Goal: Information Seeking & Learning: Learn about a topic

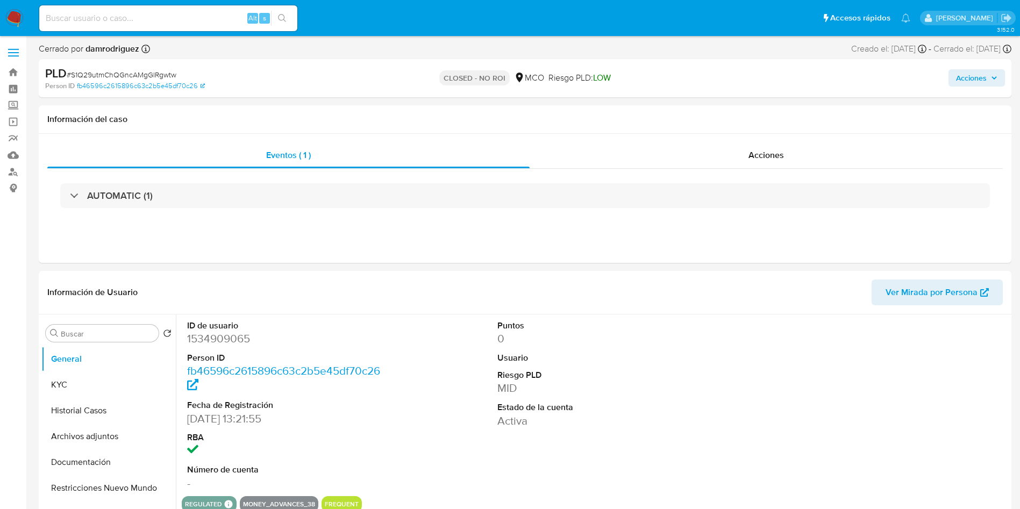
select select "10"
click at [16, 16] on img at bounding box center [14, 18] width 18 height 18
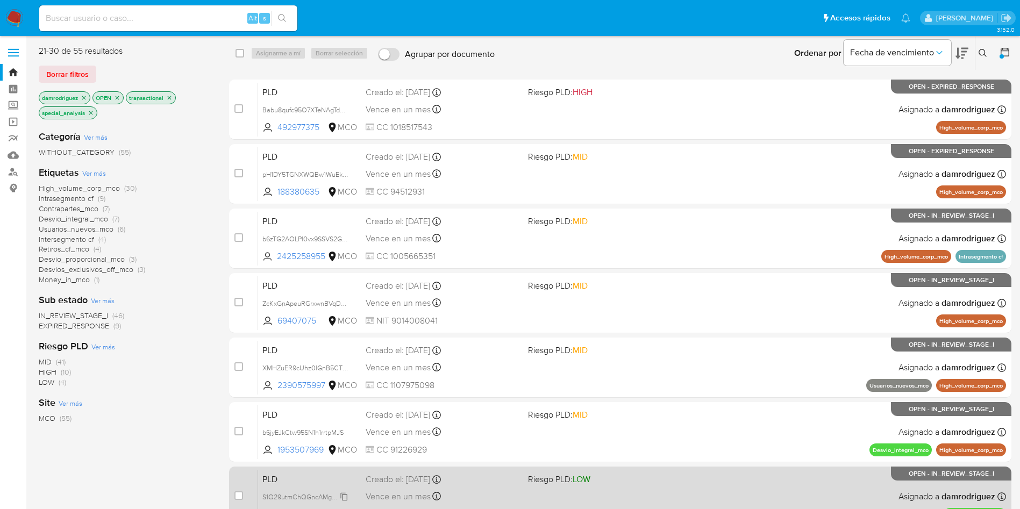
scroll to position [257, 0]
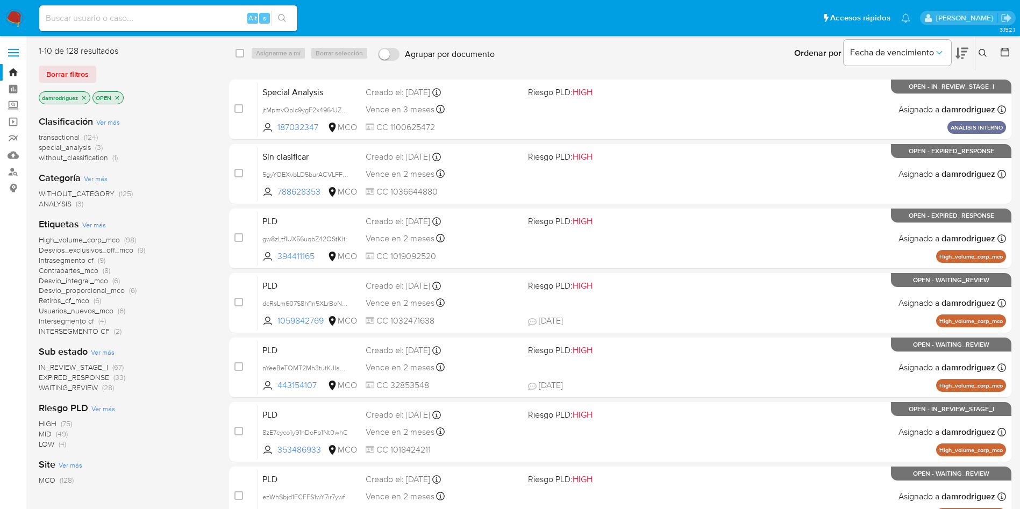
click at [191, 18] on input at bounding box center [168, 18] width 258 height 14
paste input "Zru0ubdq84OCo0ltgmn8iNxT"
type input "Zru0ubdq84OCo0ltgmn8iNxT"
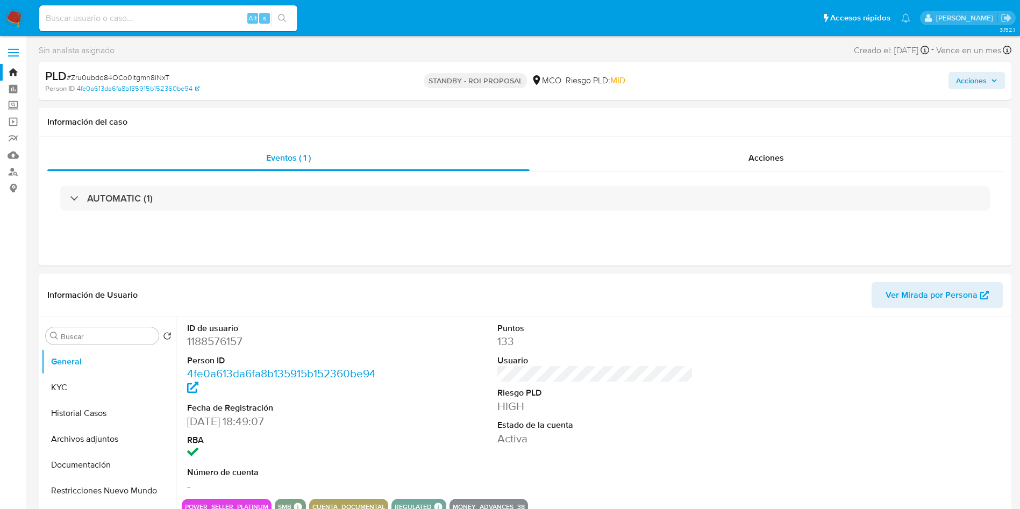
select select "10"
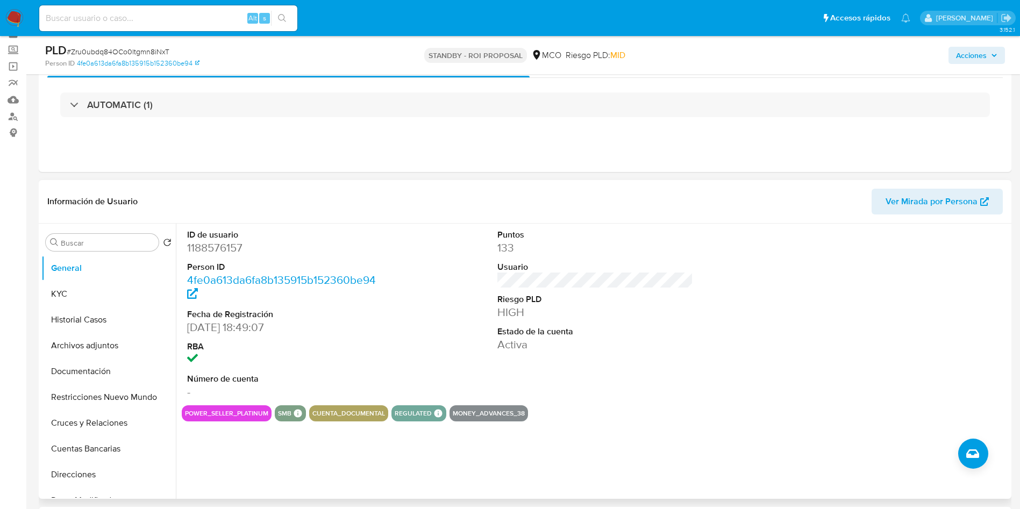
scroll to position [81, 0]
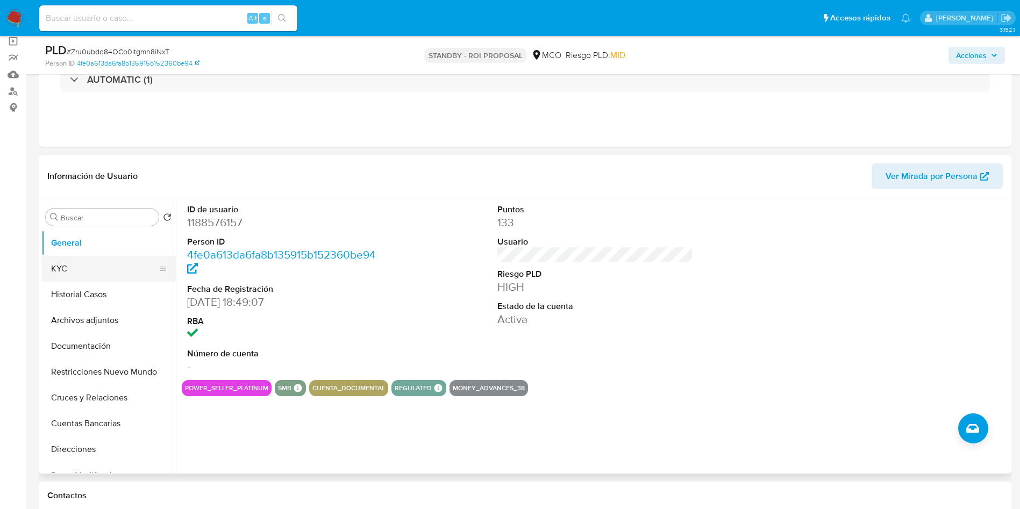
click at [80, 260] on button "KYC" at bounding box center [104, 269] width 126 height 26
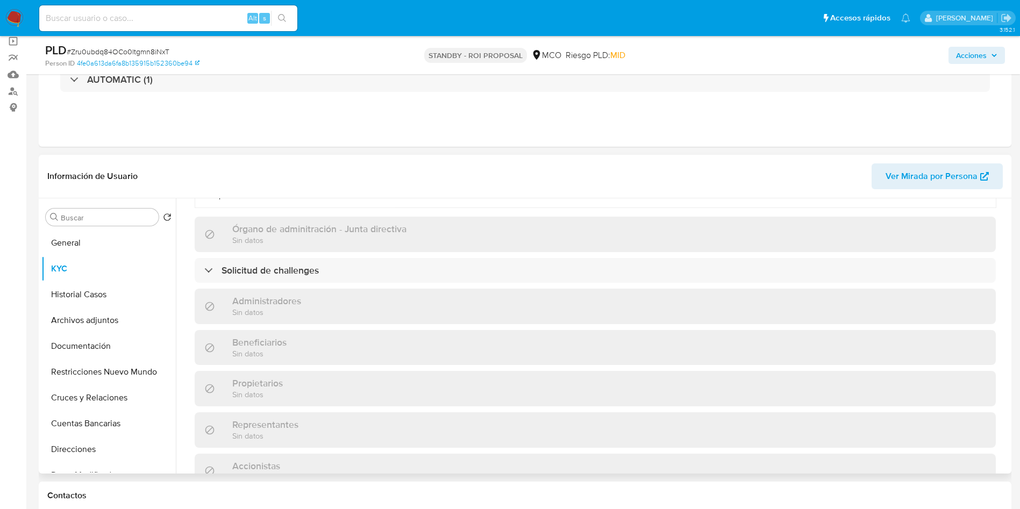
scroll to position [49, 0]
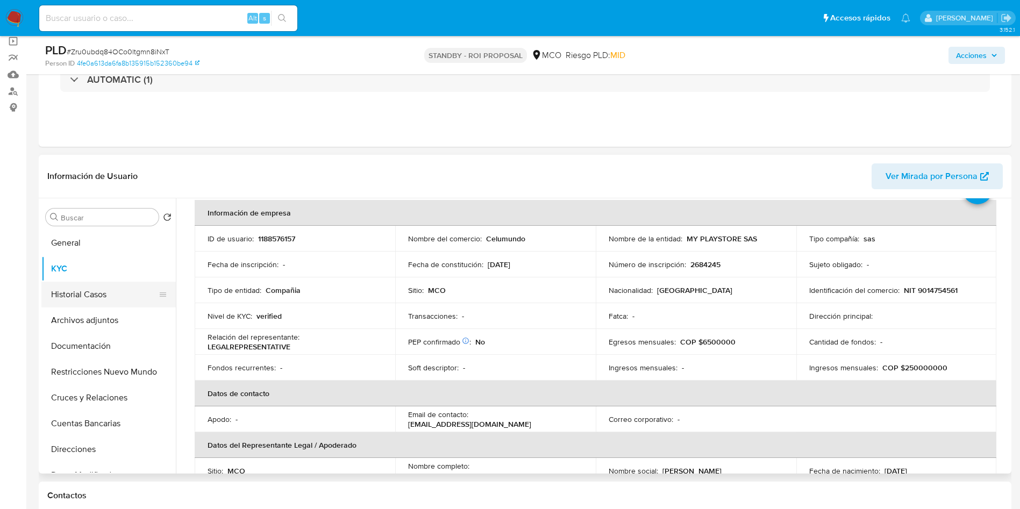
click at [80, 295] on button "Historial Casos" at bounding box center [104, 295] width 126 height 26
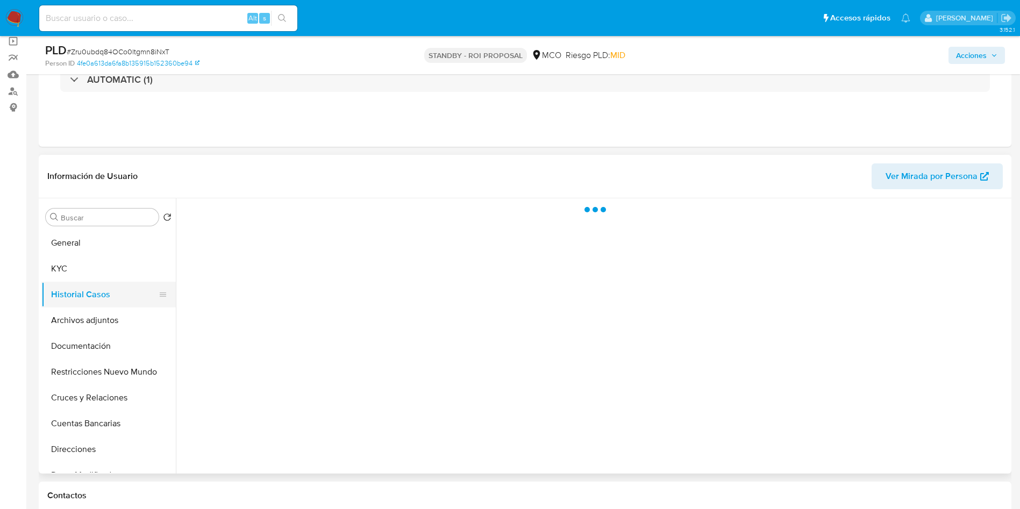
scroll to position [0, 0]
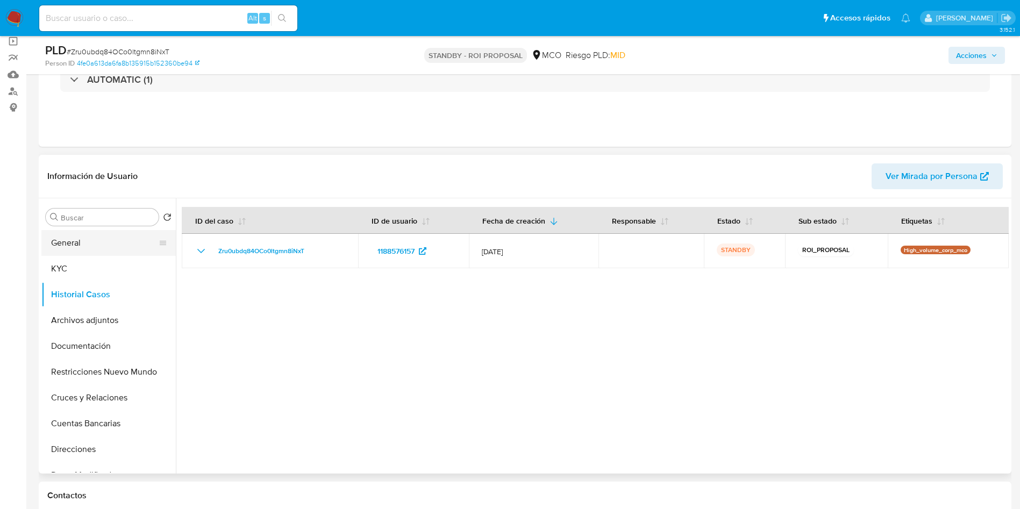
click at [53, 241] on button "General" at bounding box center [104, 243] width 126 height 26
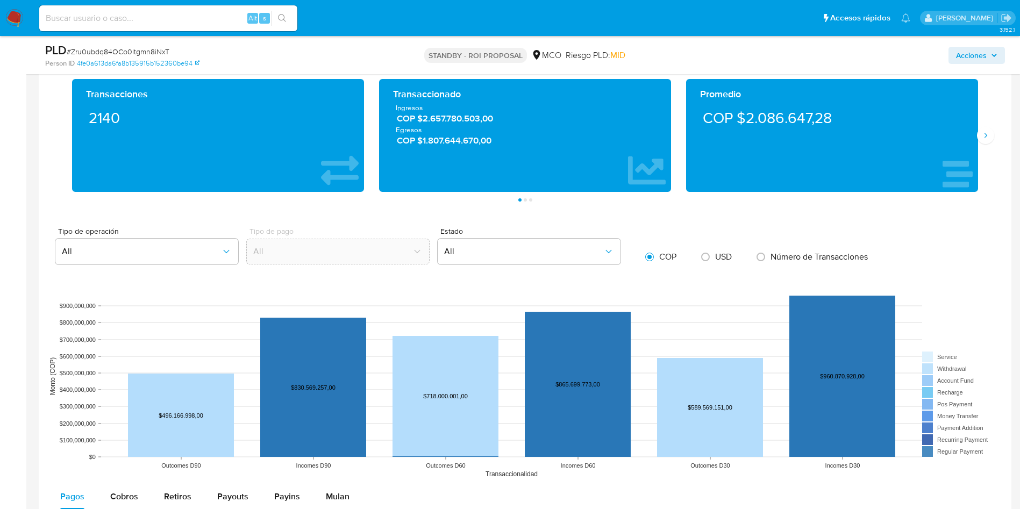
scroll to position [968, 0]
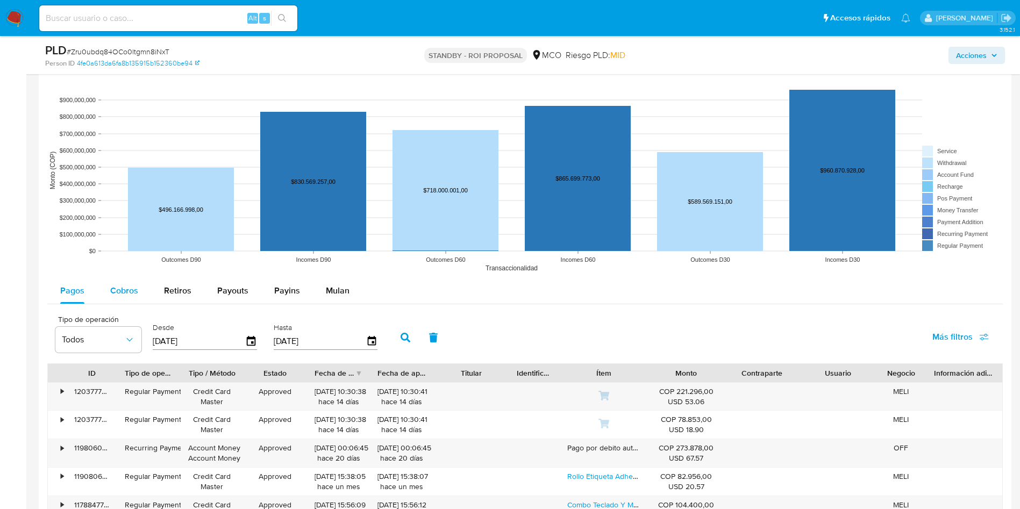
click at [118, 294] on span "Cobros" at bounding box center [124, 291] width 28 height 12
select select "10"
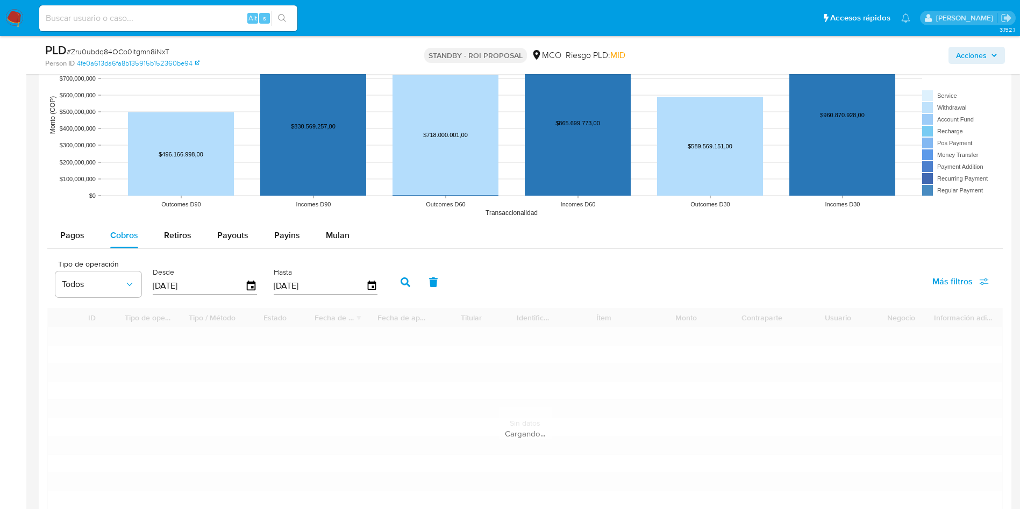
scroll to position [1049, 0]
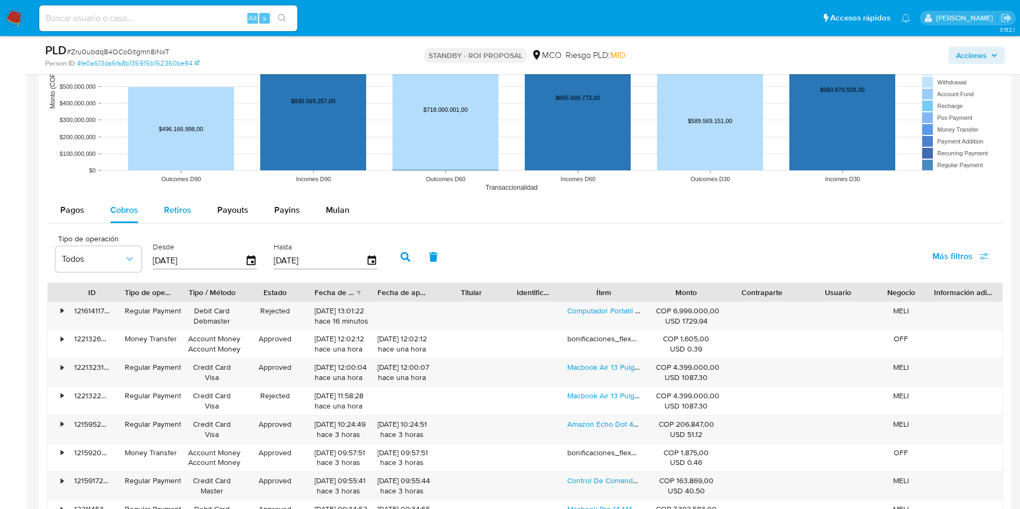
click at [162, 208] on button "Retiros" at bounding box center [177, 210] width 53 height 26
select select "10"
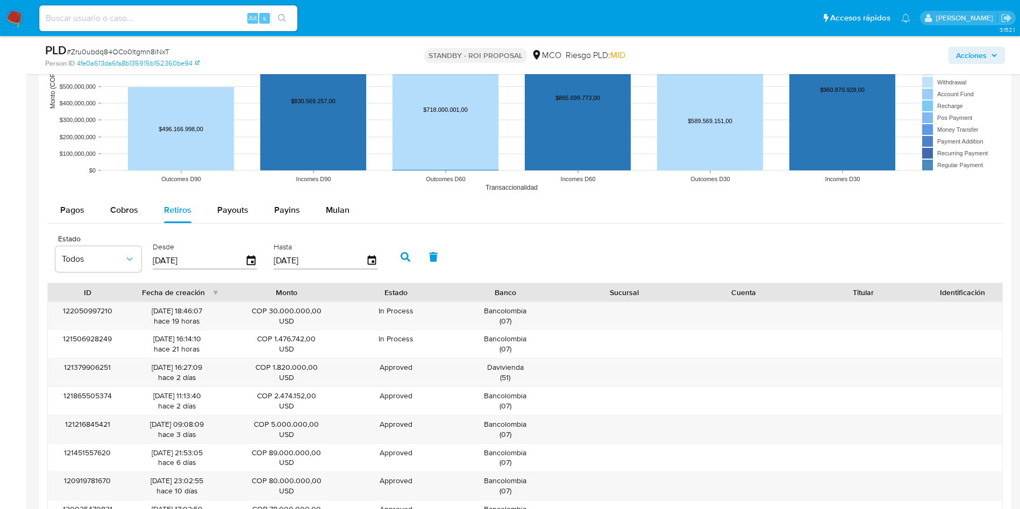
type button "2"
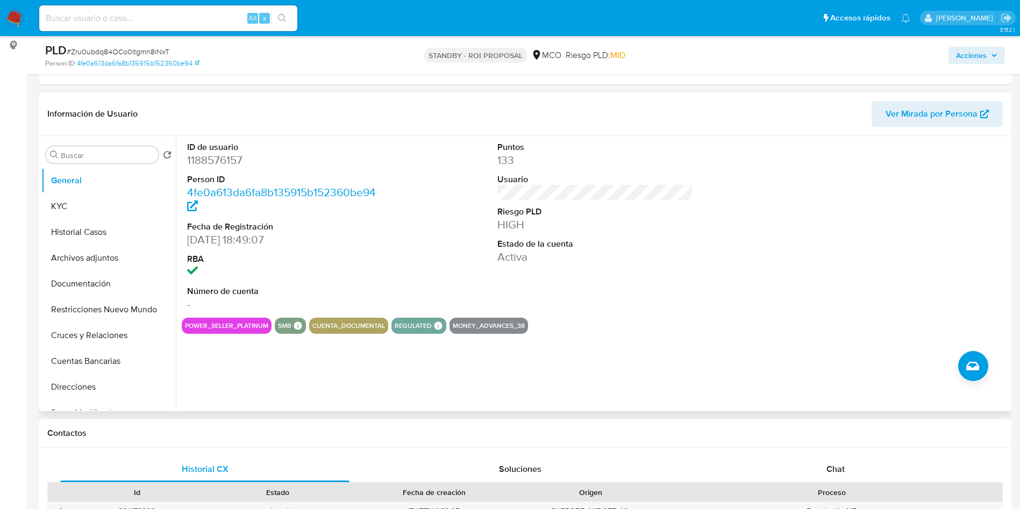
scroll to position [81, 0]
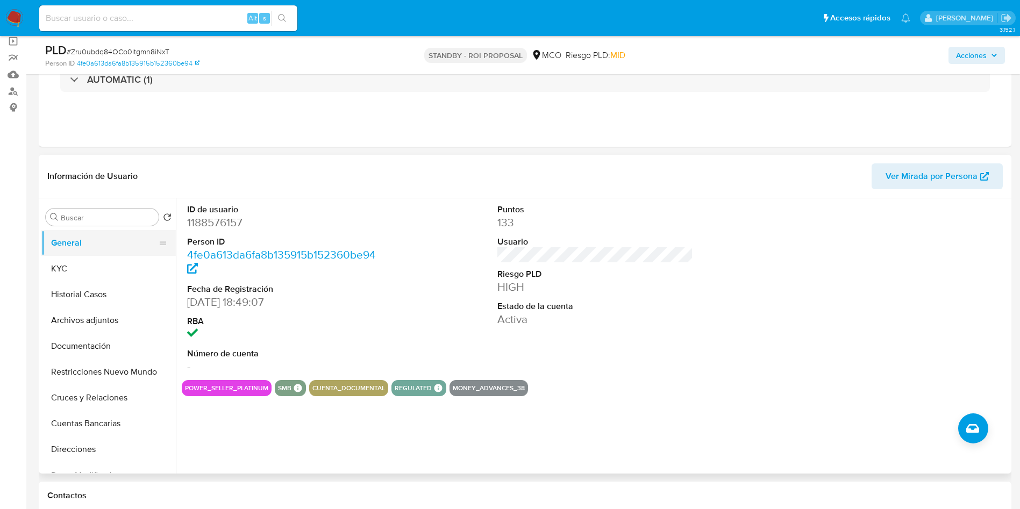
click at [93, 253] on button "General" at bounding box center [104, 243] width 126 height 26
click at [93, 268] on button "KYC" at bounding box center [104, 269] width 126 height 26
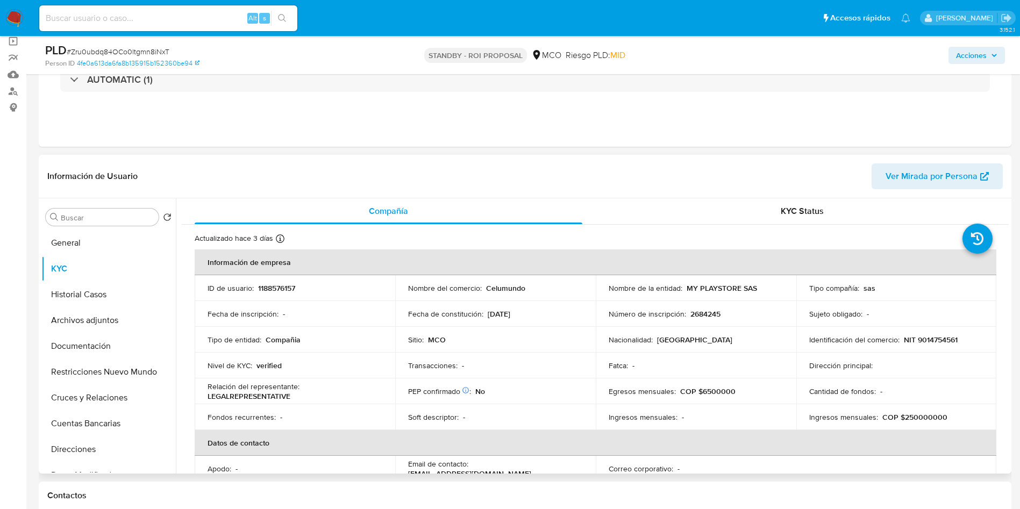
click at [282, 291] on p "1188576157" at bounding box center [276, 288] width 37 height 10
copy p "1188576157"
click at [928, 340] on p "NIT 9014754561" at bounding box center [931, 340] width 54 height 10
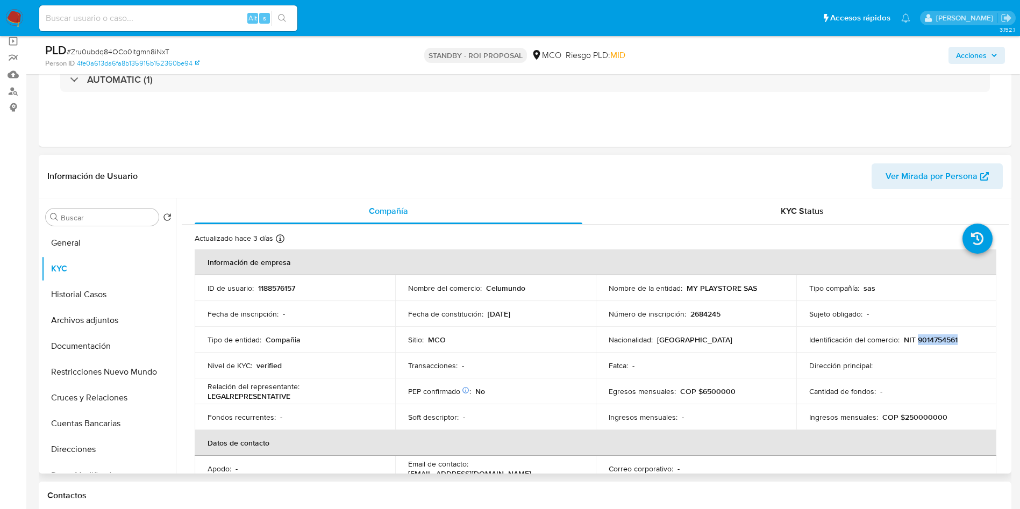
copy p "9014754561"
drag, startPoint x: 762, startPoint y: 289, endPoint x: 686, endPoint y: 290, distance: 75.3
click at [686, 290] on div "Nombre de la entidad : MY PLAYSTORE SAS" at bounding box center [696, 288] width 175 height 10
copy p "MY PLAYSTORE SAS"
click at [125, 232] on button "General" at bounding box center [104, 243] width 126 height 26
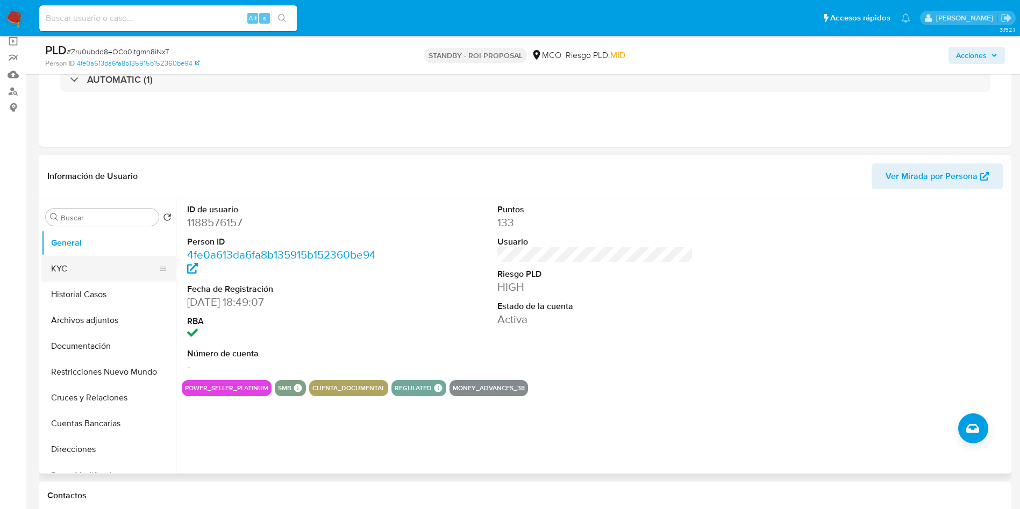
click at [86, 256] on button "KYC" at bounding box center [104, 269] width 126 height 26
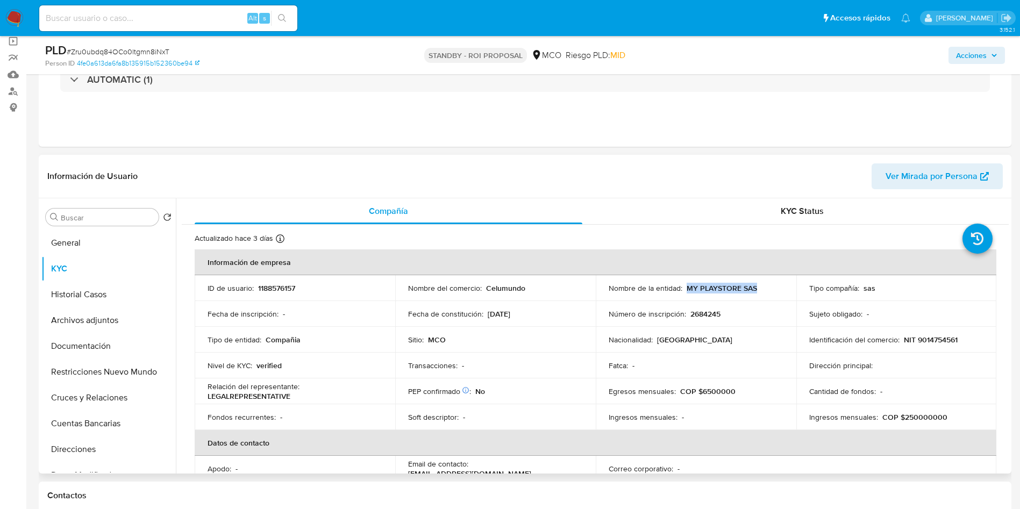
drag, startPoint x: 755, startPoint y: 286, endPoint x: 684, endPoint y: 288, distance: 71.6
click at [684, 288] on div "Nombre de la entidad : MY PLAYSTORE SAS" at bounding box center [696, 288] width 175 height 10
copy p "MY PLAYSTORE SAS"
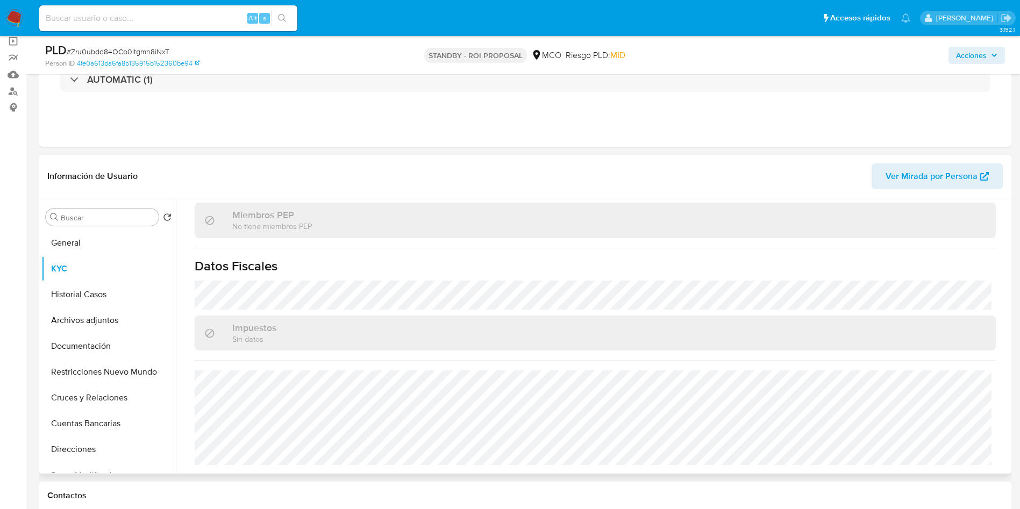
scroll to position [49, 0]
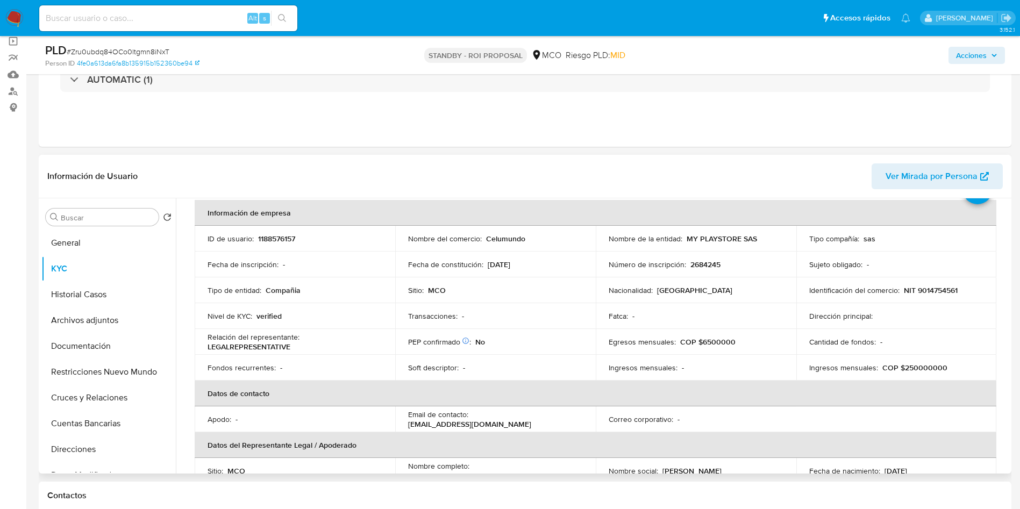
click at [272, 239] on p "1188576157" at bounding box center [276, 239] width 37 height 10
copy p "1188576157"
drag, startPoint x: 740, startPoint y: 344, endPoint x: 699, endPoint y: 347, distance: 41.5
click at [699, 347] on div "Egresos mensuales : COP $6500000" at bounding box center [696, 342] width 175 height 10
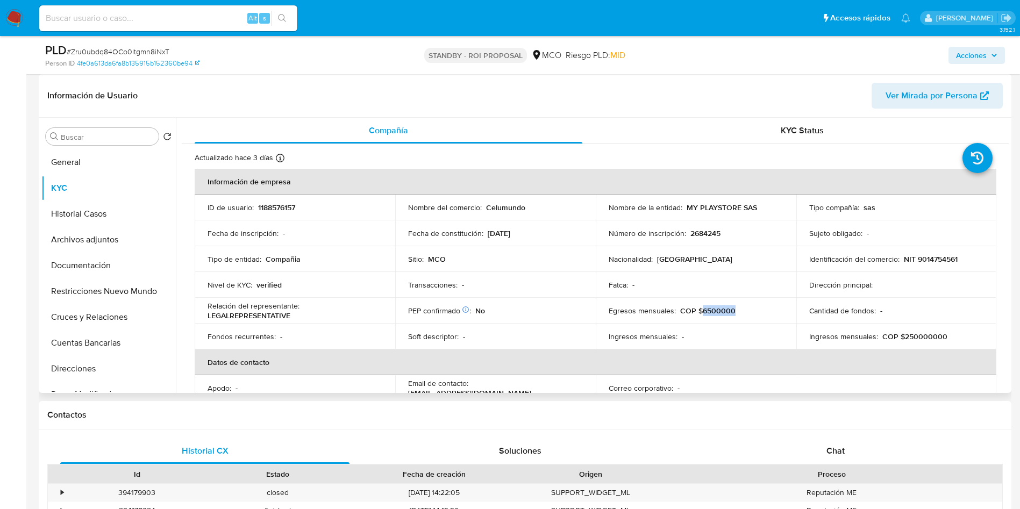
scroll to position [81, 0]
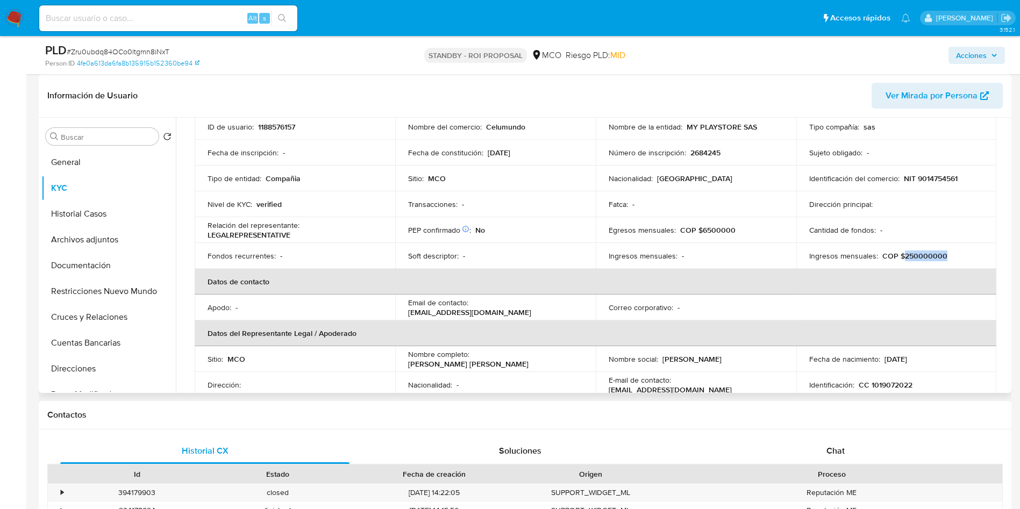
drag, startPoint x: 953, startPoint y: 258, endPoint x: 899, endPoint y: 258, distance: 54.3
click at [899, 258] on div "Ingresos mensuales : COP $250000000" at bounding box center [896, 256] width 175 height 10
copy p "250000000"
click at [109, 338] on button "Cuentas Bancarias" at bounding box center [104, 343] width 126 height 26
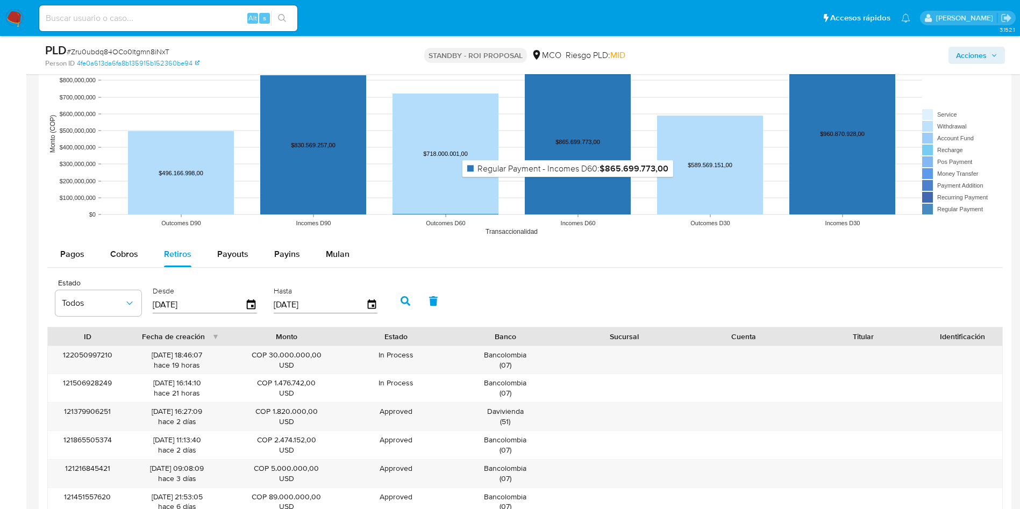
scroll to position [1210, 0]
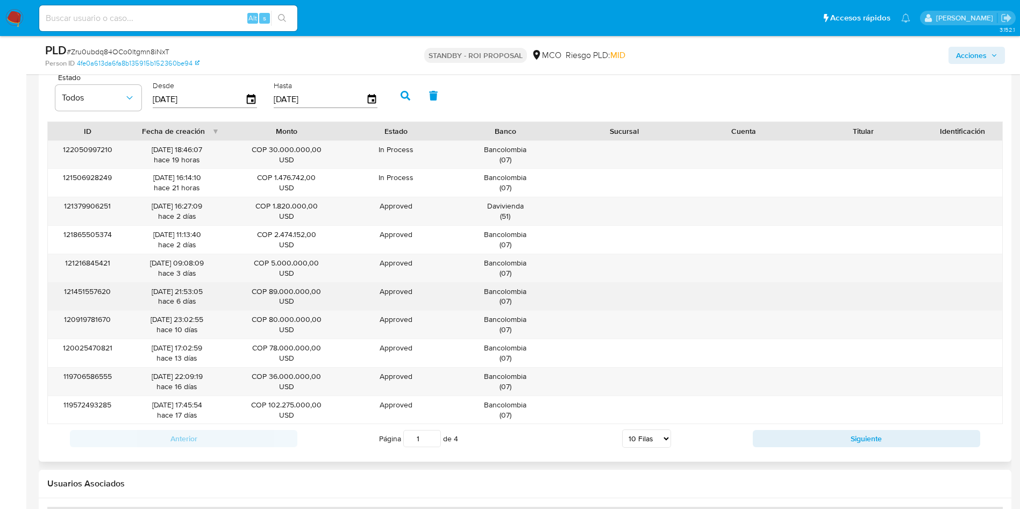
click at [506, 289] on div "Bancolombia ( 07 )" at bounding box center [505, 297] width 104 height 20
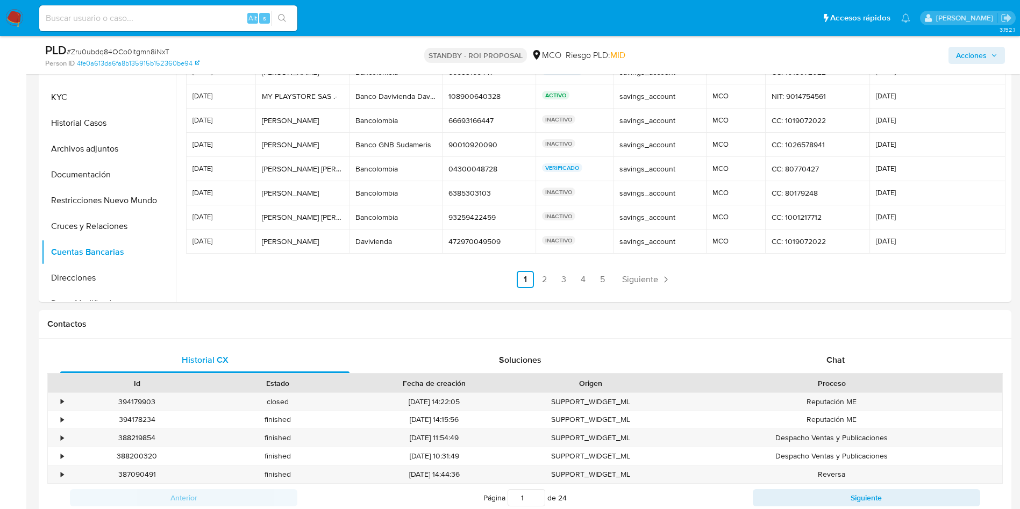
scroll to position [0, 0]
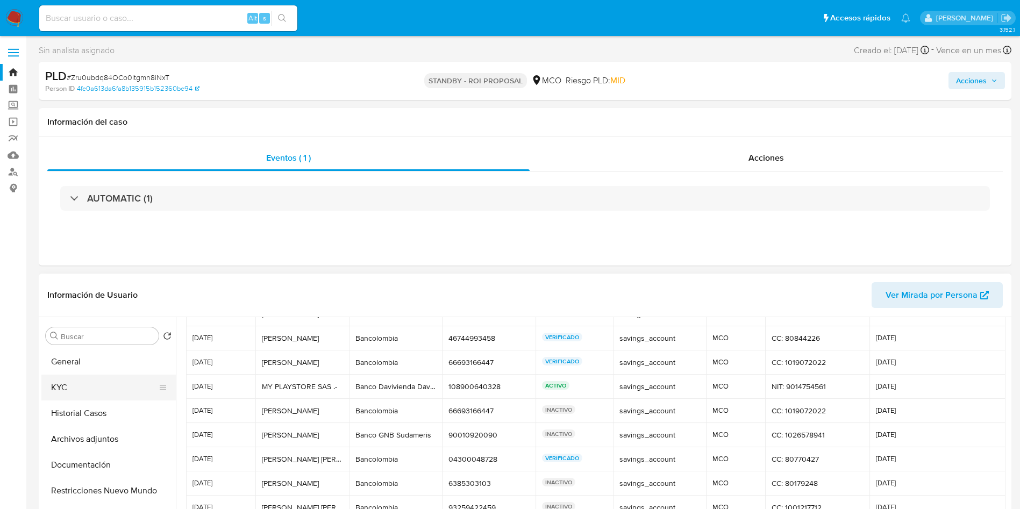
click at [53, 388] on button "KYC" at bounding box center [104, 388] width 126 height 26
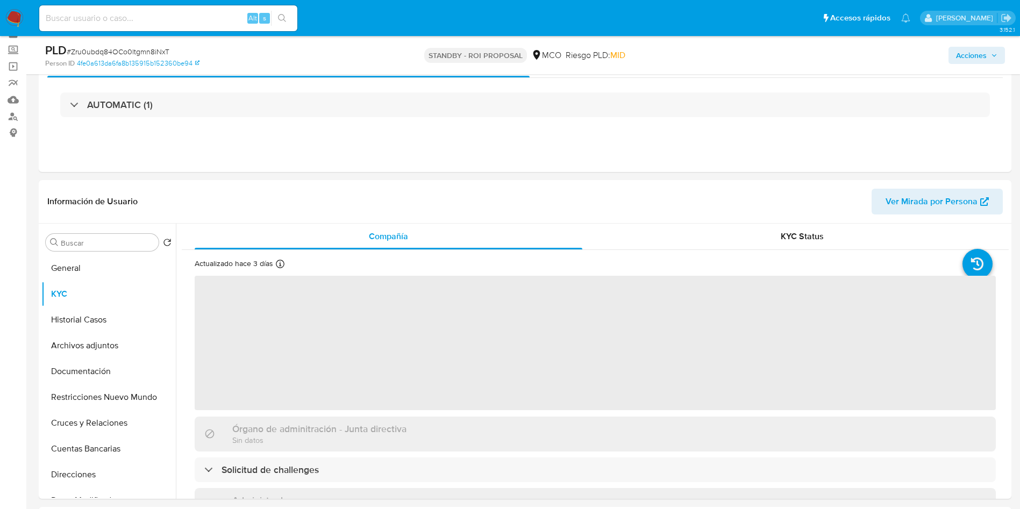
scroll to position [81, 0]
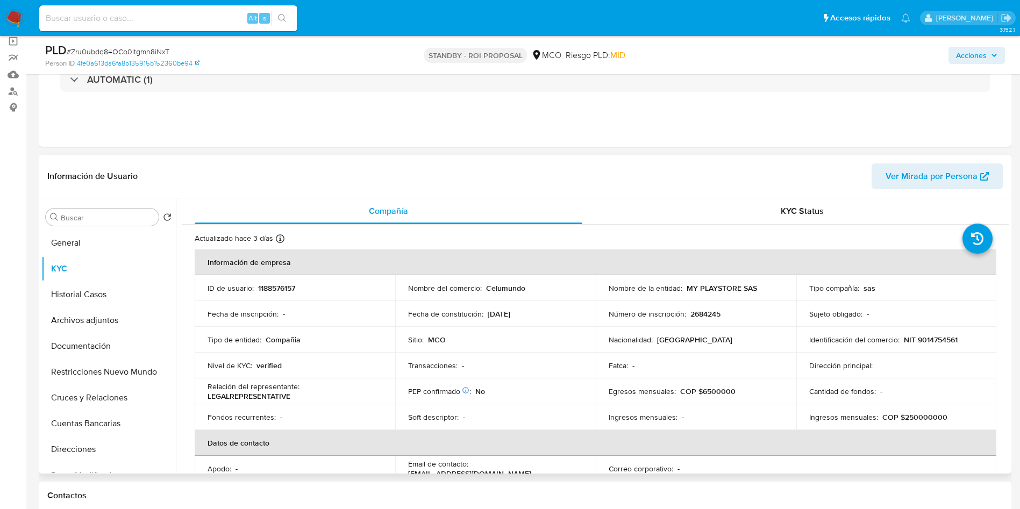
click at [939, 339] on p "NIT 9014754561" at bounding box center [931, 340] width 54 height 10
copy p "9014754561"
click at [89, 300] on button "Historial Casos" at bounding box center [104, 295] width 126 height 26
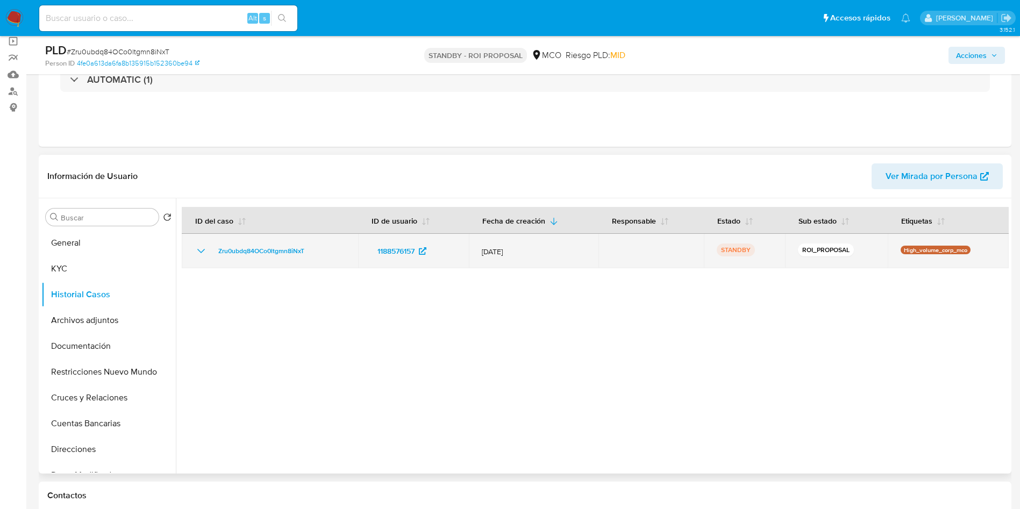
click at [201, 251] on icon "Mostrar/Ocultar" at bounding box center [201, 251] width 13 height 13
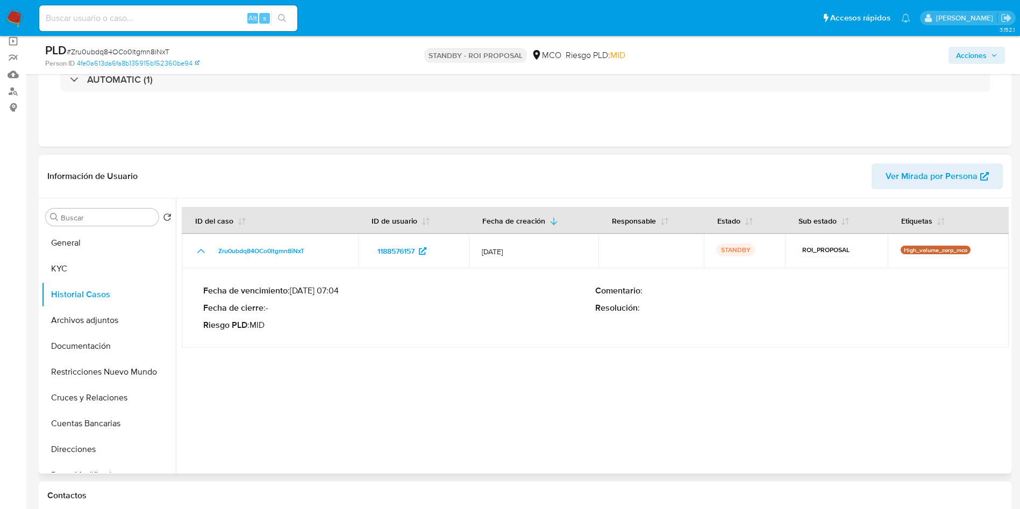
drag, startPoint x: 337, startPoint y: 288, endPoint x: 293, endPoint y: 292, distance: 44.2
click at [293, 292] on p "Fecha de vencimiento : 10/09/2025 07:04" at bounding box center [399, 291] width 392 height 11
click at [97, 265] on button "KYC" at bounding box center [104, 269] width 126 height 26
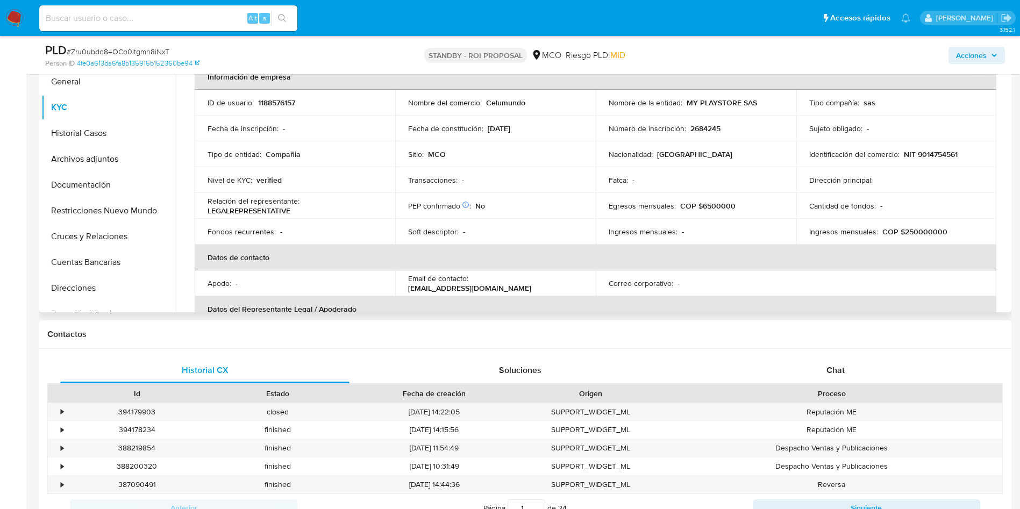
scroll to position [0, 0]
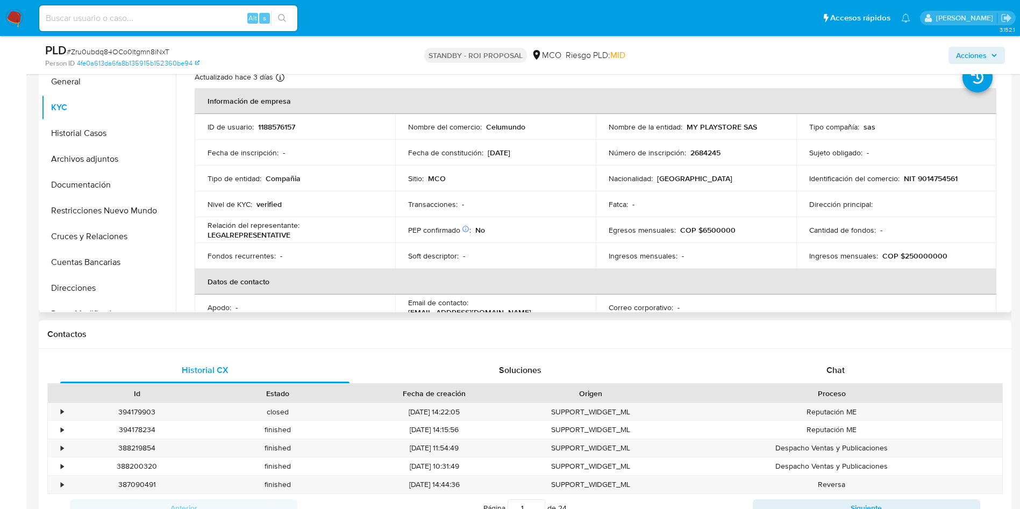
click at [282, 128] on p "1188576157" at bounding box center [276, 127] width 37 height 10
copy p "1188576157"
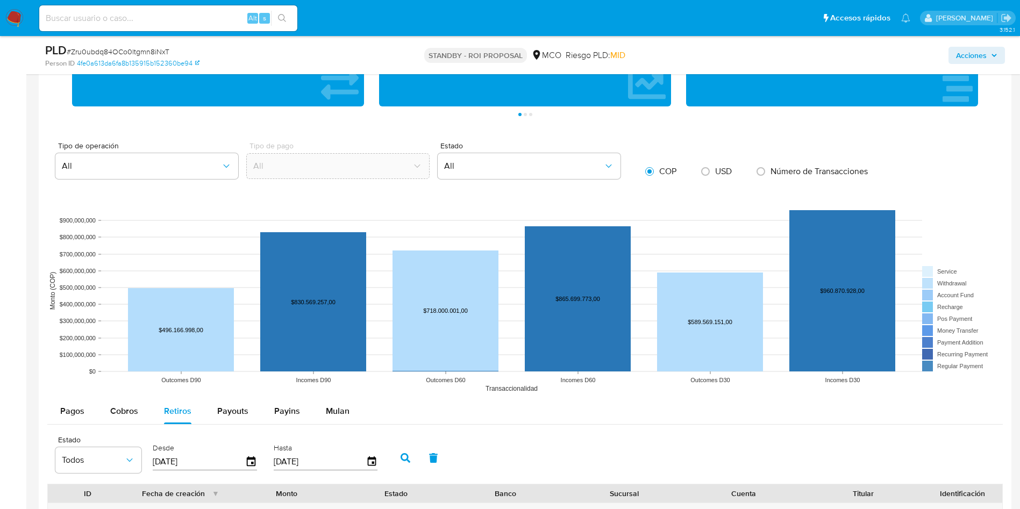
scroll to position [887, 0]
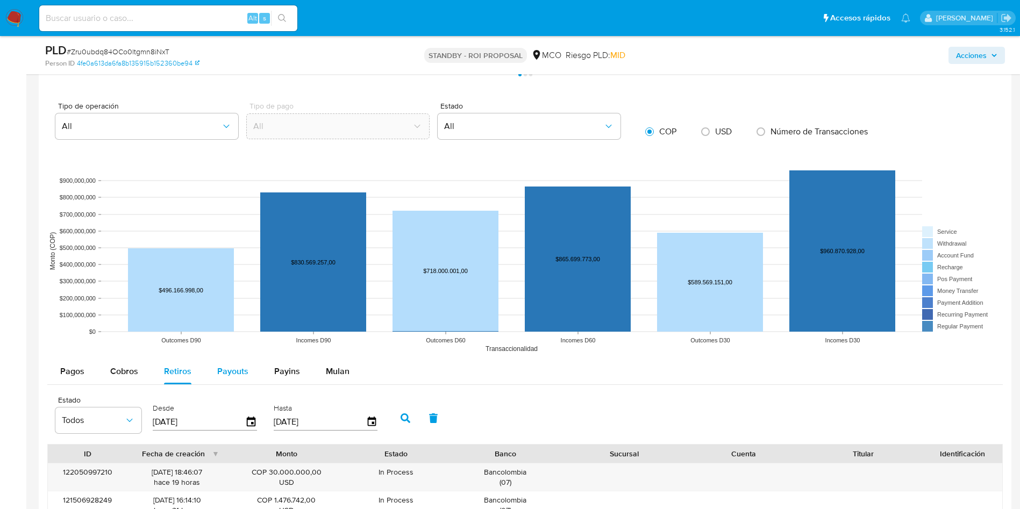
click at [226, 379] on div "Payouts" at bounding box center [232, 372] width 31 height 26
select select "10"
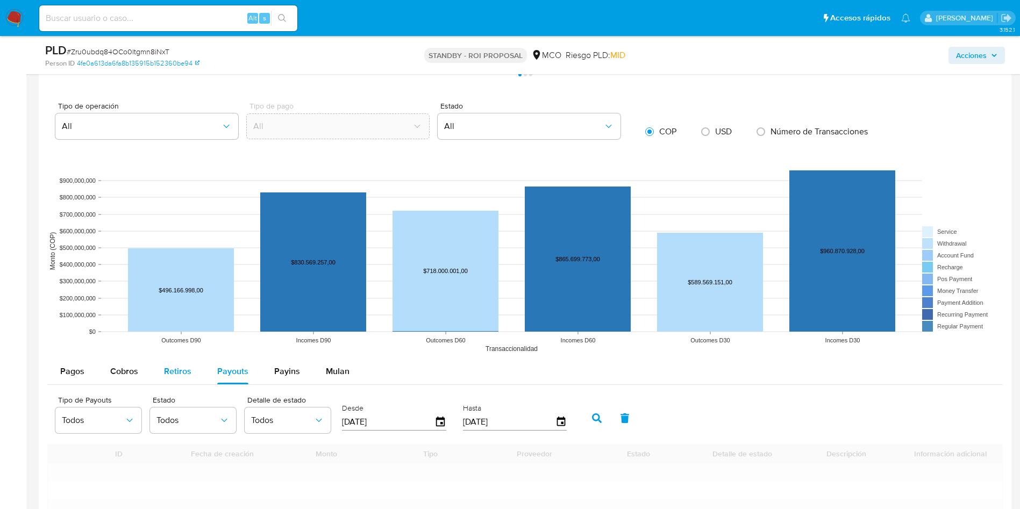
click at [188, 379] on div "Retiros" at bounding box center [177, 372] width 27 height 26
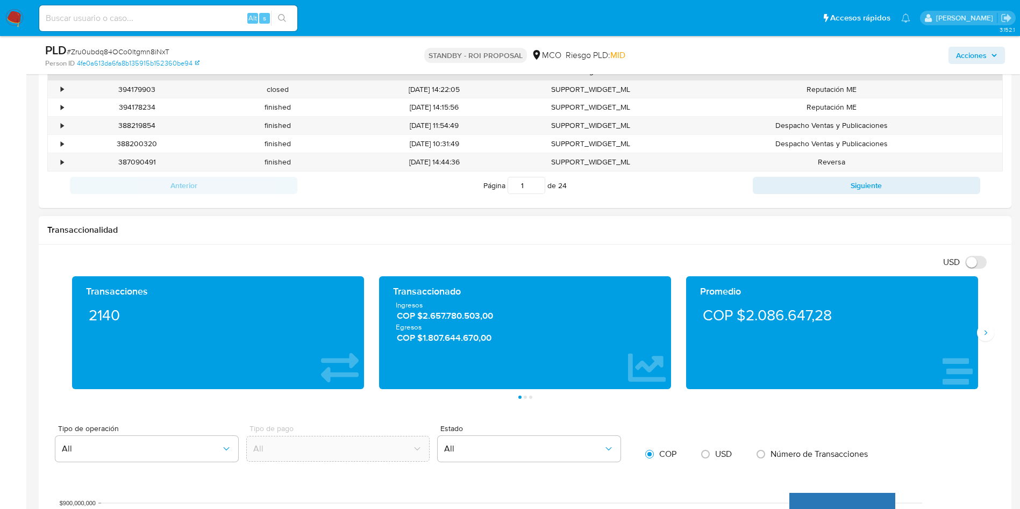
scroll to position [161, 0]
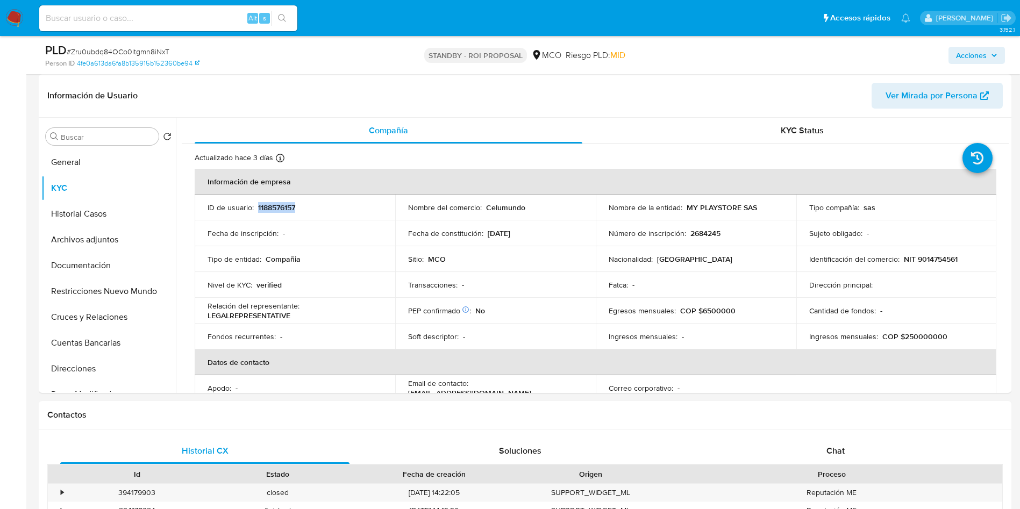
click at [109, 17] on input at bounding box center [168, 18] width 258 height 14
paste input "87908392"
type input "87908392"
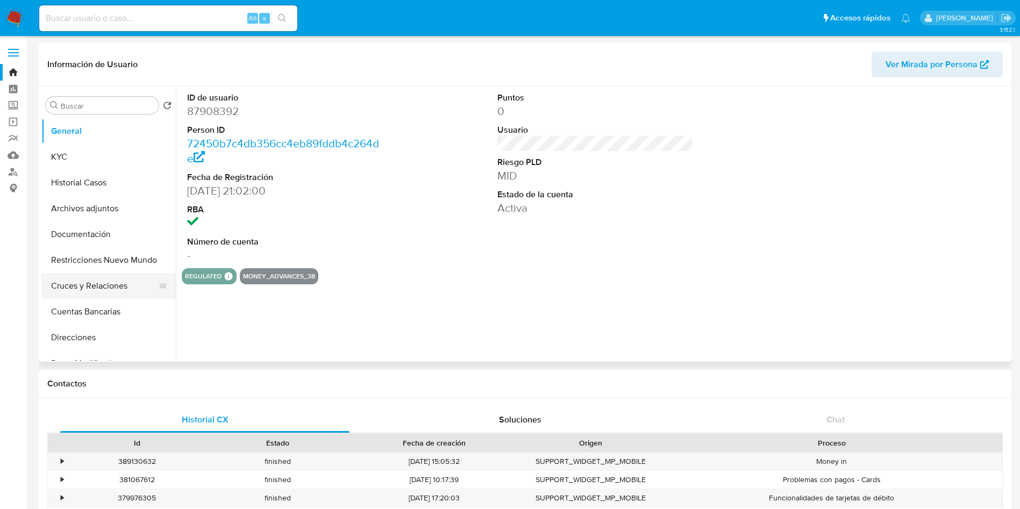
select select "10"
click at [98, 340] on button "Direcciones" at bounding box center [104, 338] width 126 height 26
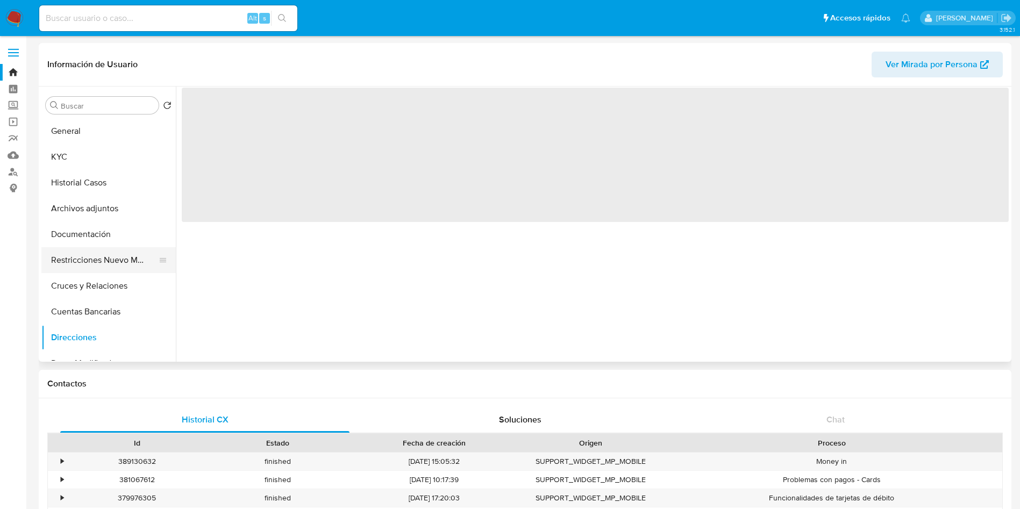
click at [111, 255] on button "Restricciones Nuevo Mundo" at bounding box center [104, 260] width 126 height 26
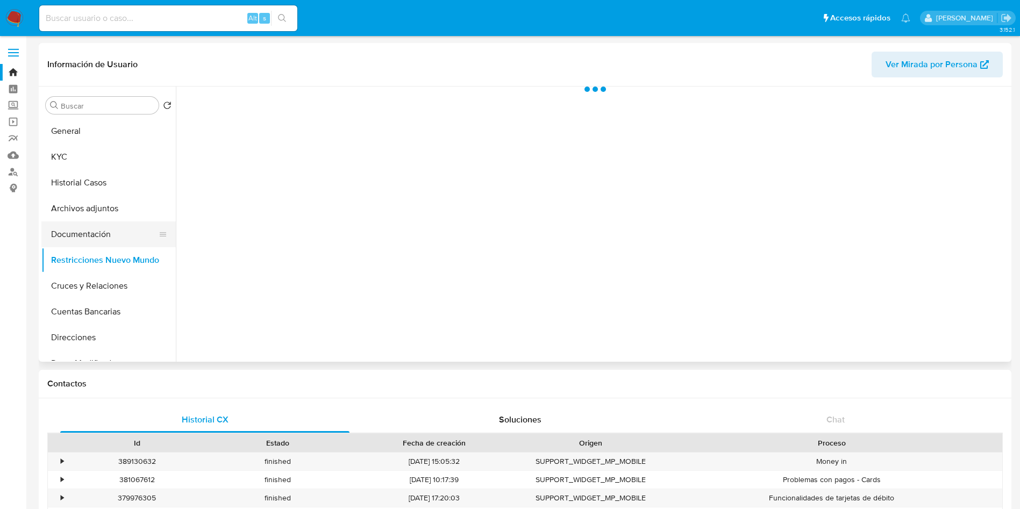
click at [109, 238] on button "Documentación" at bounding box center [104, 235] width 126 height 26
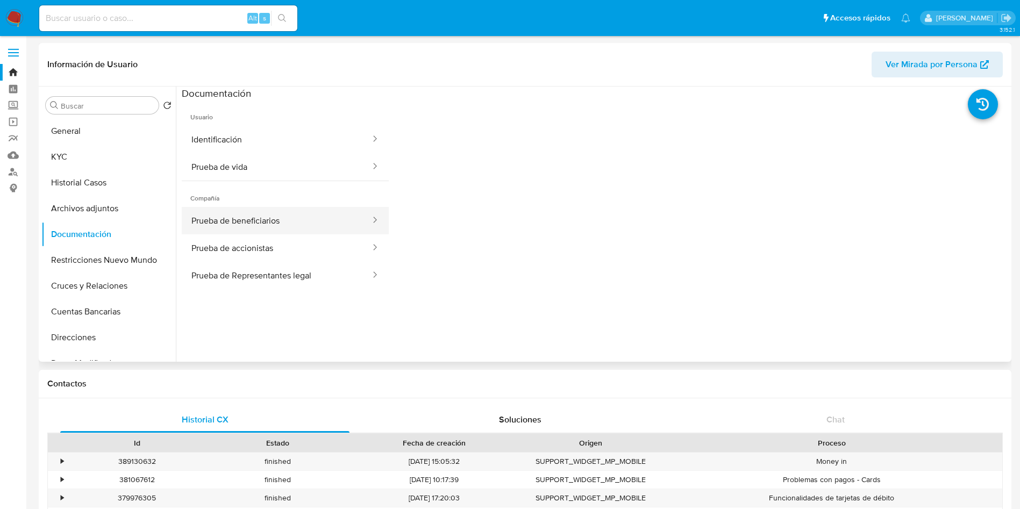
click at [287, 218] on button "Prueba de beneficiarios" at bounding box center [277, 220] width 190 height 27
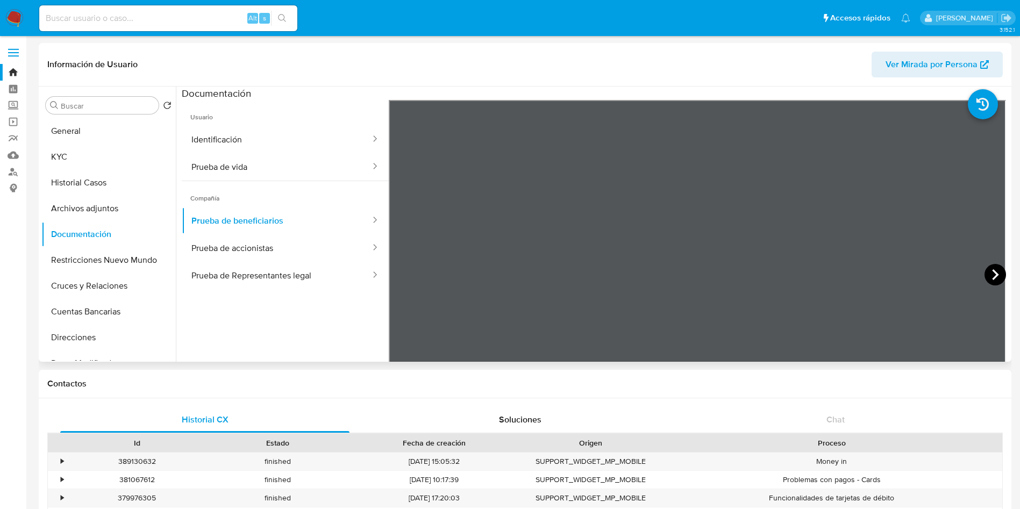
click at [985, 274] on icon at bounding box center [996, 275] width 22 height 22
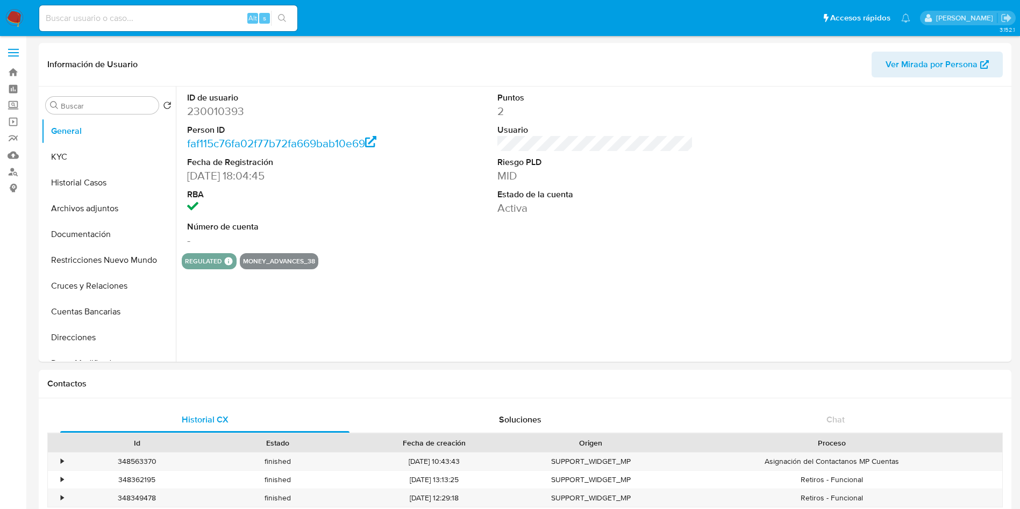
select select "10"
click at [100, 230] on button "Documentación" at bounding box center [104, 235] width 126 height 26
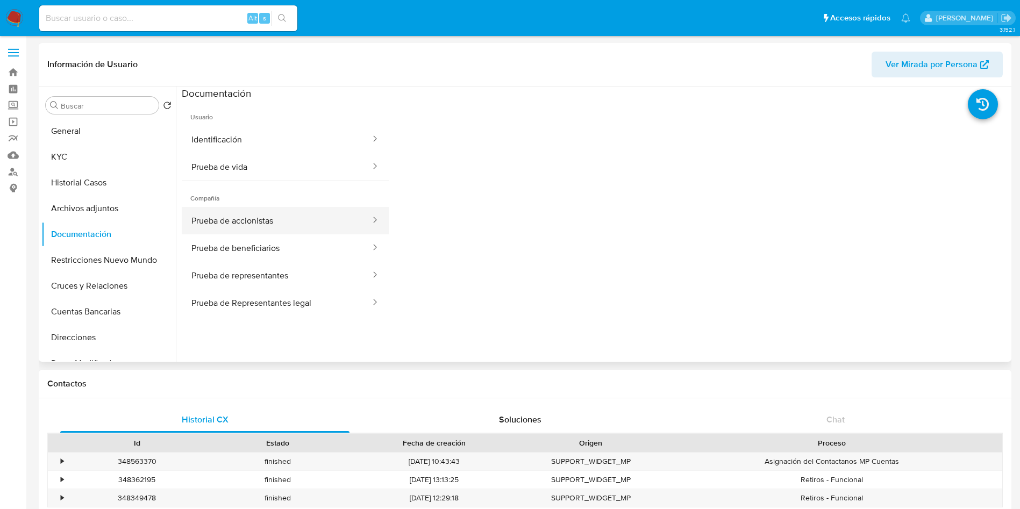
click at [279, 229] on button "Prueba de accionistas" at bounding box center [277, 220] width 190 height 27
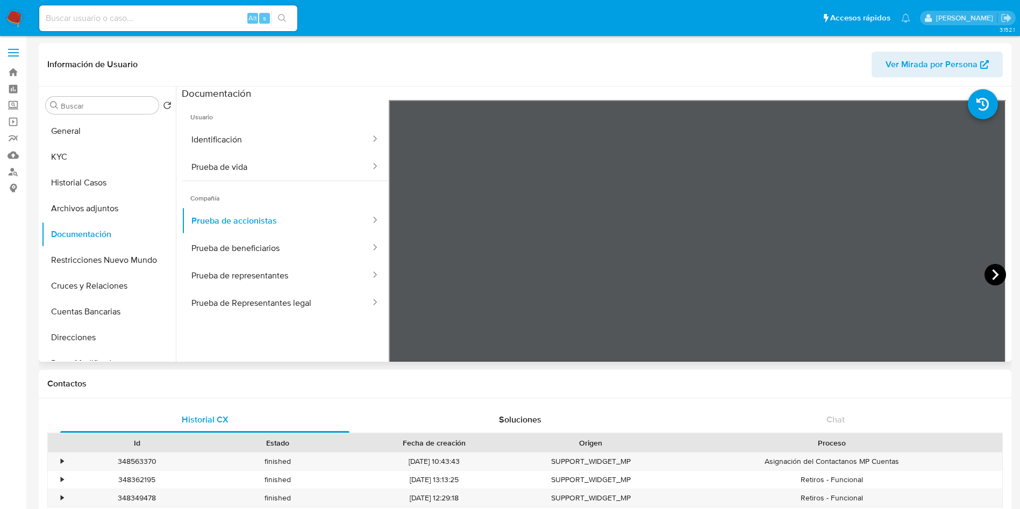
click at [989, 274] on icon at bounding box center [996, 275] width 22 height 22
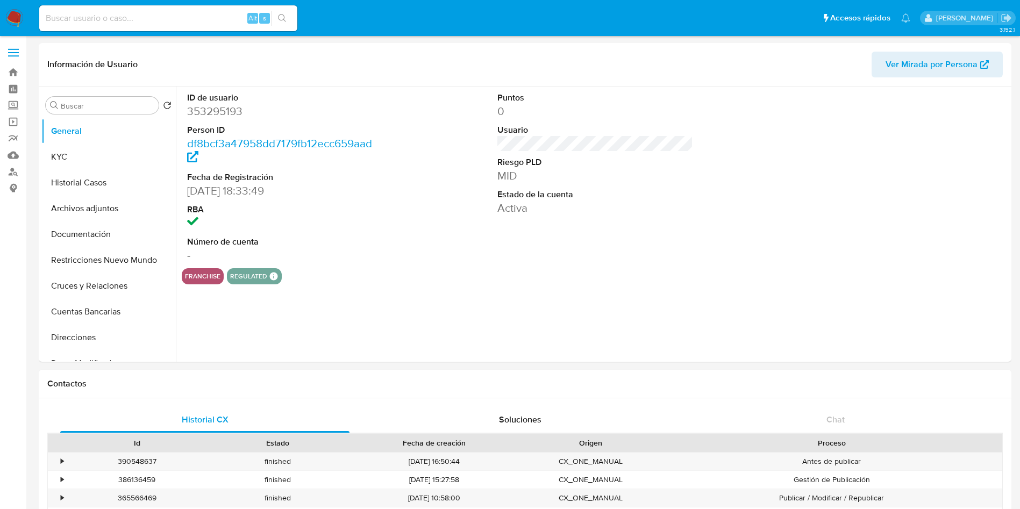
select select "10"
click at [87, 237] on button "Documentación" at bounding box center [104, 235] width 126 height 26
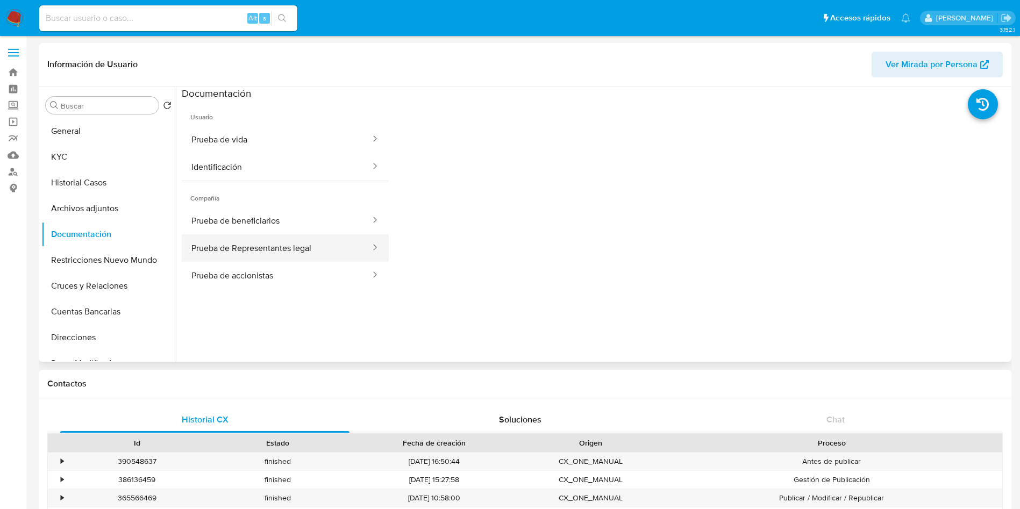
click at [261, 246] on button "Prueba de Representantes legal" at bounding box center [277, 247] width 190 height 27
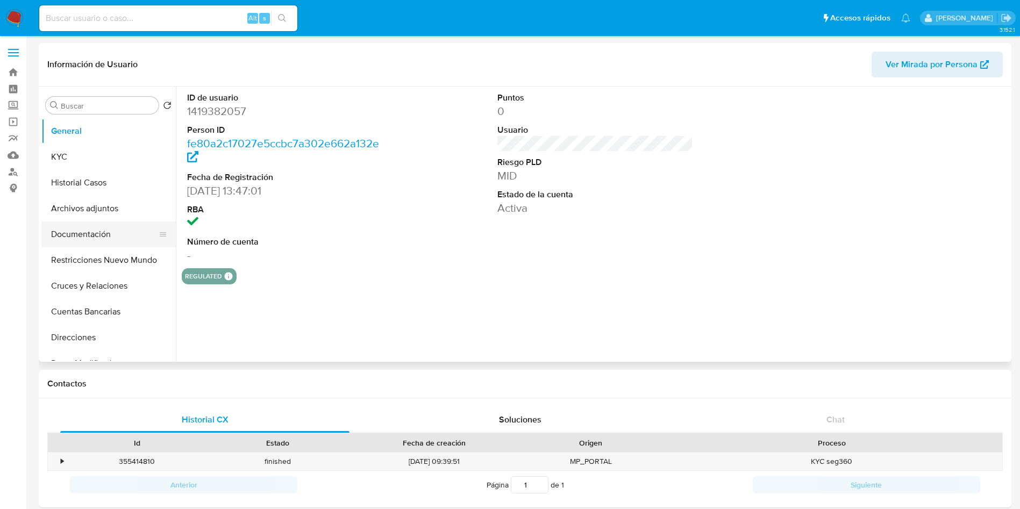
select select "10"
click at [81, 232] on button "Documentación" at bounding box center [104, 235] width 126 height 26
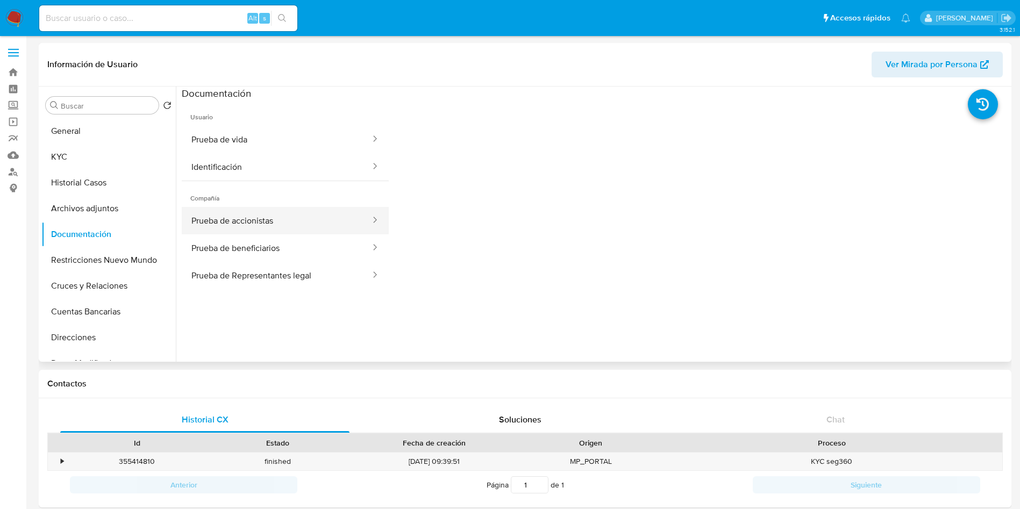
click at [245, 223] on button "Prueba de accionistas" at bounding box center [277, 220] width 190 height 27
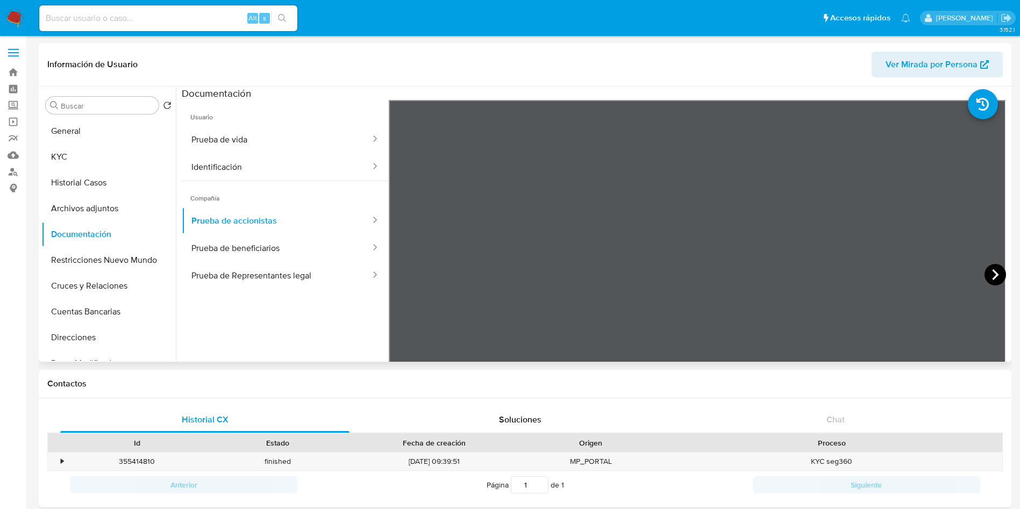
click at [992, 274] on icon at bounding box center [995, 274] width 6 height 11
click at [186, 13] on input at bounding box center [168, 18] width 258 height 14
paste input "JKBUY9WIwO1F6SHVlNlOC8HQ"
type input "JKBUY9WIwO1F6SHVlNlOC8HQ"
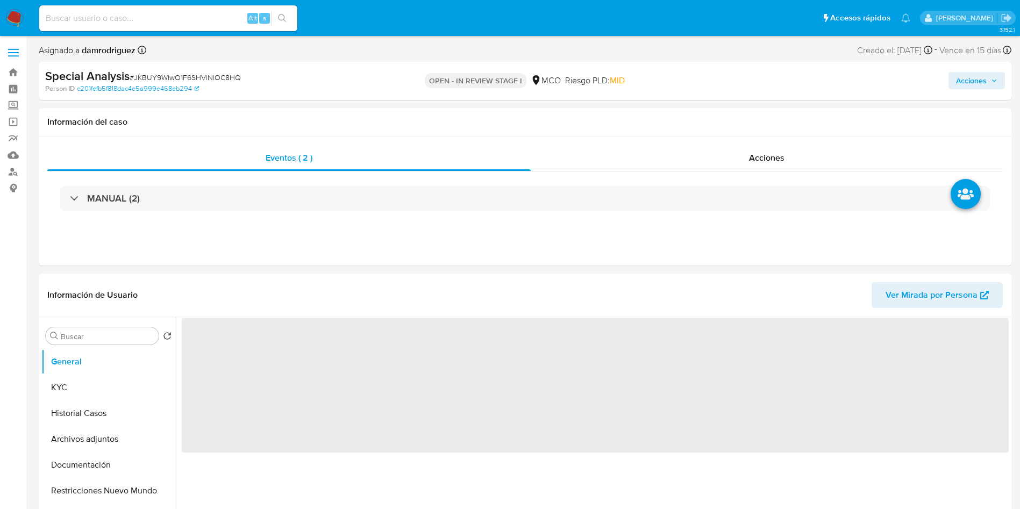
select select "10"
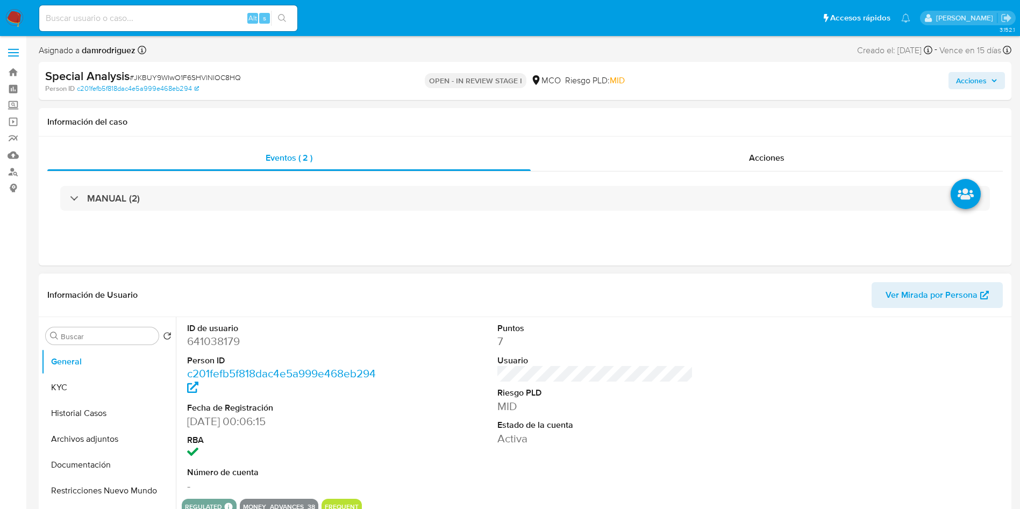
click at [442, 345] on div "ID de usuario 641038179 Person ID c201fefb5f818dac4e5a999e468eb294 Fecha de Reg…" at bounding box center [595, 408] width 827 height 182
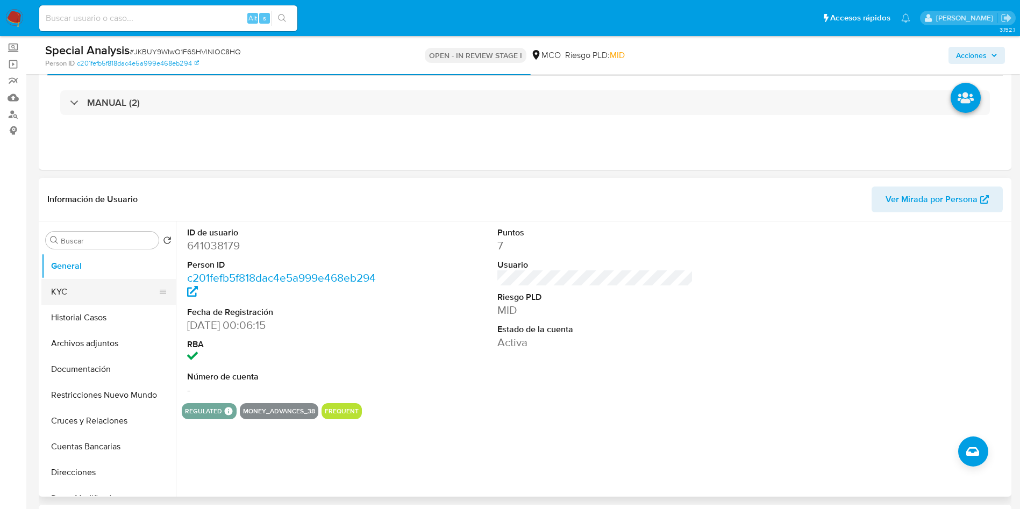
scroll to position [81, 0]
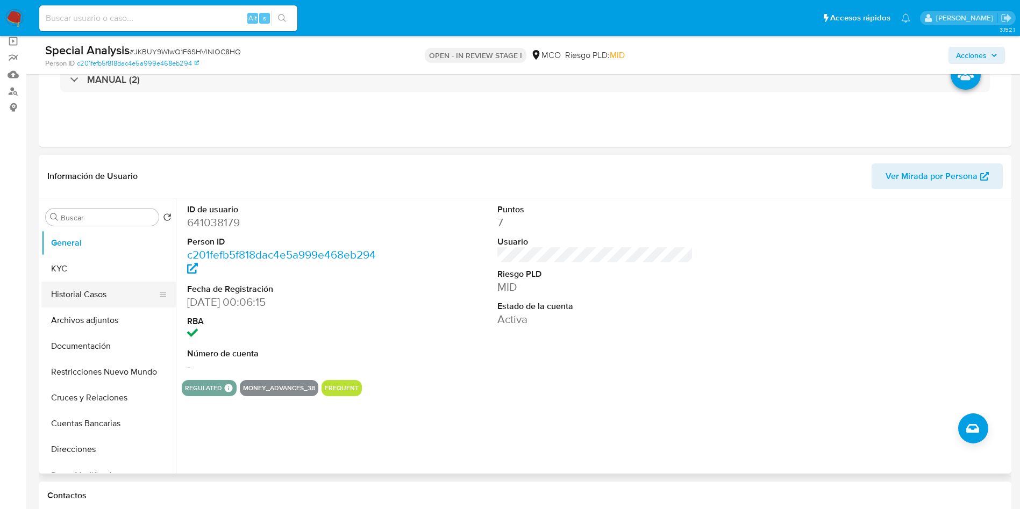
click at [94, 304] on button "Historial Casos" at bounding box center [104, 295] width 126 height 26
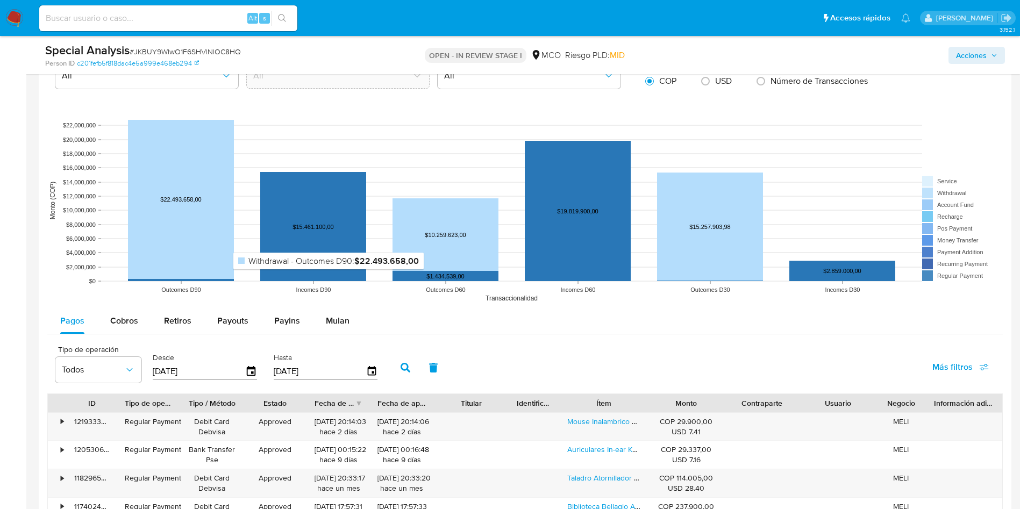
scroll to position [968, 0]
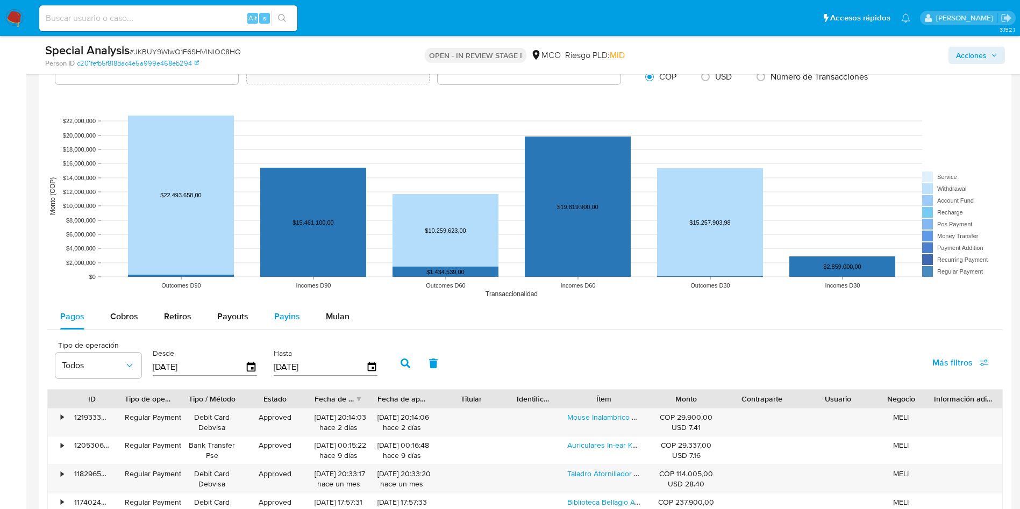
drag, startPoint x: 111, startPoint y: 319, endPoint x: 260, endPoint y: 321, distance: 149.0
click at [112, 319] on span "Cobros" at bounding box center [124, 316] width 28 height 12
select select "10"
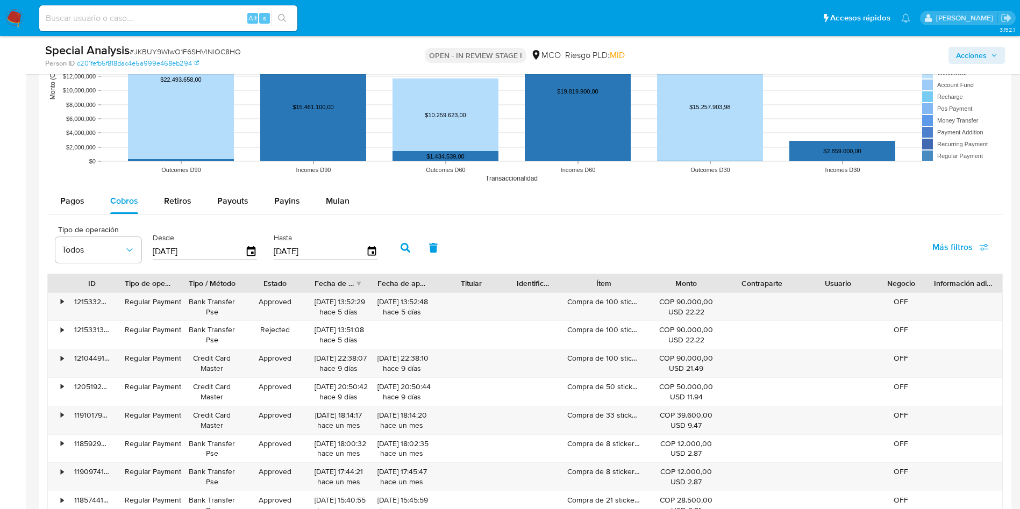
scroll to position [1129, 0]
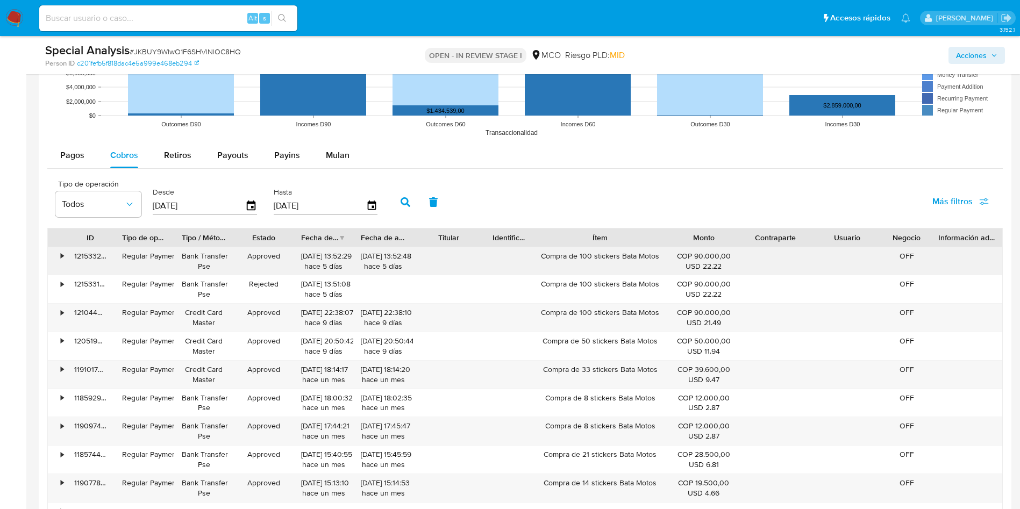
drag, startPoint x: 654, startPoint y: 239, endPoint x: 566, endPoint y: 251, distance: 88.5
click at [700, 238] on div "ID Tipo de operación Tipo / Método Estado Fecha de creación Fecha de aprobación…" at bounding box center [525, 238] width 955 height 18
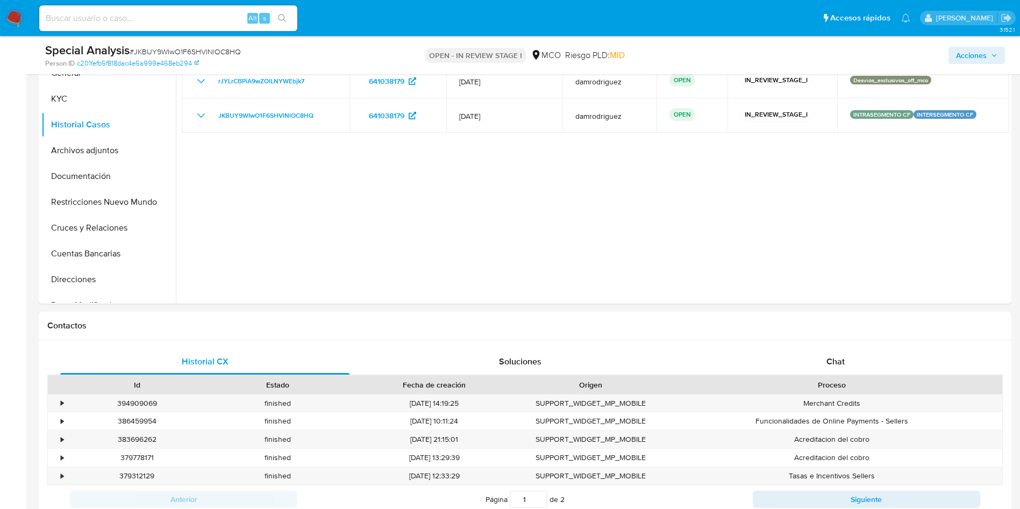
scroll to position [161, 0]
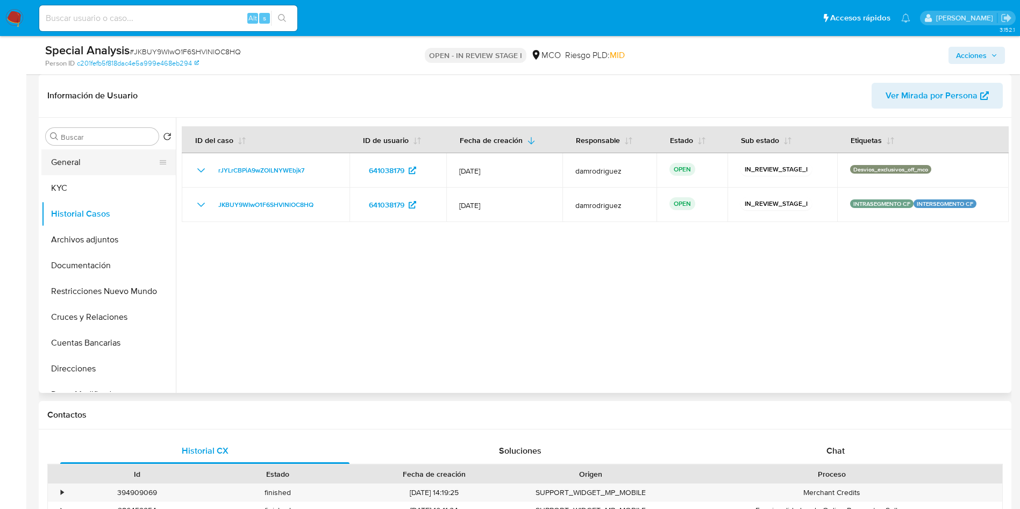
click at [89, 165] on button "General" at bounding box center [104, 163] width 126 height 26
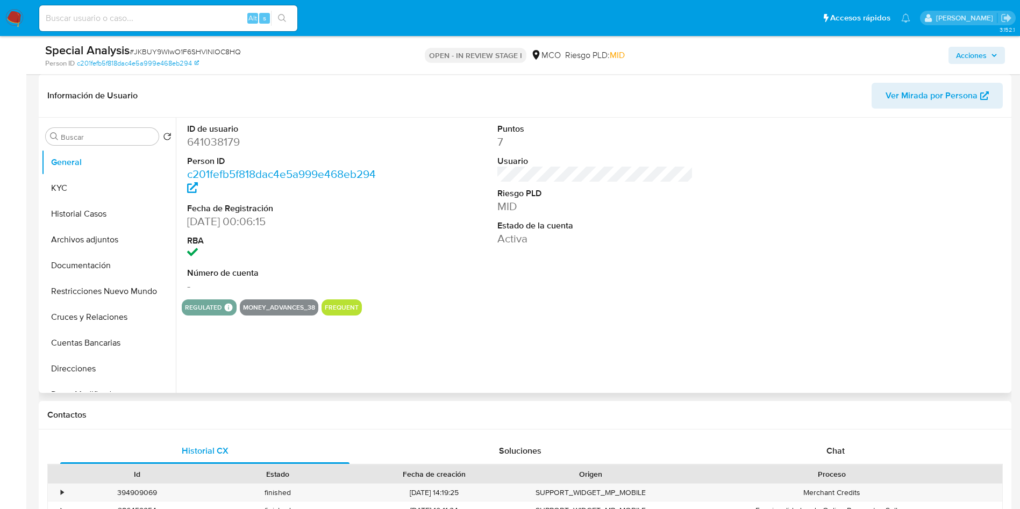
click at [218, 145] on dd "641038179" at bounding box center [285, 141] width 196 height 15
copy dd "641038179"
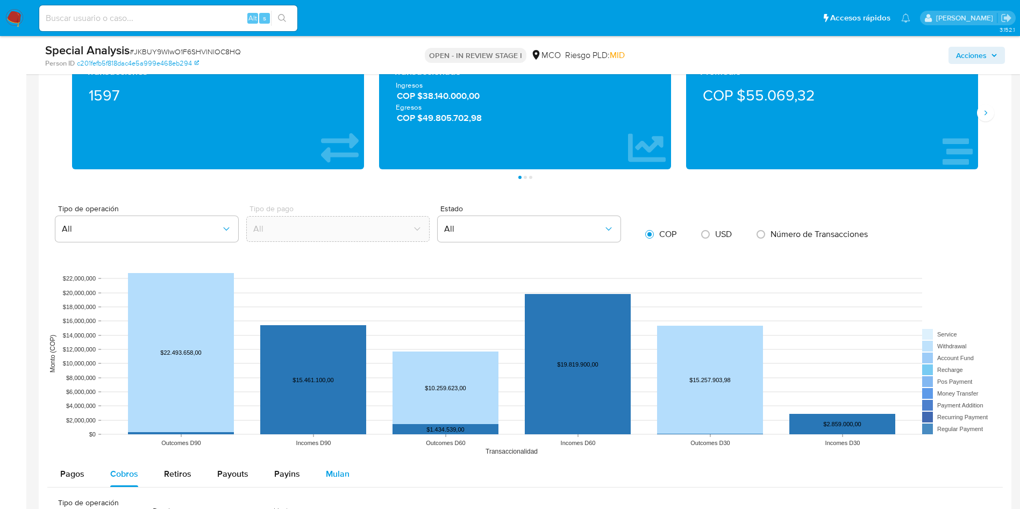
scroll to position [968, 0]
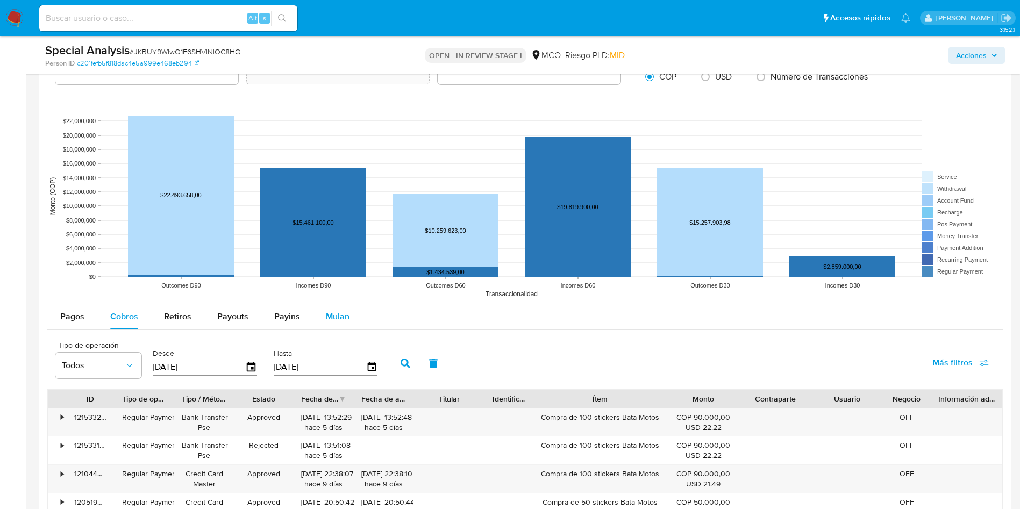
drag, startPoint x: 328, startPoint y: 316, endPoint x: 336, endPoint y: 315, distance: 8.1
click at [328, 316] on span "Mulan" at bounding box center [338, 316] width 24 height 12
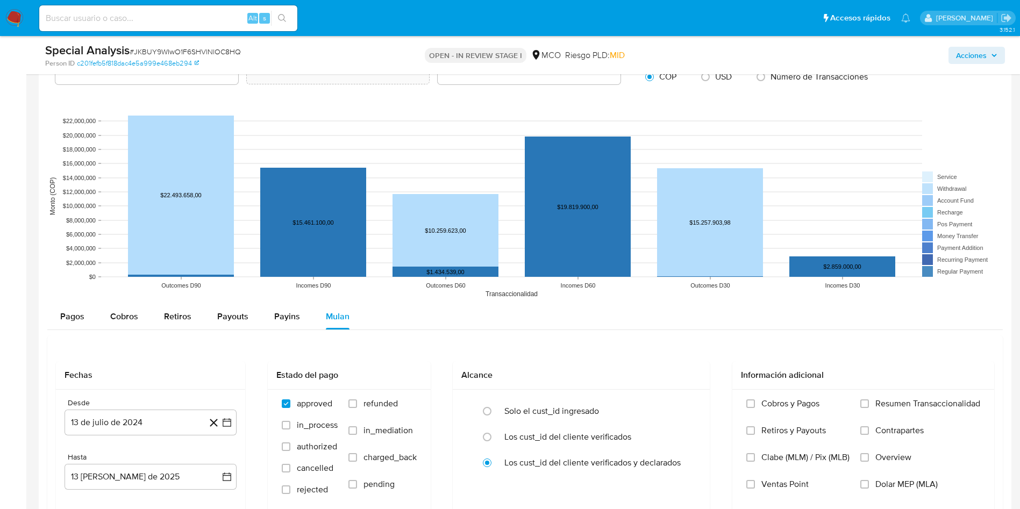
scroll to position [1049, 0]
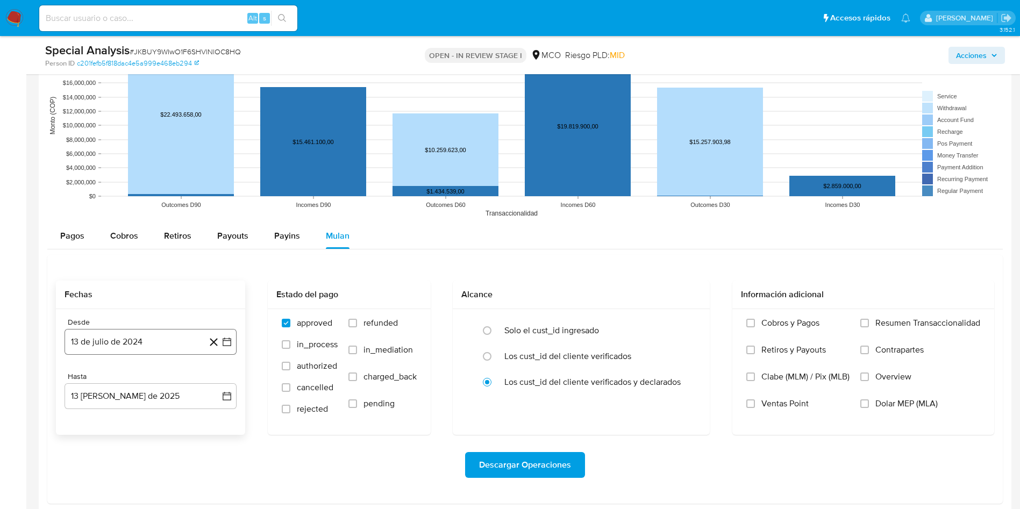
click at [139, 342] on button "13 de julio de 2024" at bounding box center [151, 342] width 172 height 26
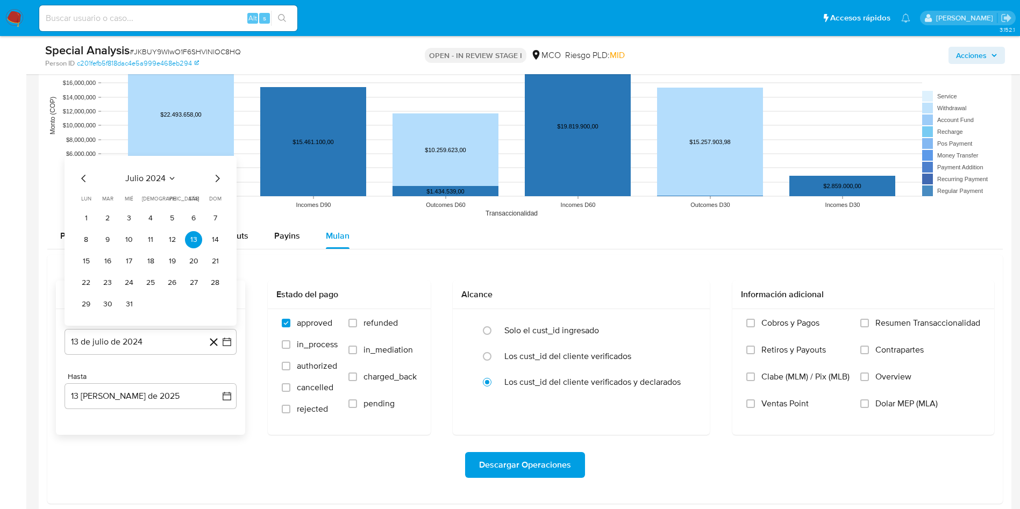
click at [219, 172] on icon "Mes siguiente" at bounding box center [217, 178] width 13 height 13
click at [116, 261] on tr "12 13 14 15 16 17 18" at bounding box center [150, 261] width 146 height 17
click at [108, 262] on button "13" at bounding box center [107, 261] width 17 height 17
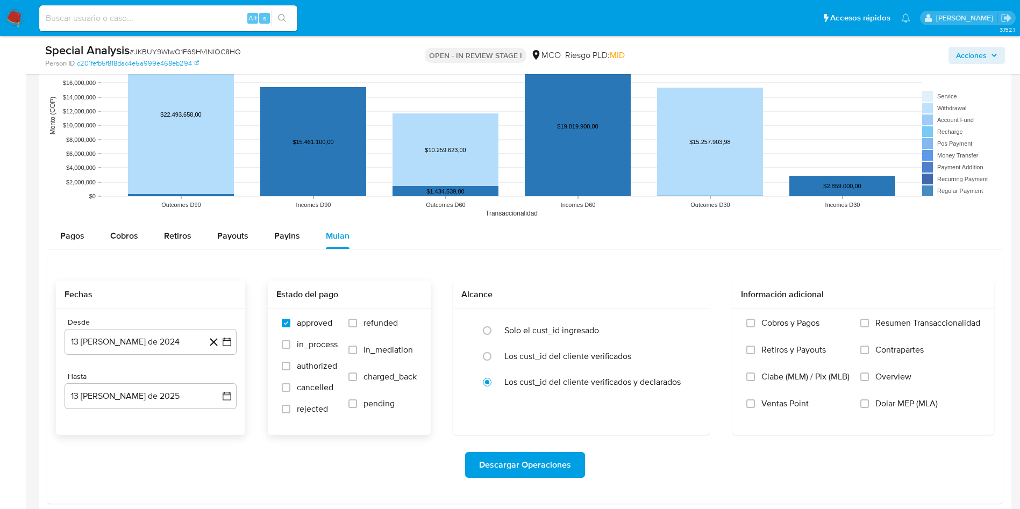
click at [382, 324] on span "refunded" at bounding box center [381, 323] width 34 height 11
click at [357, 324] on input "refunded" at bounding box center [353, 323] width 9 height 9
checkbox input "true"
click at [374, 375] on span "charged_back" at bounding box center [390, 377] width 53 height 11
click at [357, 375] on input "charged_back" at bounding box center [353, 377] width 9 height 9
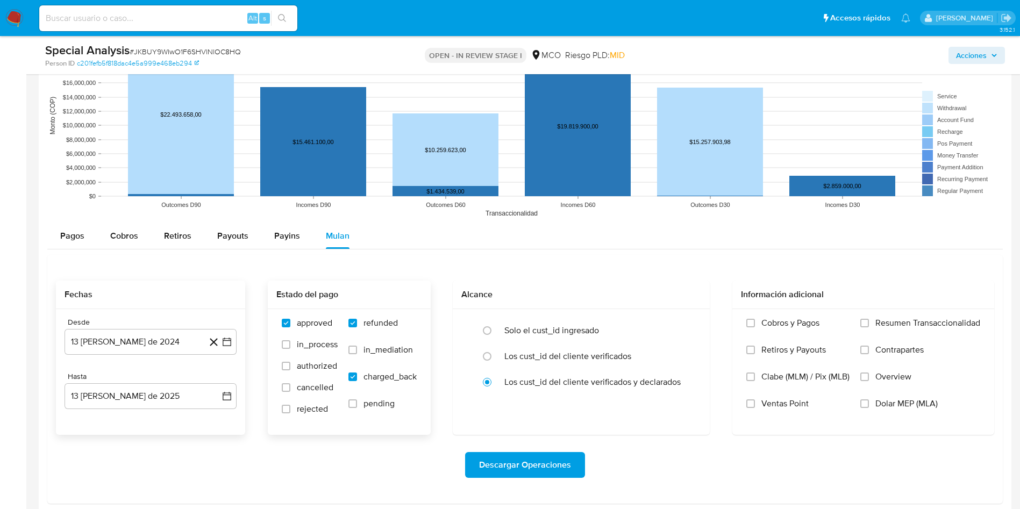
checkbox input "true"
click at [322, 411] on span "rejected" at bounding box center [312, 409] width 31 height 11
click at [290, 411] on input "rejected" at bounding box center [286, 409] width 9 height 9
checkbox input "true"
click at [518, 459] on span "Descargar Operaciones" at bounding box center [525, 465] width 92 height 24
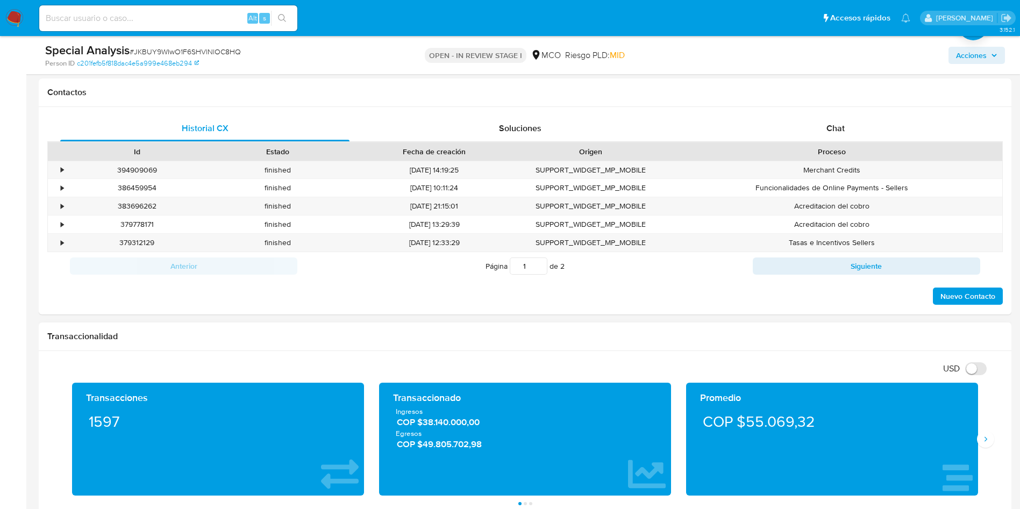
scroll to position [81, 0]
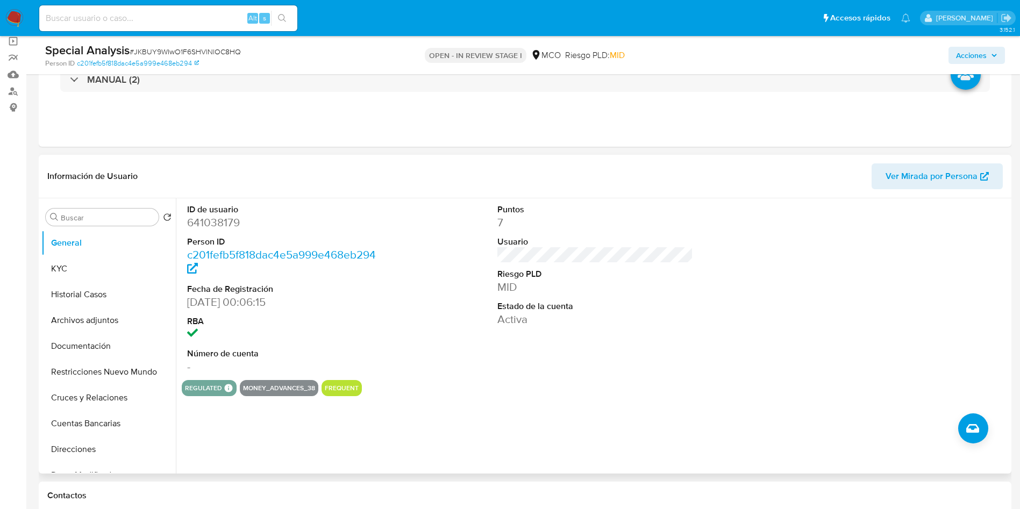
click at [209, 222] on dd "641038179" at bounding box center [285, 222] width 196 height 15
copy dd "641038179"
click at [424, 306] on div "ID de usuario 641038179 Person ID c201fefb5f818dac4e5a999e468eb294 Fecha de Reg…" at bounding box center [595, 289] width 827 height 182
click at [198, 218] on dd "641038179" at bounding box center [285, 222] width 196 height 15
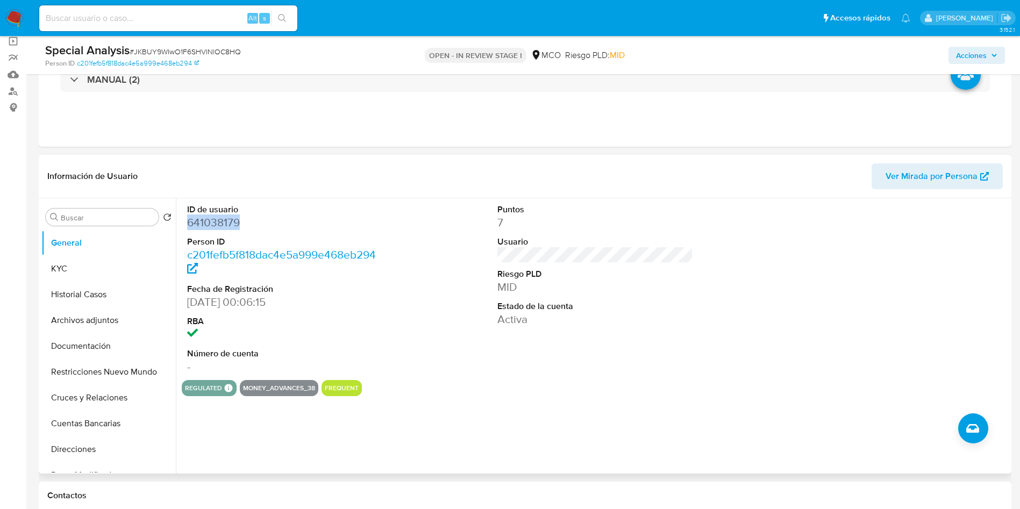
click at [198, 218] on dd "641038179" at bounding box center [285, 222] width 196 height 15
copy dd "641038179"
click at [108, 286] on button "Historial Casos" at bounding box center [104, 295] width 126 height 26
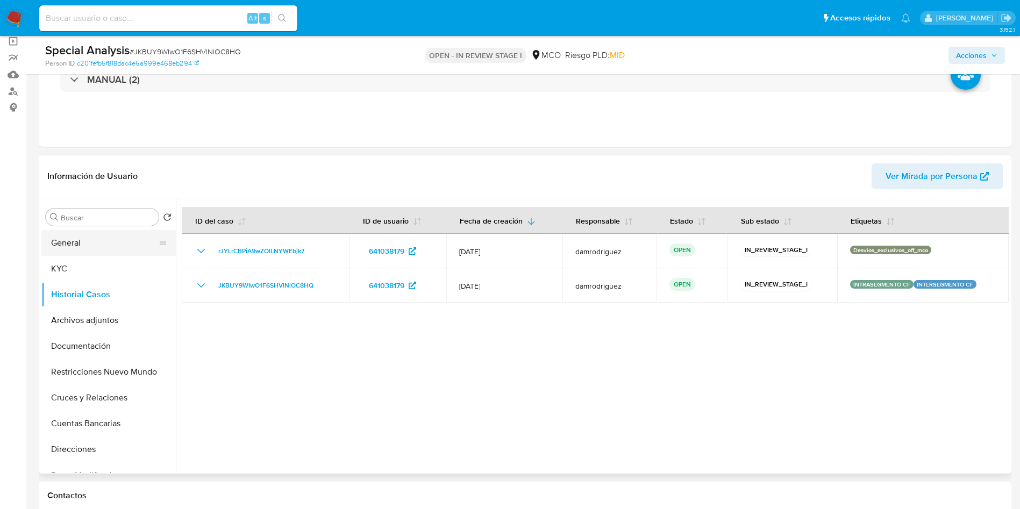
click at [99, 246] on button "General" at bounding box center [104, 243] width 126 height 26
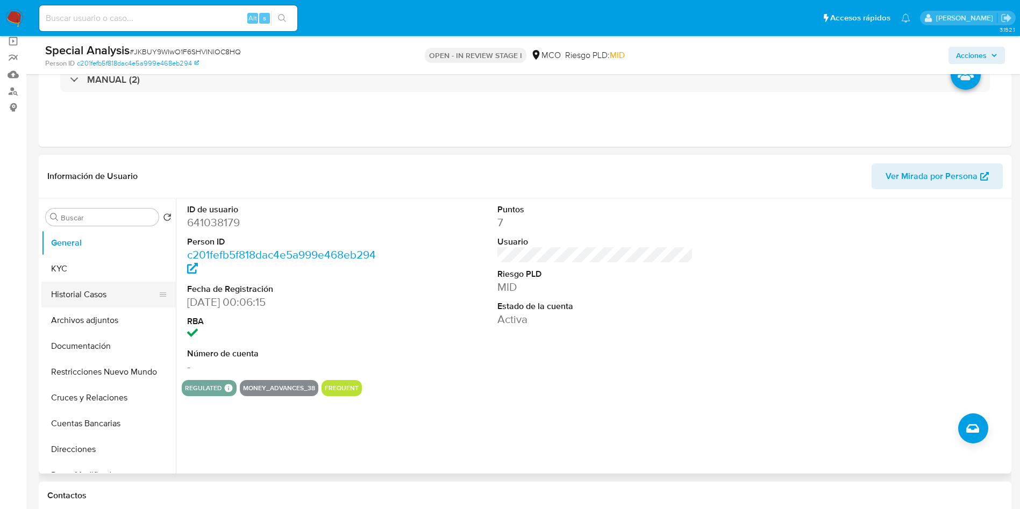
click at [101, 302] on button "Historial Casos" at bounding box center [104, 295] width 126 height 26
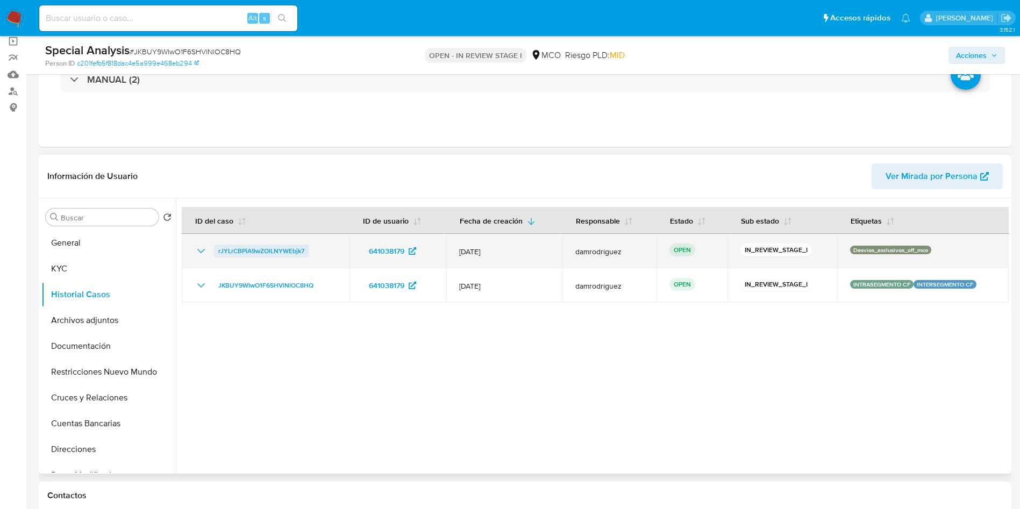
click at [262, 251] on span "rJYLrCBPiA9wZOlLNYWEbjk7" at bounding box center [261, 251] width 86 height 13
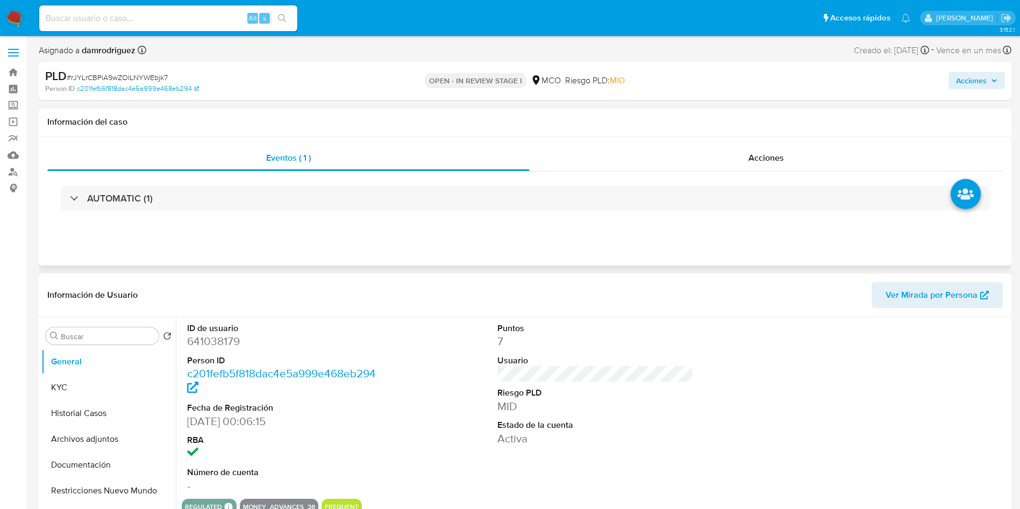
select select "10"
click at [112, 482] on button "Restricciones Nuevo Mundo" at bounding box center [104, 491] width 126 height 26
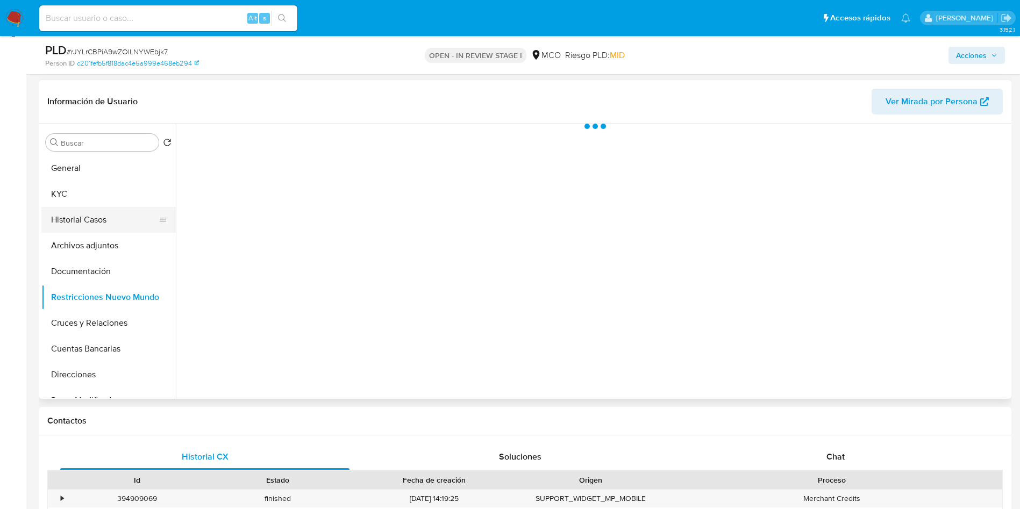
scroll to position [161, 0]
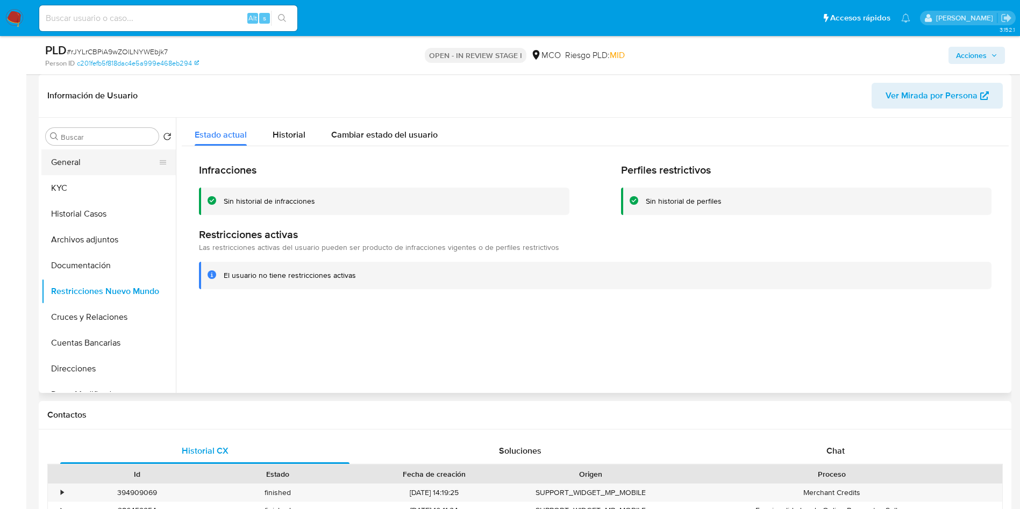
click at [79, 161] on button "General" at bounding box center [104, 163] width 126 height 26
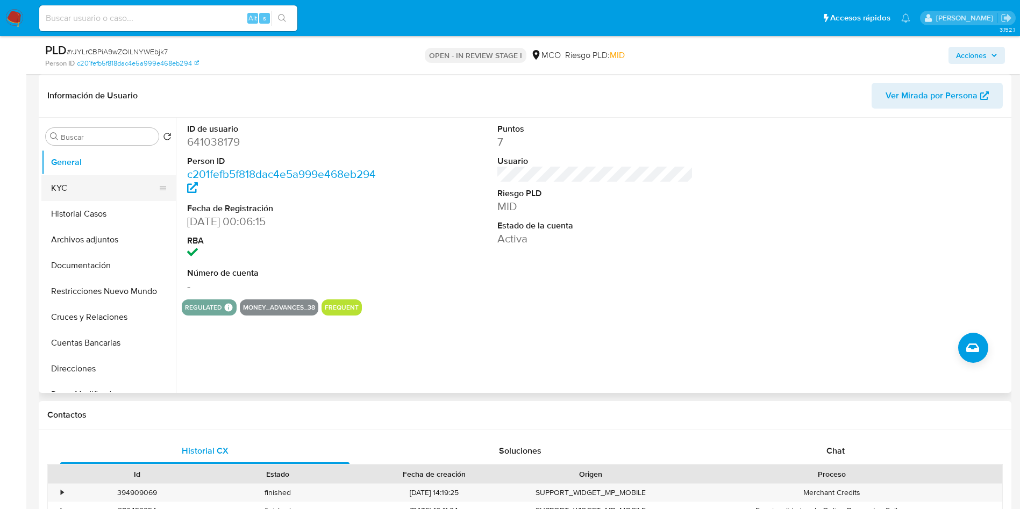
click at [86, 181] on button "KYC" at bounding box center [104, 188] width 126 height 26
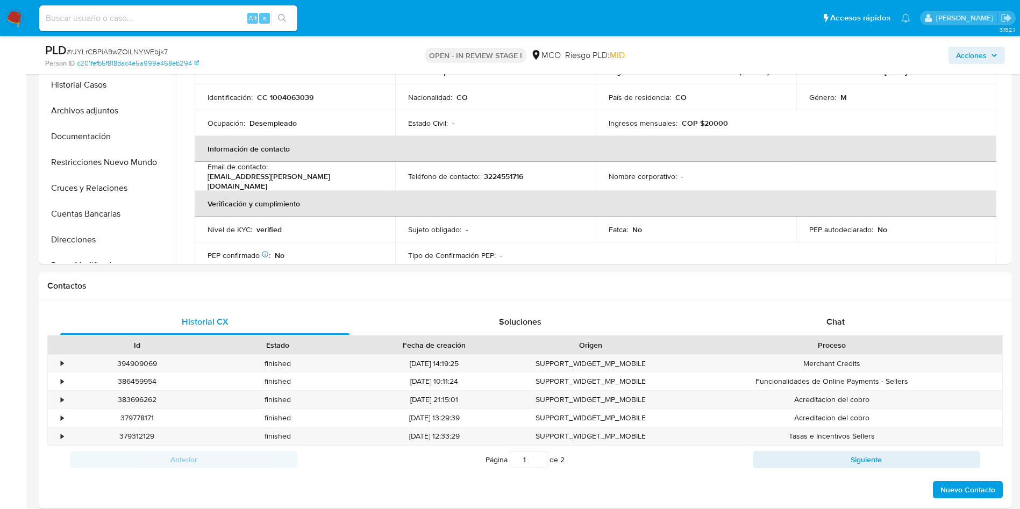
scroll to position [484, 0]
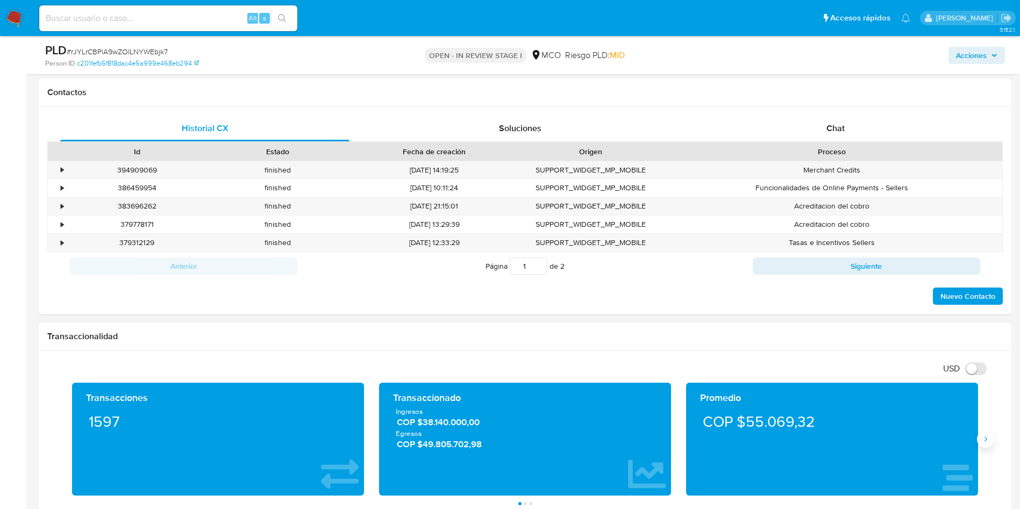
click at [989, 442] on icon "Siguiente" at bounding box center [986, 439] width 9 height 9
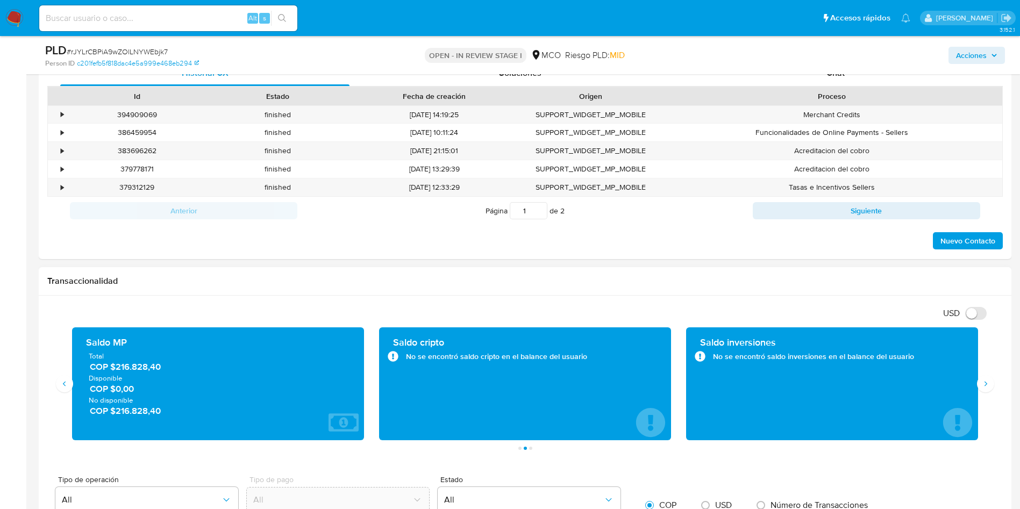
scroll to position [565, 0]
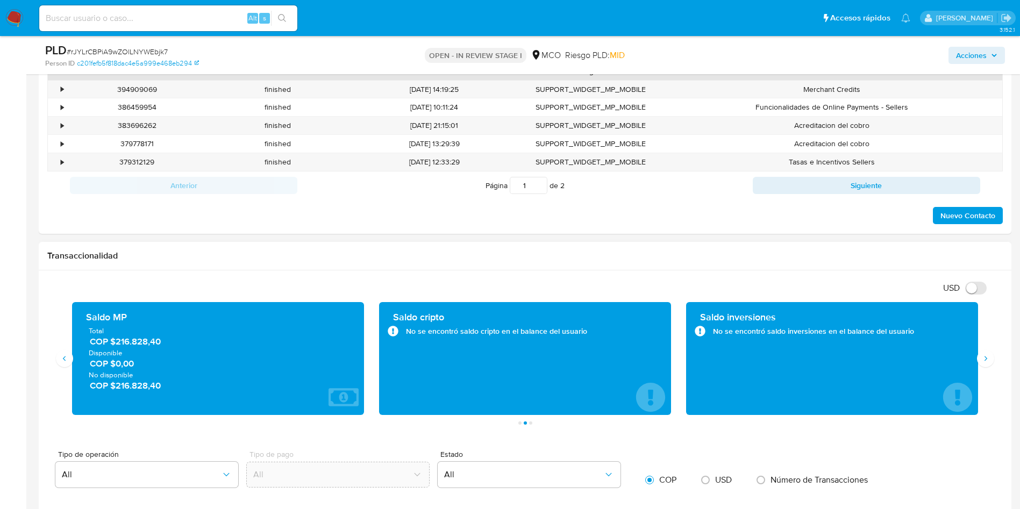
click at [123, 390] on span "COP $216.828,40" at bounding box center [219, 386] width 258 height 12
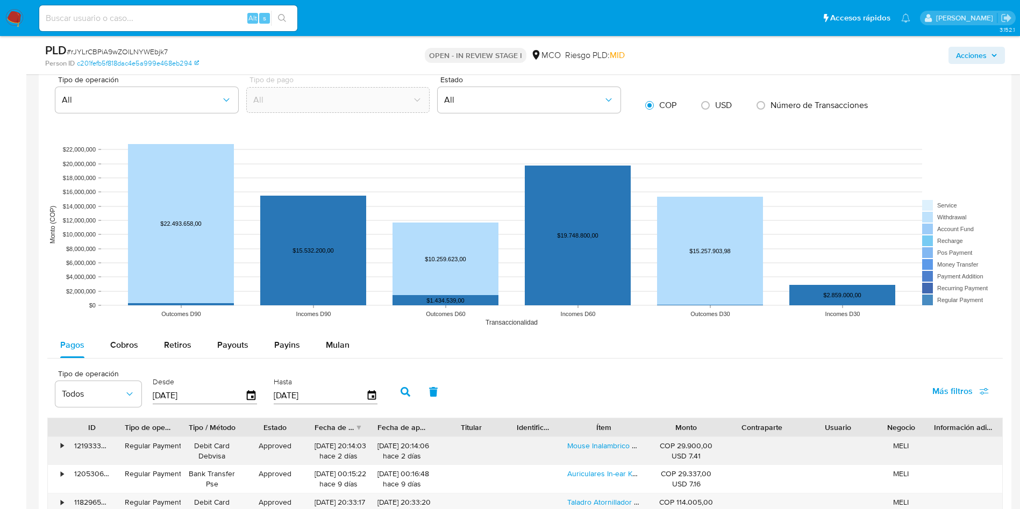
scroll to position [1049, 0]
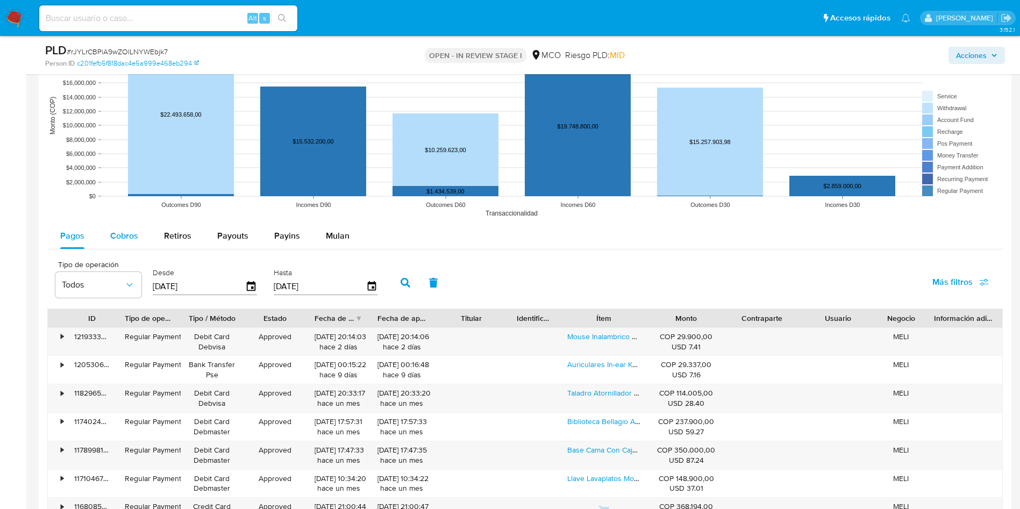
click at [116, 232] on span "Cobros" at bounding box center [124, 236] width 28 height 12
select select "10"
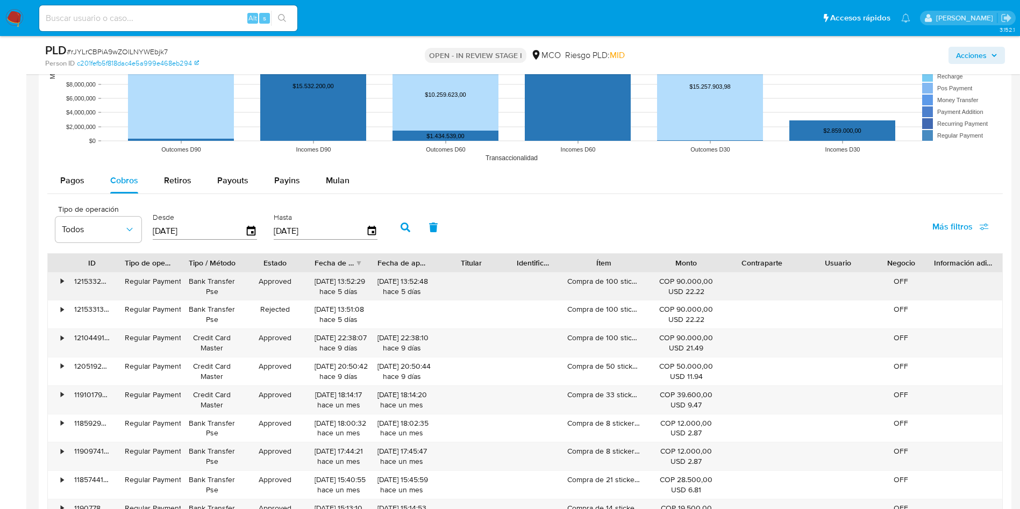
scroll to position [1129, 0]
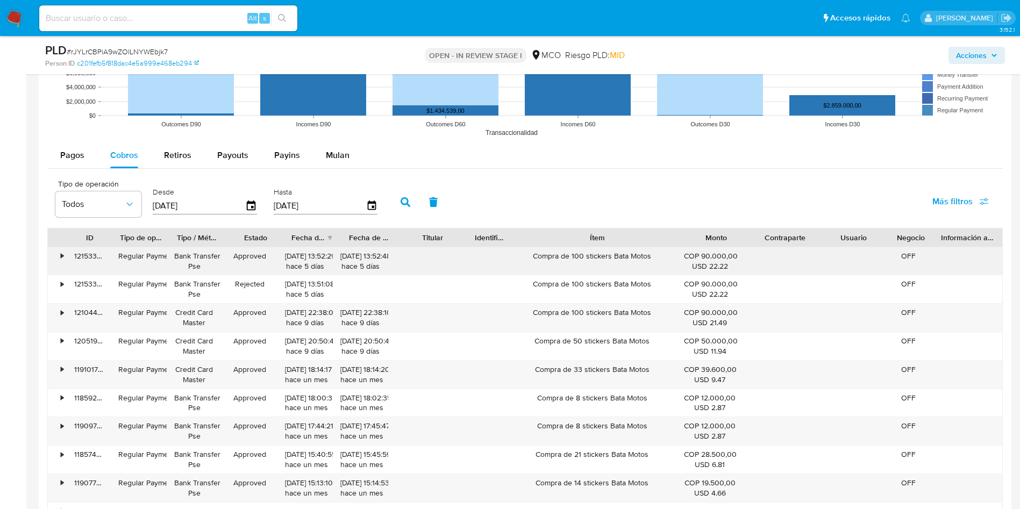
drag, startPoint x: 652, startPoint y: 238, endPoint x: 602, endPoint y: 257, distance: 53.8
click at [735, 240] on div "ID Tipo de operación Tipo / Método Estado Fecha de creación Fecha de aprobación…" at bounding box center [525, 238] width 955 height 18
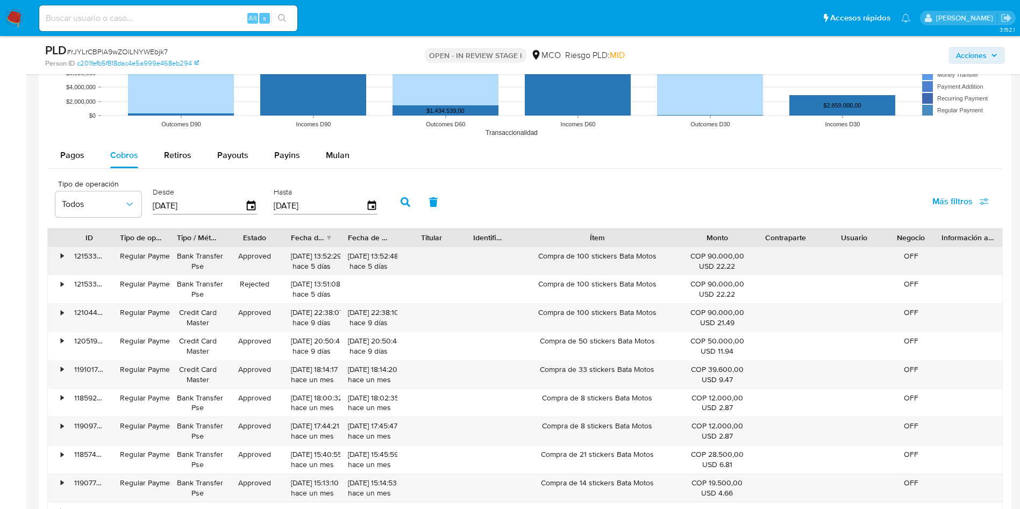
click at [599, 258] on div "Compra de 100 stickers Bata Motos" at bounding box center [597, 261] width 172 height 28
click at [626, 258] on div "Compra de 100 stickers Bata Motos" at bounding box center [597, 261] width 172 height 28
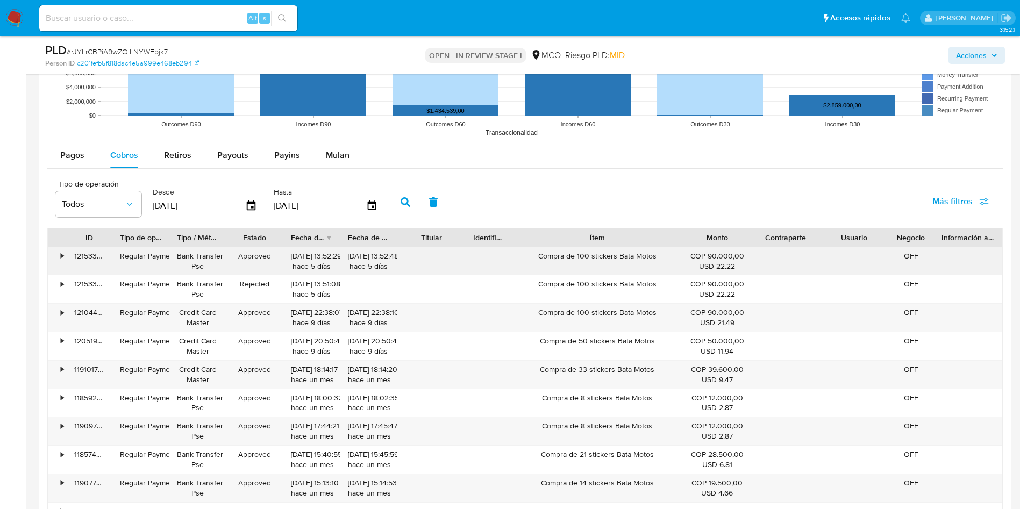
click at [626, 258] on div "Compra de 100 stickers Bata Motos" at bounding box center [597, 261] width 172 height 28
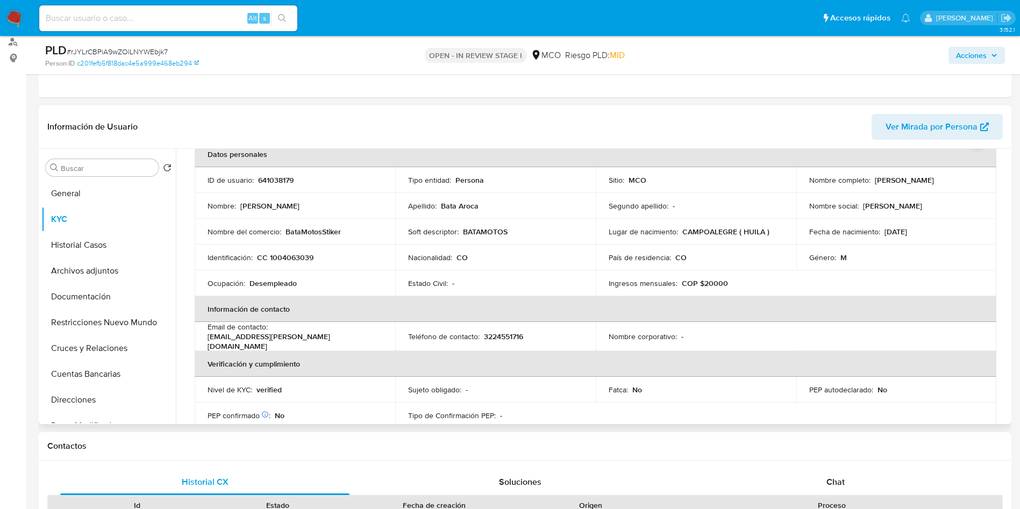
scroll to position [0, 0]
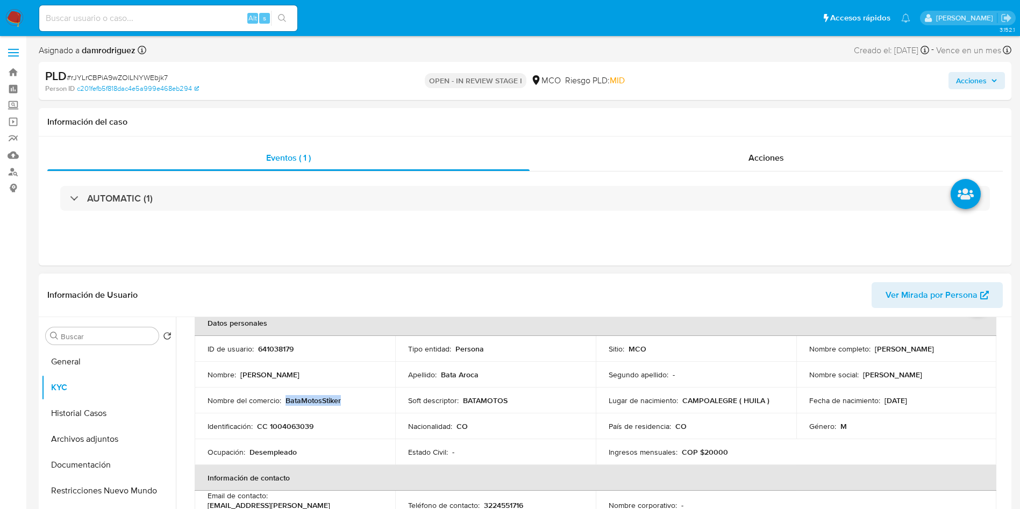
drag, startPoint x: 351, startPoint y: 397, endPoint x: 285, endPoint y: 401, distance: 65.7
click at [285, 401] on div "Nombre del comercio : BataMotosStiker" at bounding box center [295, 401] width 175 height 10
click at [388, 252] on div "Eventos ( 1 ) Acciones AUTOMATIC (1)" at bounding box center [525, 201] width 973 height 129
click at [117, 411] on button "Historial Casos" at bounding box center [104, 414] width 126 height 26
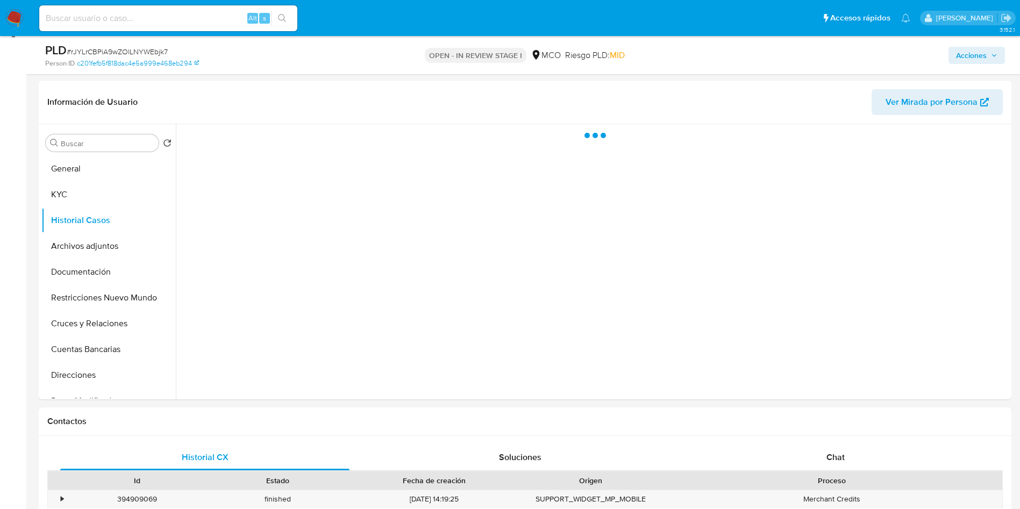
scroll to position [161, 0]
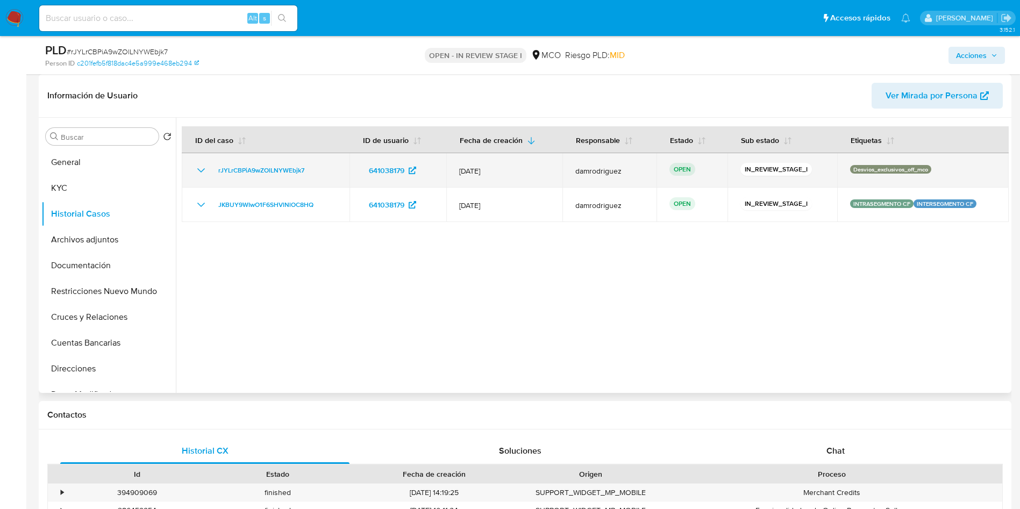
drag, startPoint x: 929, startPoint y: 173, endPoint x: 840, endPoint y: 172, distance: 88.8
click at [840, 172] on td "Desvios_exclusivos_off_mco" at bounding box center [923, 170] width 172 height 34
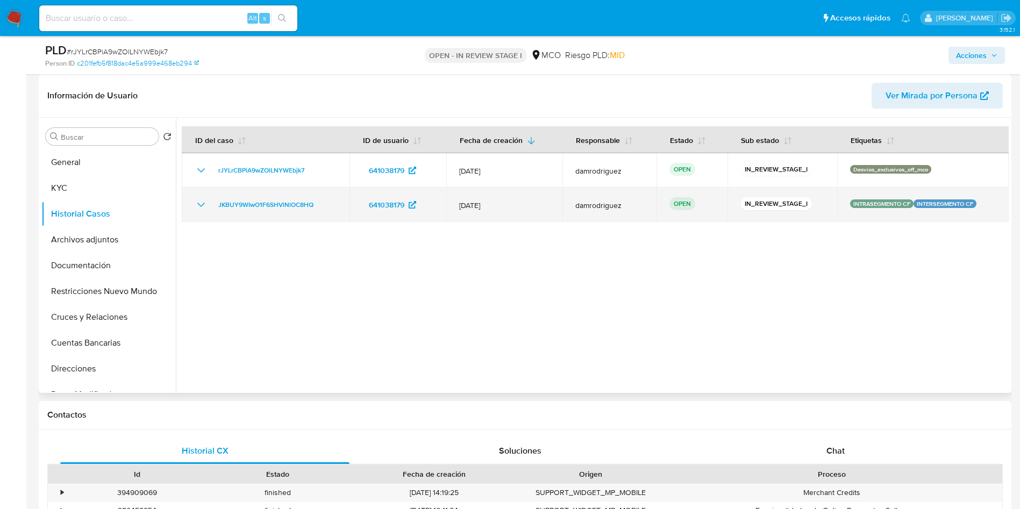
drag, startPoint x: 978, startPoint y: 203, endPoint x: 828, endPoint y: 210, distance: 150.7
click at [828, 210] on tr "JKBUY9WIwO1F6SHVlNlOC8HQ 641038179 30/May/2025 damrodriguez OPEN IN_REVIEW_STAG…" at bounding box center [595, 205] width 827 height 34
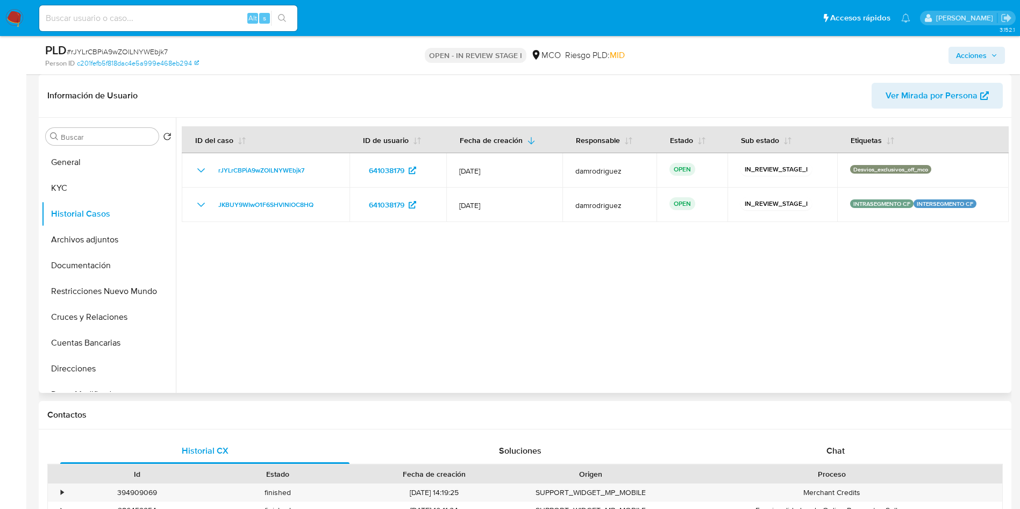
click at [731, 290] on div at bounding box center [592, 255] width 833 height 275
click at [63, 192] on button "KYC" at bounding box center [104, 188] width 126 height 26
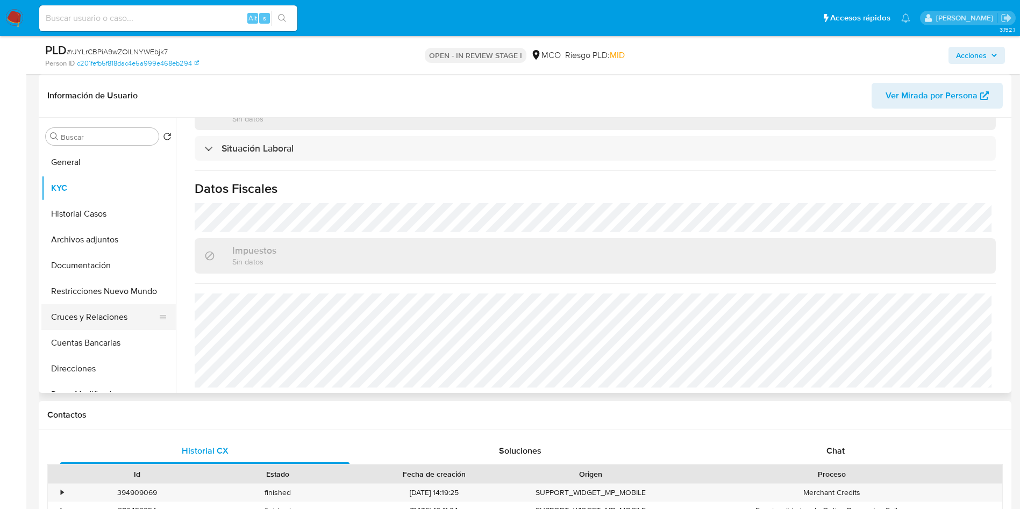
click at [88, 319] on button "Cruces y Relaciones" at bounding box center [104, 317] width 126 height 26
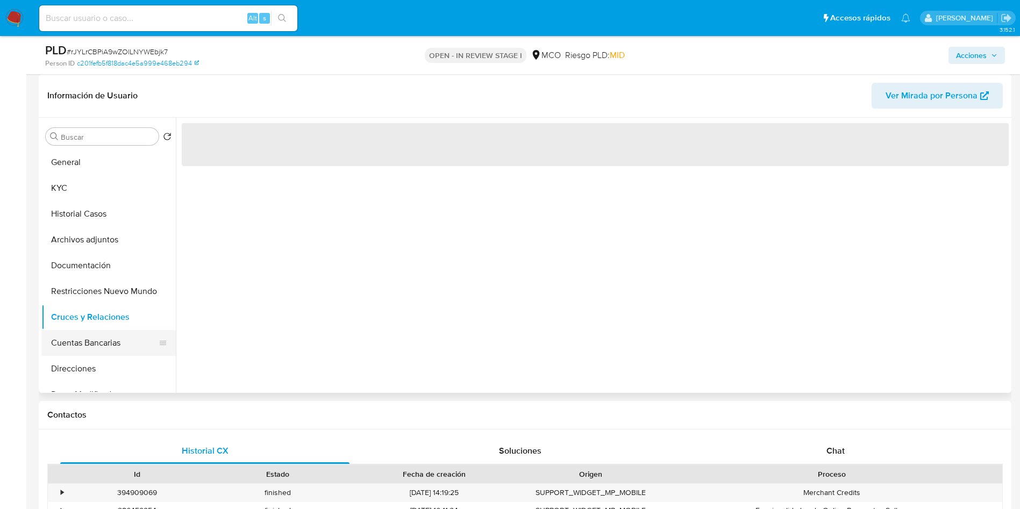
click at [88, 337] on button "Cuentas Bancarias" at bounding box center [104, 343] width 126 height 26
click at [81, 281] on button "Restricciones Nuevo Mundo" at bounding box center [104, 292] width 126 height 26
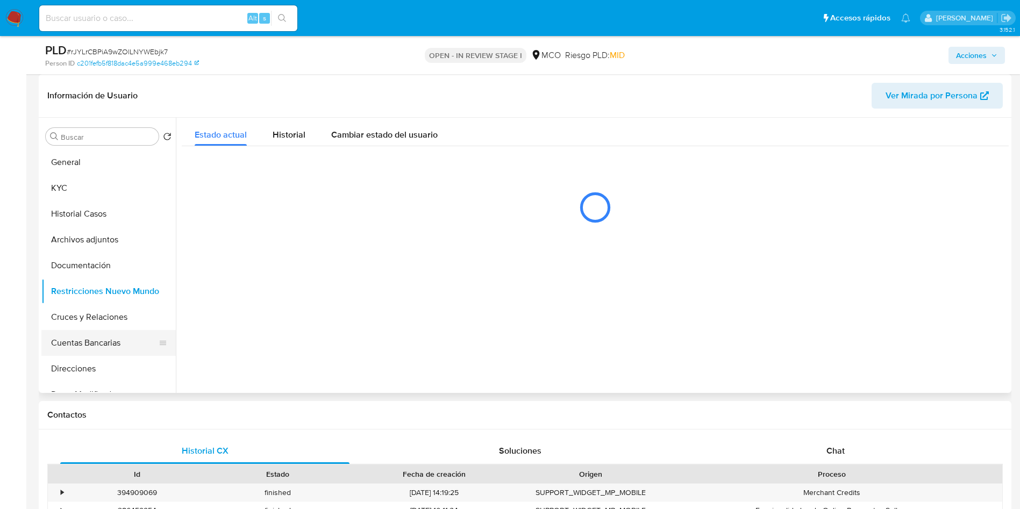
click at [86, 352] on button "Cuentas Bancarias" at bounding box center [104, 343] width 126 height 26
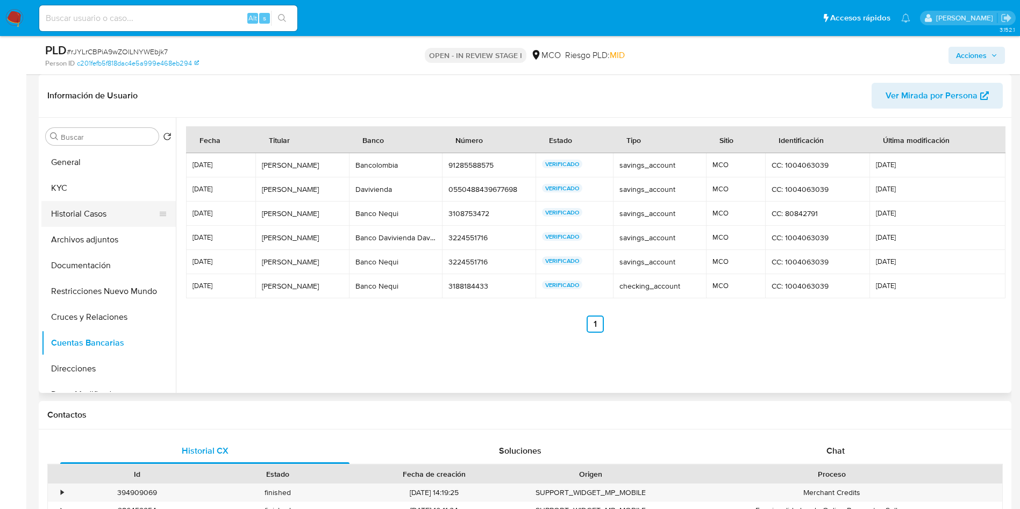
click at [90, 211] on button "Historial Casos" at bounding box center [104, 214] width 126 height 26
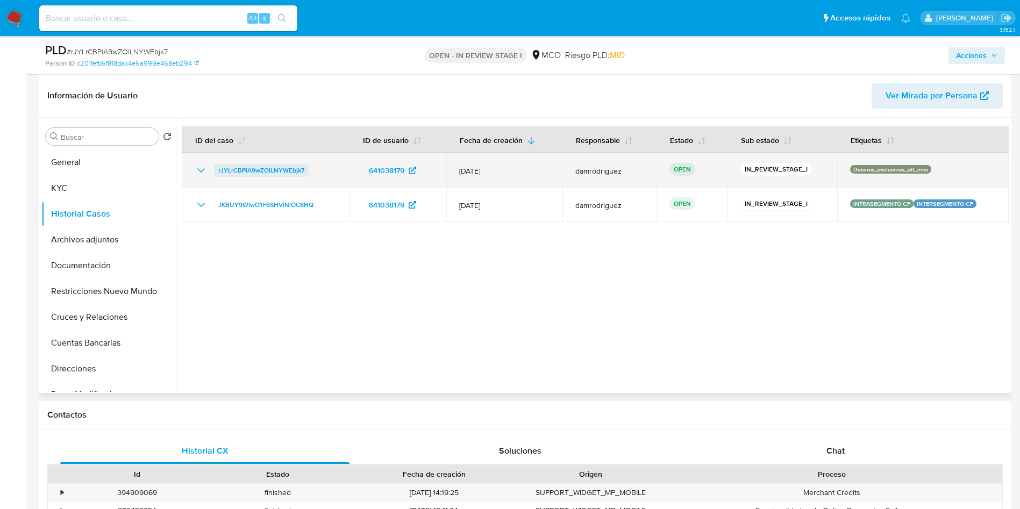
drag, startPoint x: 314, startPoint y: 171, endPoint x: 216, endPoint y: 173, distance: 98.4
click at [216, 173] on div "rJYLrCBPiA9wZOlLNYWEbjk7" at bounding box center [266, 170] width 142 height 13
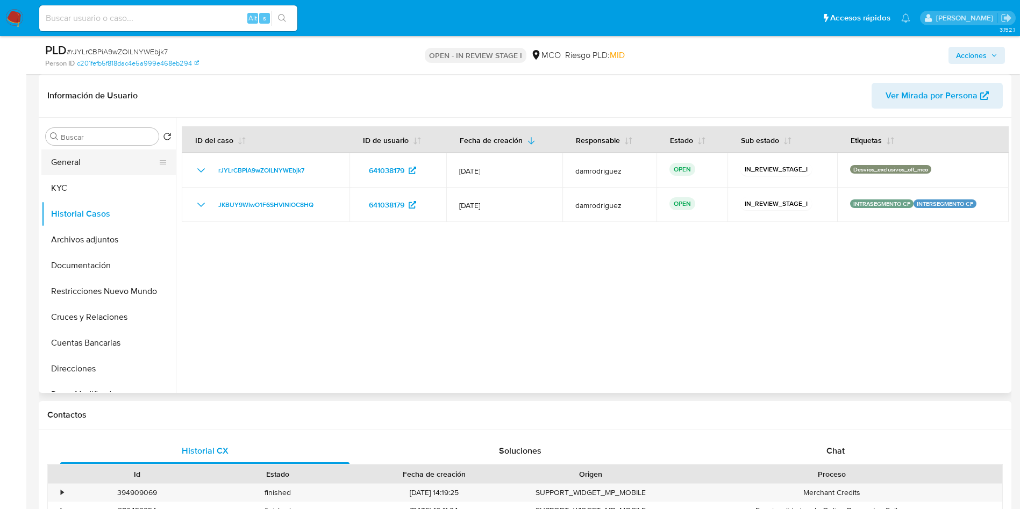
click at [86, 168] on button "General" at bounding box center [104, 163] width 126 height 26
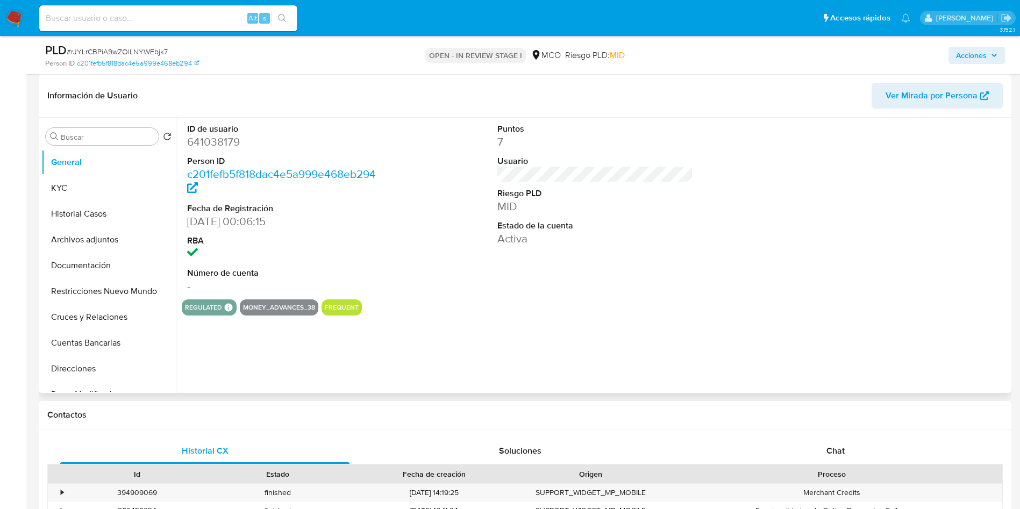
click at [229, 138] on dd "641038179" at bounding box center [285, 141] width 196 height 15
copy dd "641038179"
click at [90, 183] on button "KYC" at bounding box center [104, 188] width 126 height 26
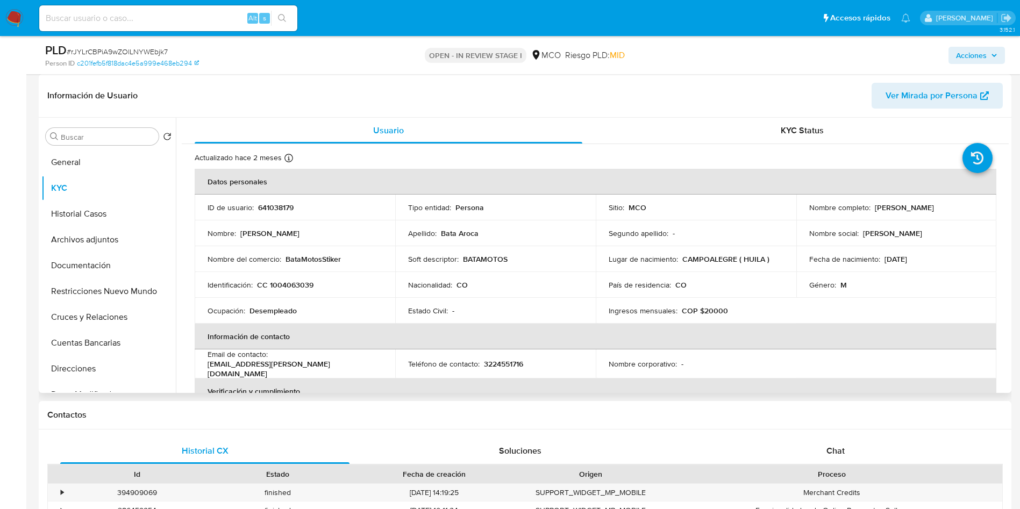
drag, startPoint x: 935, startPoint y: 210, endPoint x: 873, endPoint y: 206, distance: 61.5
click at [873, 206] on div "Nombre completo : [PERSON_NAME] [PERSON_NAME]" at bounding box center [896, 208] width 175 height 10
copy p "[PERSON_NAME] [PERSON_NAME]"
click at [283, 282] on p "CC 1004063039" at bounding box center [285, 285] width 56 height 10
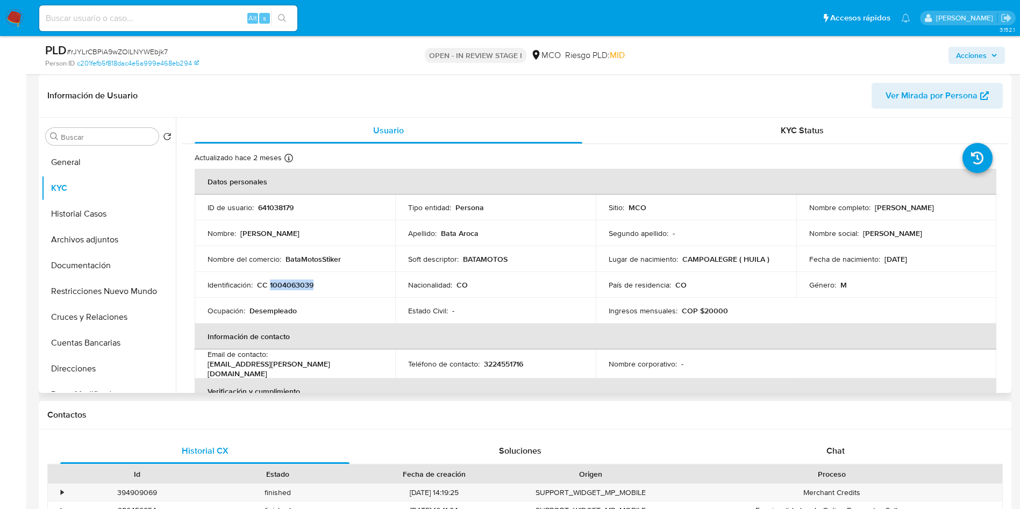
copy p "1004063039"
click at [54, 168] on button "General" at bounding box center [104, 163] width 126 height 26
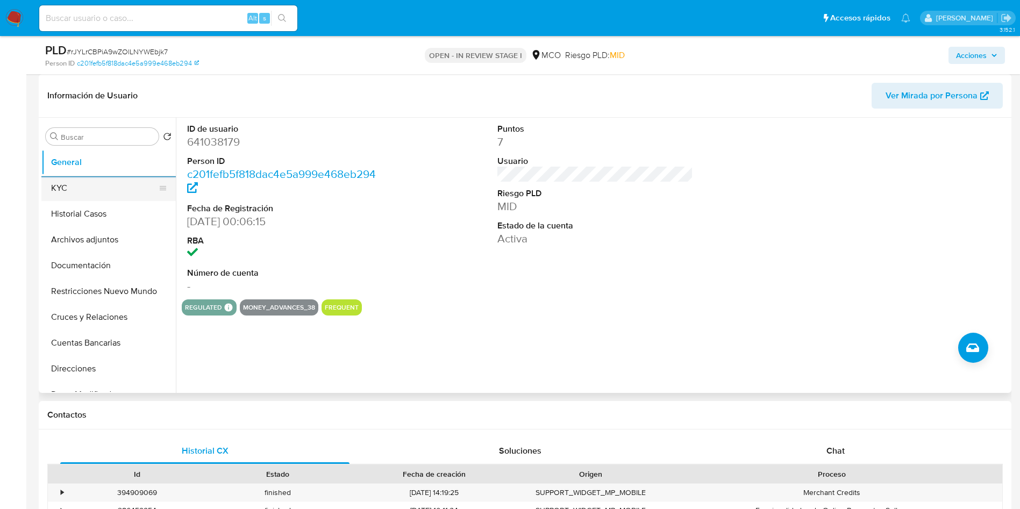
click at [49, 178] on button "KYC" at bounding box center [104, 188] width 126 height 26
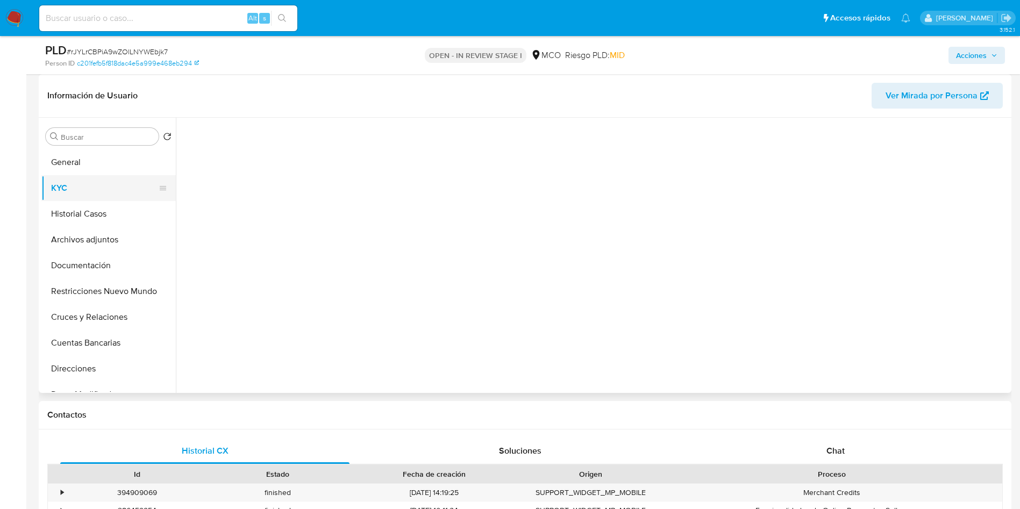
click at [56, 179] on button "KYC" at bounding box center [104, 188] width 126 height 26
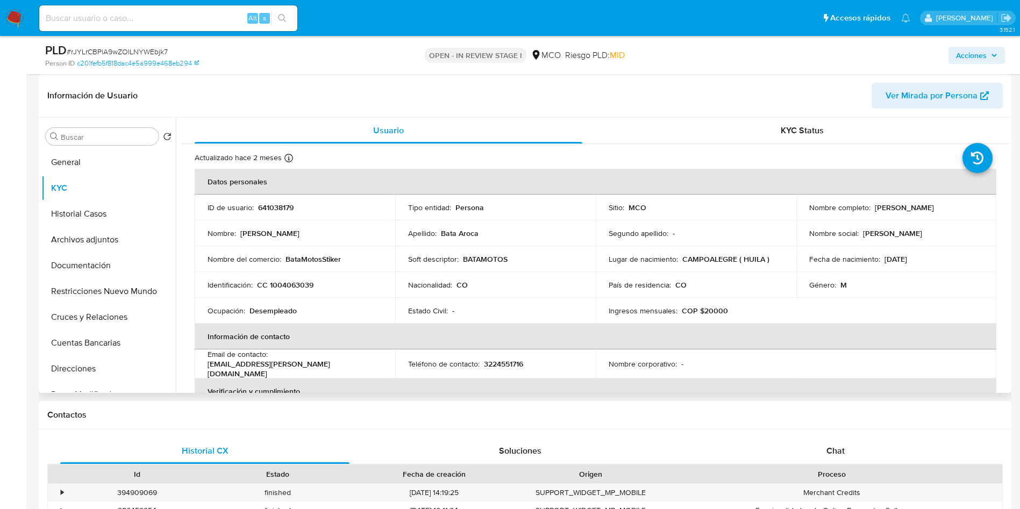
drag, startPoint x: 943, startPoint y: 206, endPoint x: 875, endPoint y: 210, distance: 68.9
click at [875, 210] on div "Nombre completo : [PERSON_NAME] [PERSON_NAME]" at bounding box center [896, 208] width 175 height 10
copy p "[PERSON_NAME] [PERSON_NAME]"
click at [282, 275] on td "Identificación : CC 1004063039" at bounding box center [295, 285] width 201 height 26
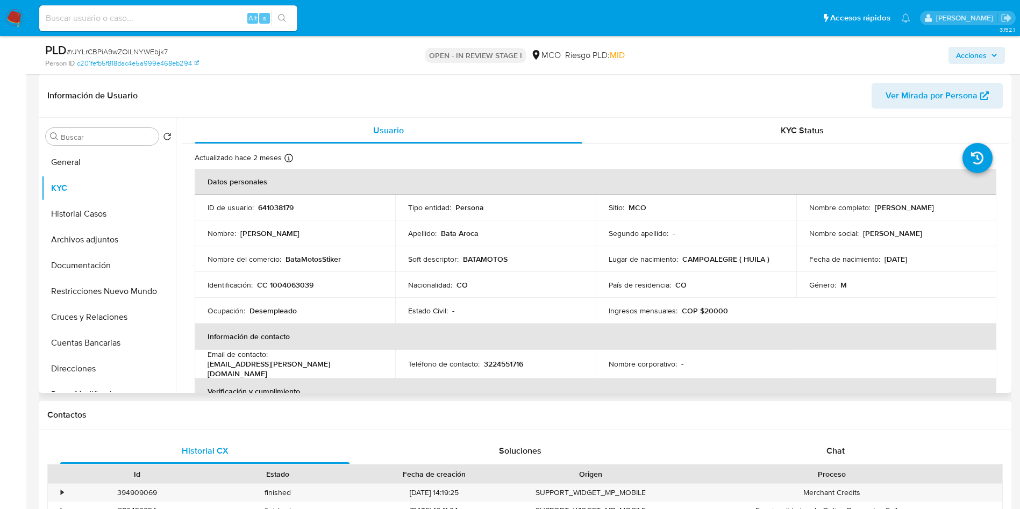
click at [292, 286] on p "CC 1004063039" at bounding box center [285, 285] width 56 height 10
copy p "1004063039"
drag, startPoint x: 365, startPoint y: 359, endPoint x: 272, endPoint y: 363, distance: 92.6
click at [272, 363] on p "[EMAIL_ADDRESS][DOMAIN_NAME]" at bounding box center [293, 368] width 170 height 19
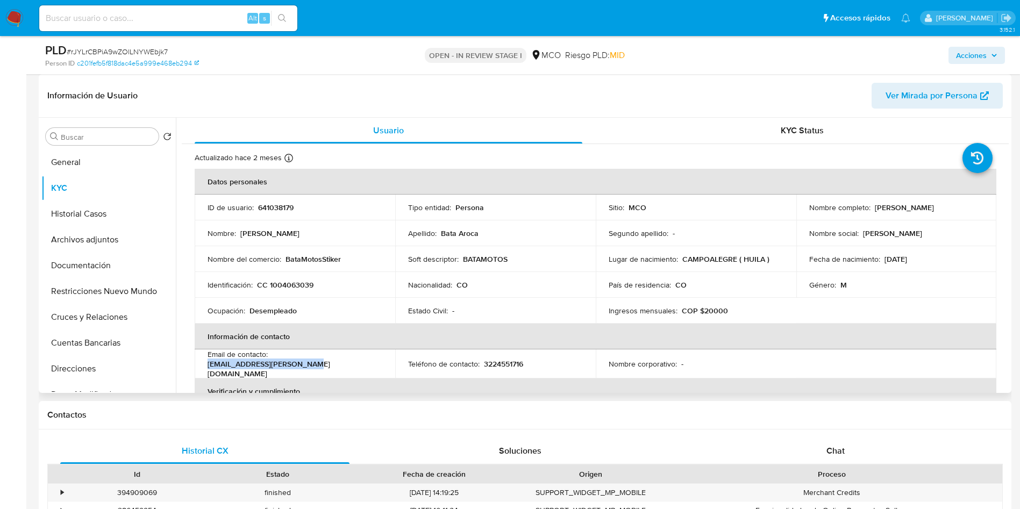
copy p "[EMAIL_ADDRESS][DOMAIN_NAME]"
drag, startPoint x: 344, startPoint y: 257, endPoint x: 287, endPoint y: 257, distance: 57.0
click at [287, 257] on div "Nombre del comercio : BataMotosStiker" at bounding box center [295, 259] width 175 height 10
copy p "BataMotosStiker"
click at [110, 341] on button "Cuentas Bancarias" at bounding box center [104, 343] width 126 height 26
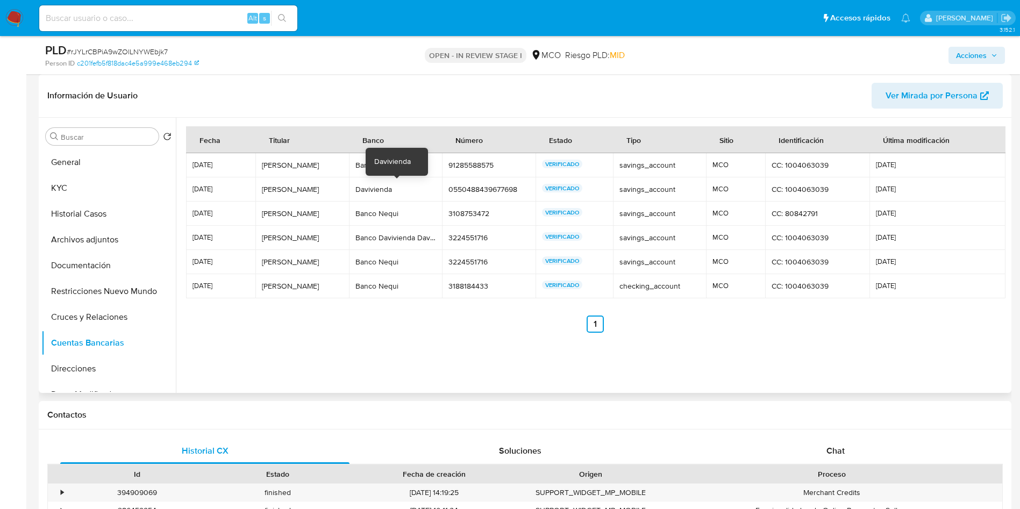
click at [368, 193] on div "Davivienda" at bounding box center [396, 189] width 81 height 10
click at [371, 162] on div "Bancolombia" at bounding box center [396, 165] width 81 height 10
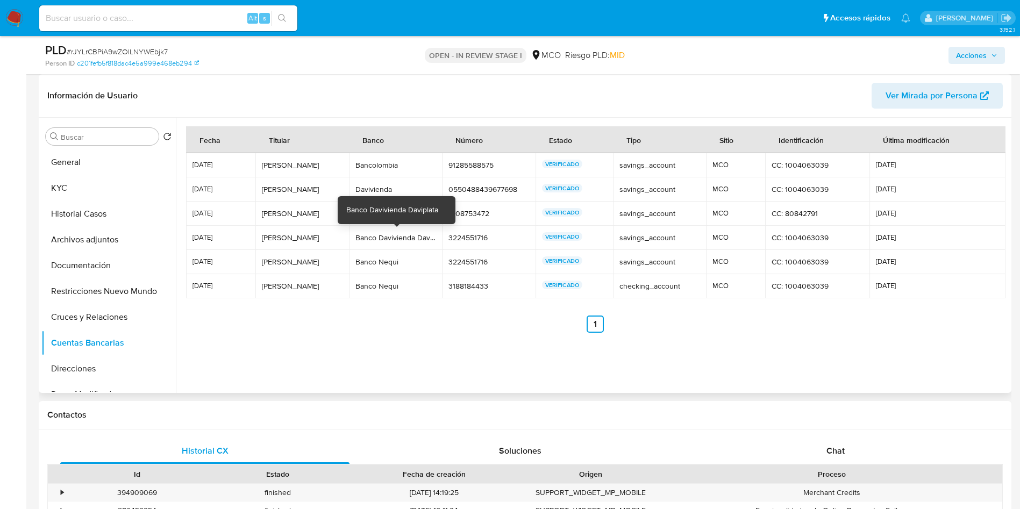
click at [372, 236] on div "Banco Davivienda Daviplata" at bounding box center [396, 238] width 81 height 10
click at [376, 269] on td "Banco Nequi Banco Nequi" at bounding box center [396, 262] width 94 height 24
click at [390, 262] on div "Banco Nequi" at bounding box center [396, 262] width 81 height 10
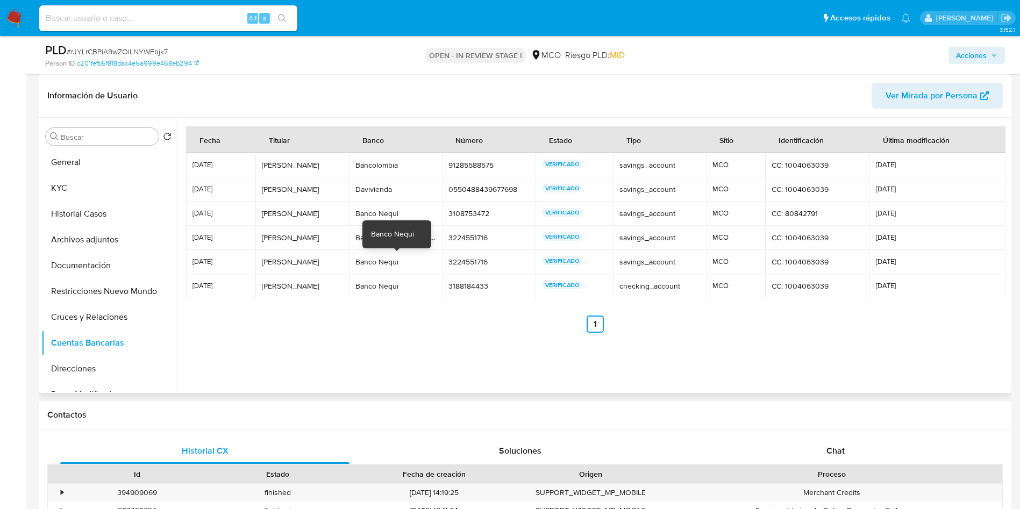
click at [390, 262] on div "Banco Nequi" at bounding box center [396, 262] width 81 height 10
click at [373, 209] on div "Banco Nequi" at bounding box center [396, 214] width 81 height 10
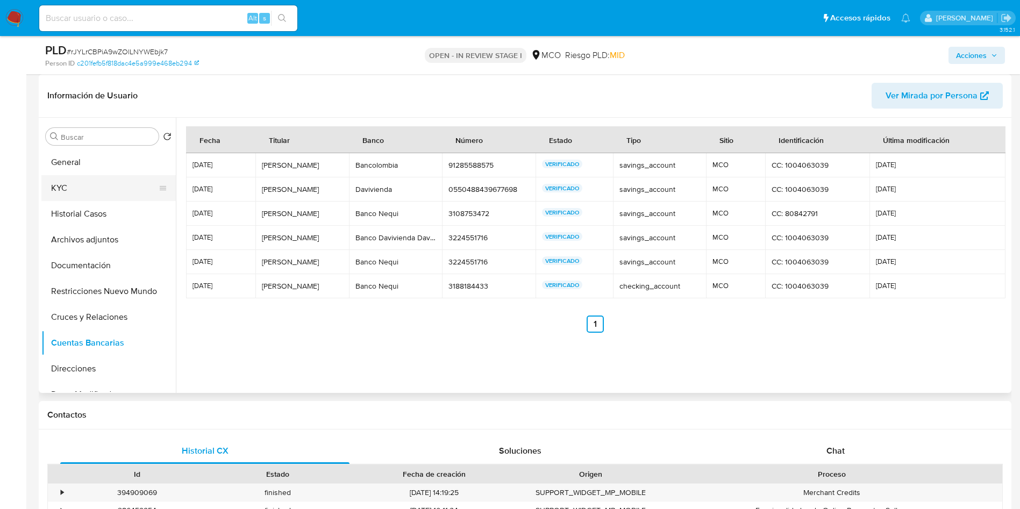
click at [74, 195] on button "KYC" at bounding box center [104, 188] width 126 height 26
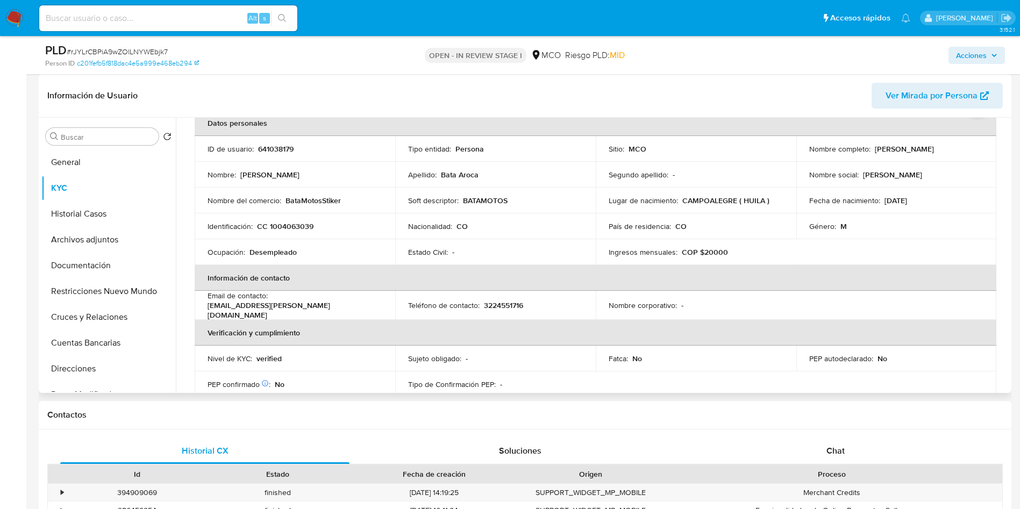
scroll to position [81, 0]
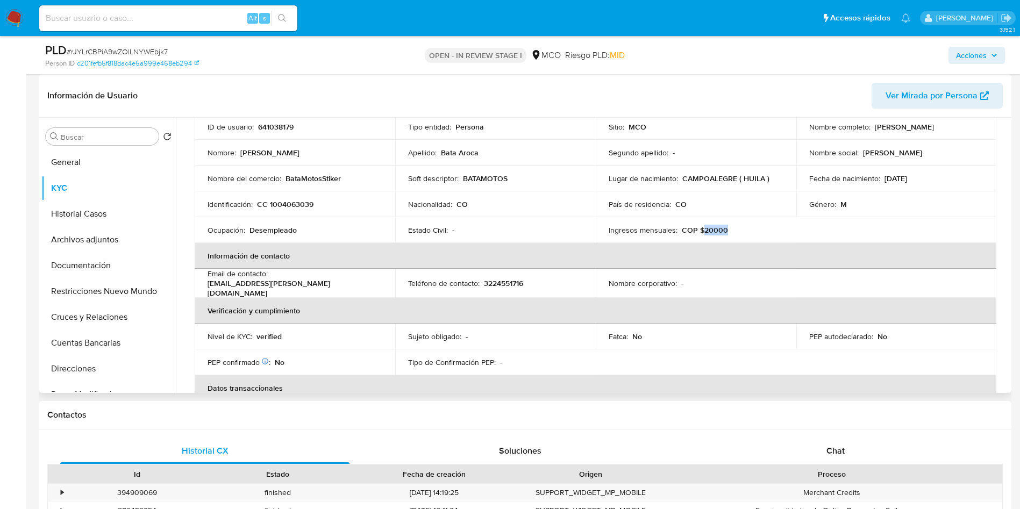
drag, startPoint x: 735, startPoint y: 232, endPoint x: 700, endPoint y: 232, distance: 35.0
click at [700, 232] on div "Ingresos mensuales : COP $20000" at bounding box center [696, 230] width 175 height 10
copy p "20000"
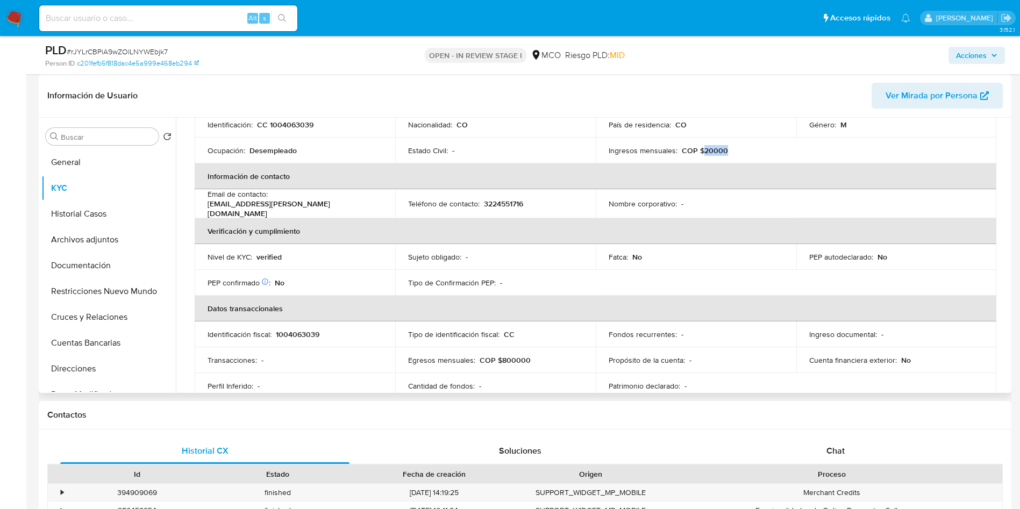
scroll to position [0, 0]
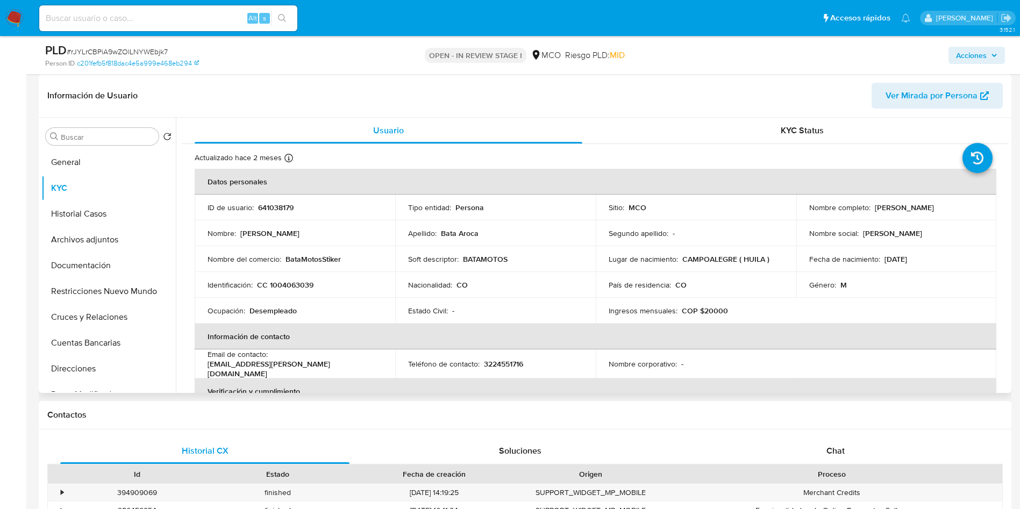
click at [326, 261] on p "BataMotosStiker" at bounding box center [313, 259] width 55 height 10
copy p "BataMotosStiker"
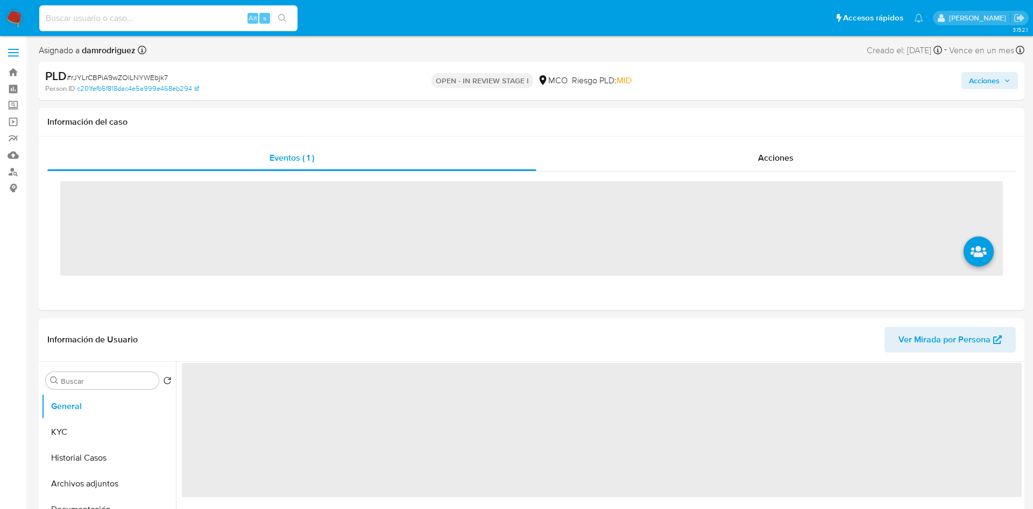
click at [116, 14] on input at bounding box center [168, 18] width 258 height 14
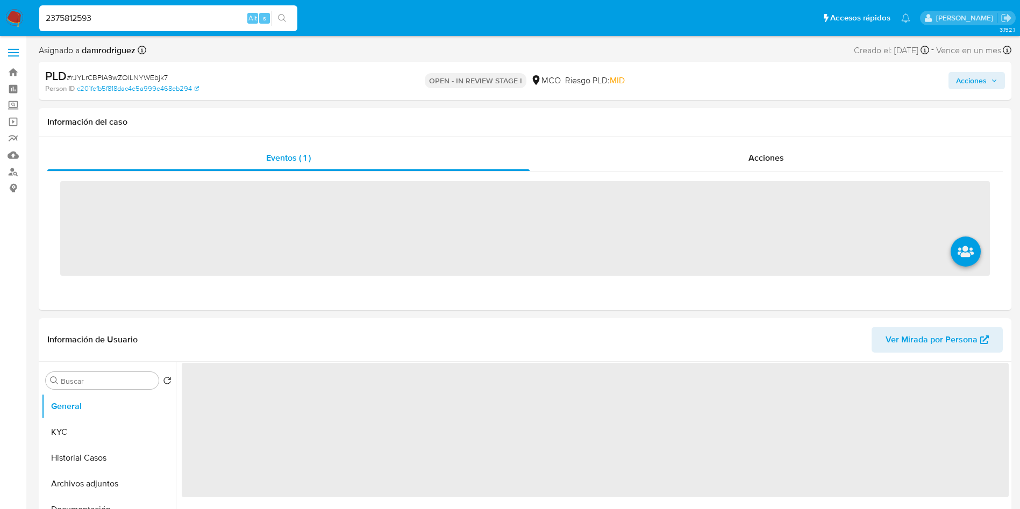
type input "2375812593"
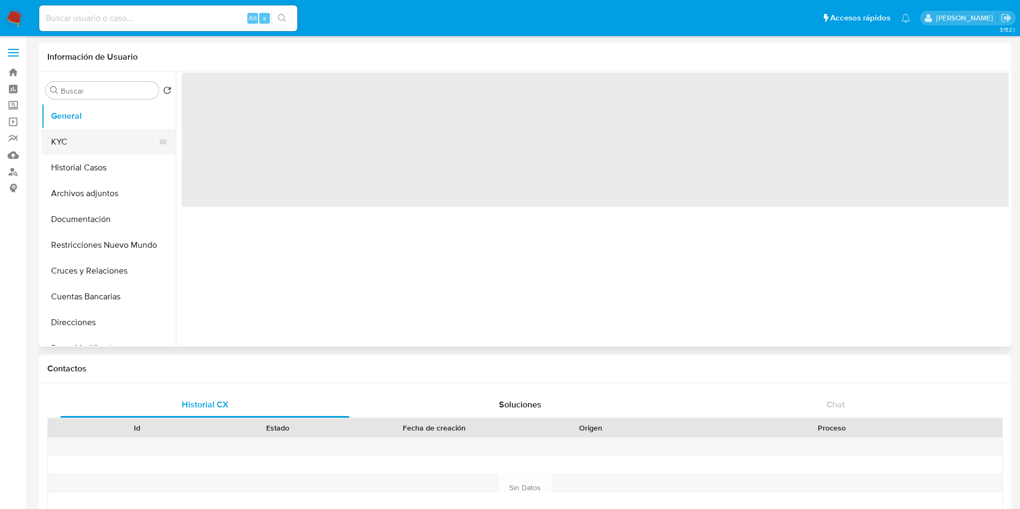
click at [90, 133] on button "KYC" at bounding box center [104, 142] width 126 height 26
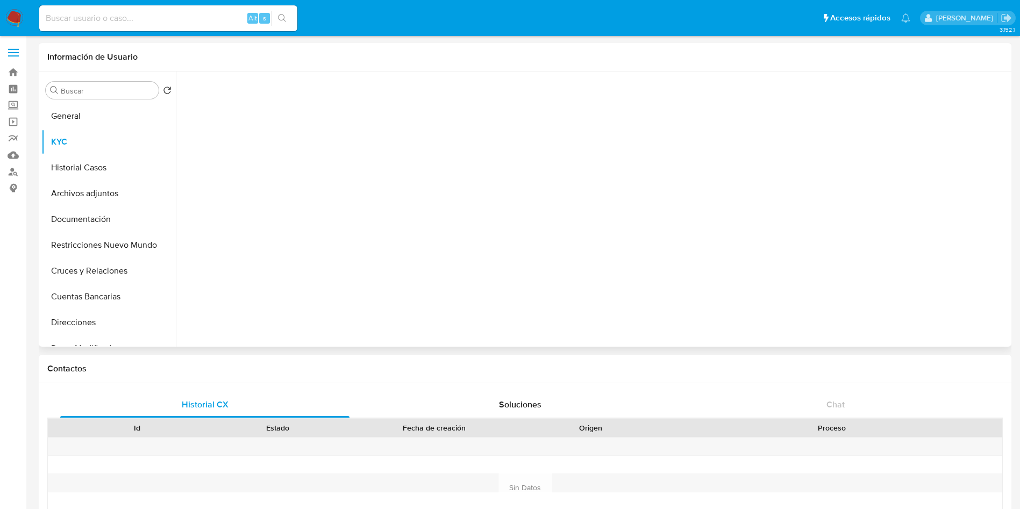
select select "10"
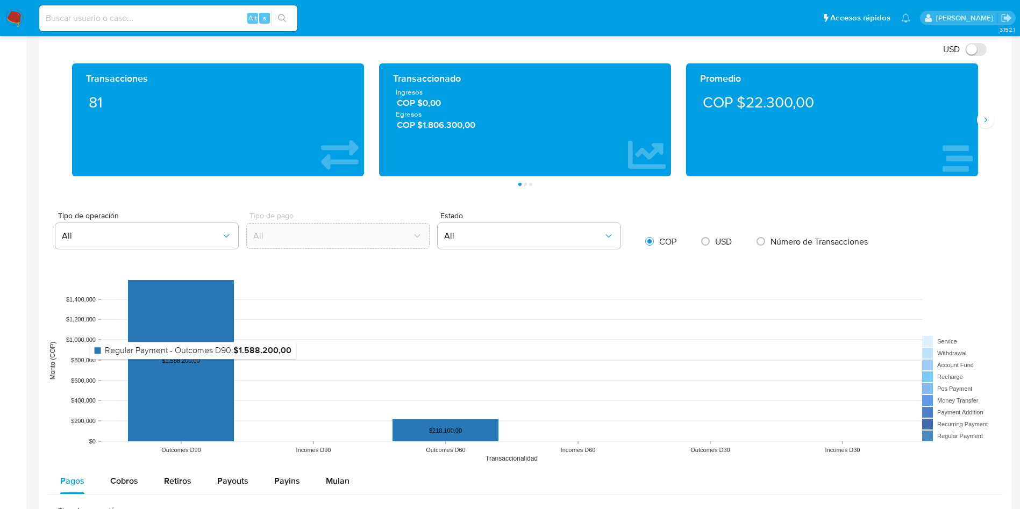
scroll to position [887, 0]
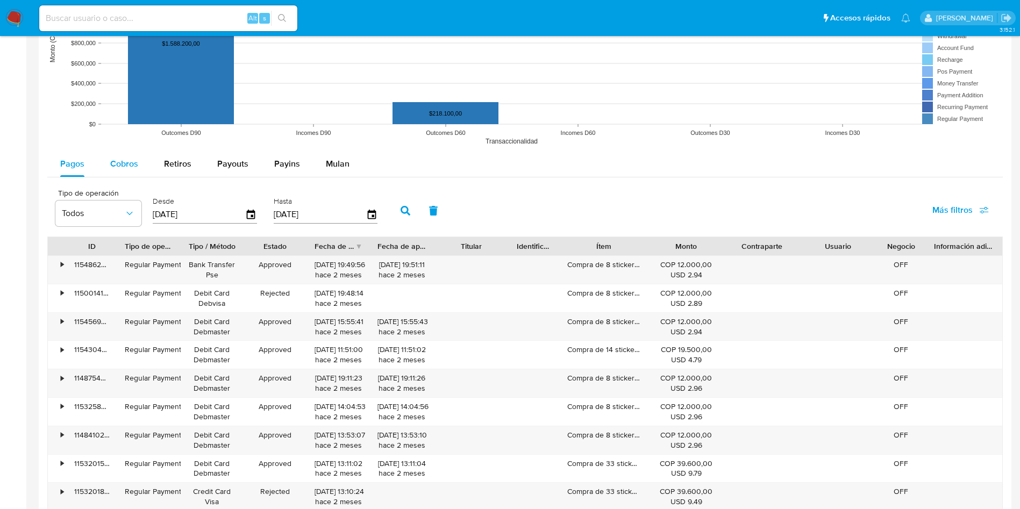
click at [123, 160] on span "Cobros" at bounding box center [124, 164] width 28 height 12
select select "10"
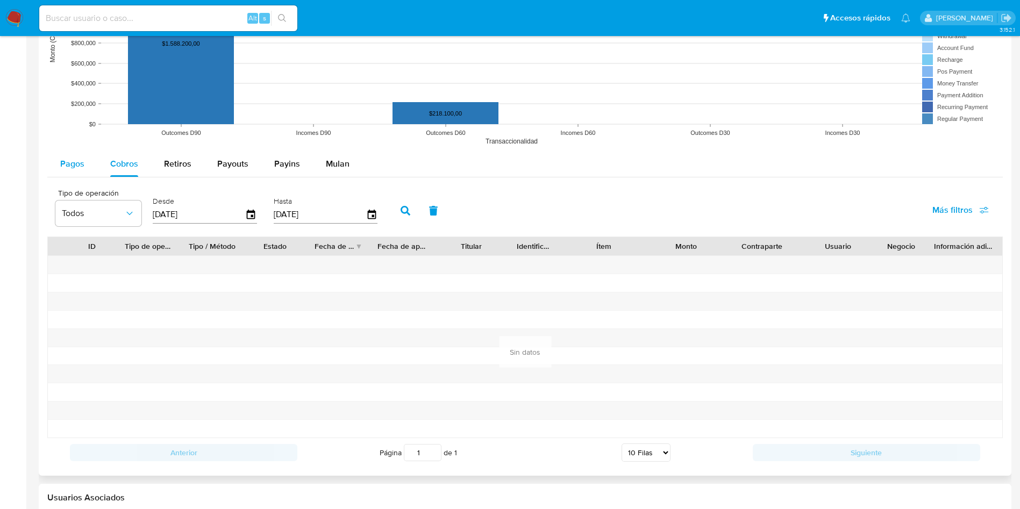
click at [77, 161] on span "Pagos" at bounding box center [72, 164] width 24 height 12
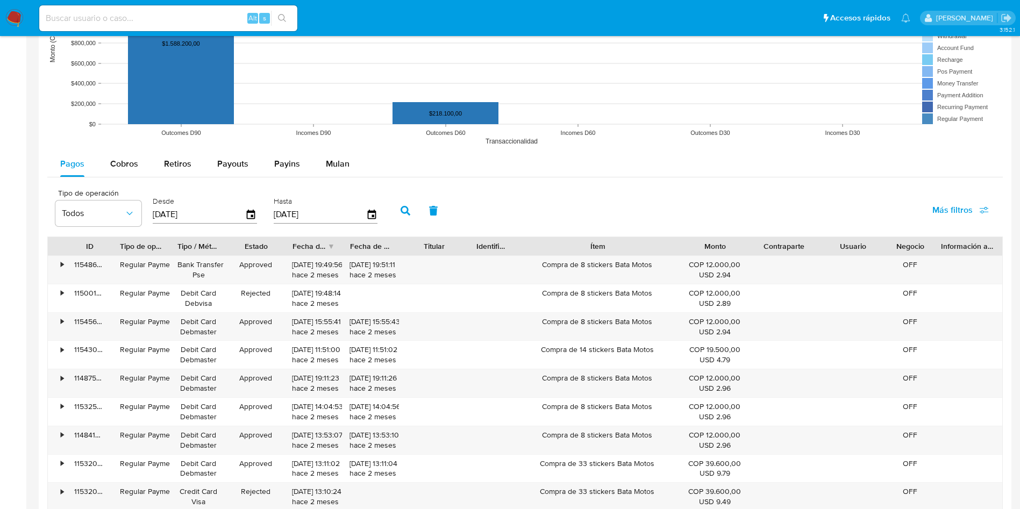
drag, startPoint x: 690, startPoint y: 245, endPoint x: 721, endPoint y: 247, distance: 31.8
click at [721, 247] on div "ID Tipo de operación Tipo / Método Estado Fecha de creación Fecha de aprobación…" at bounding box center [525, 246] width 955 height 18
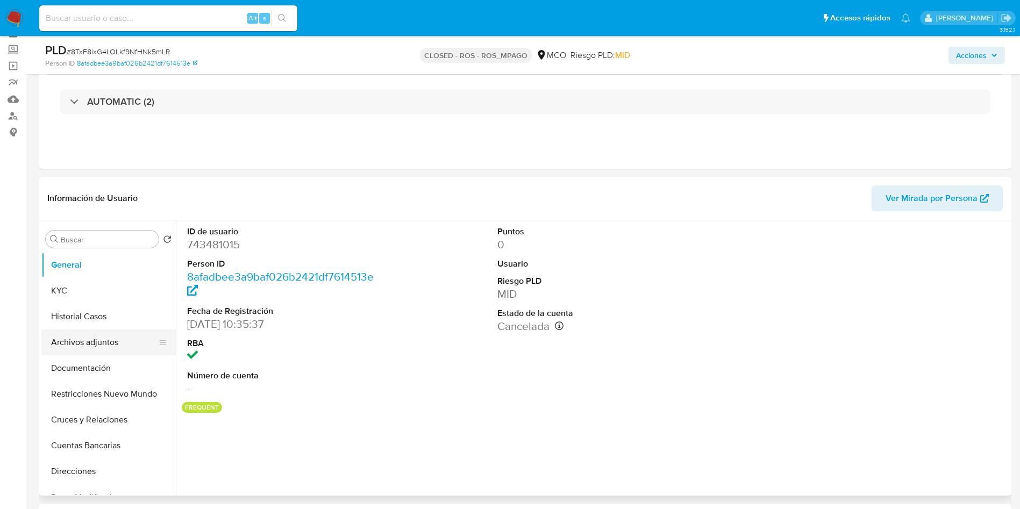
scroll to position [81, 0]
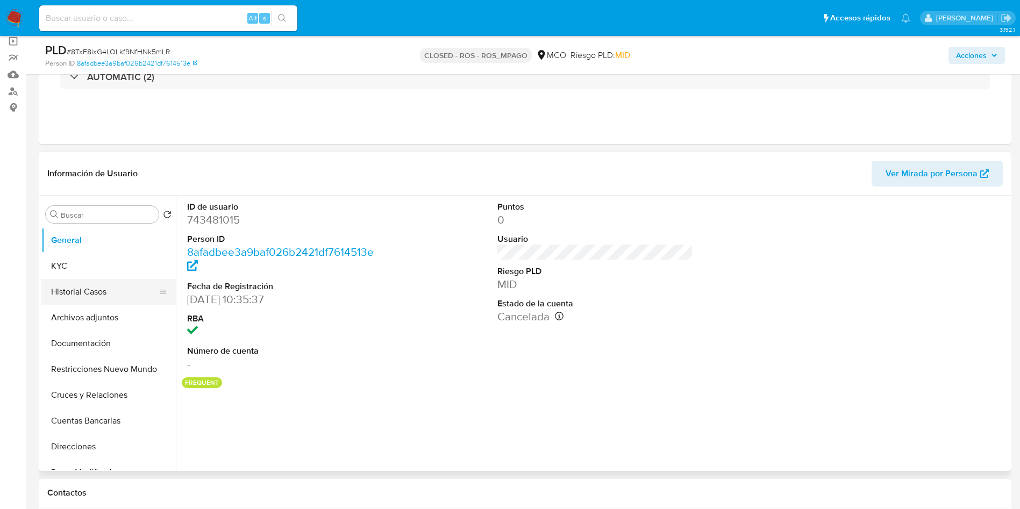
click at [78, 292] on button "Historial Casos" at bounding box center [104, 292] width 126 height 26
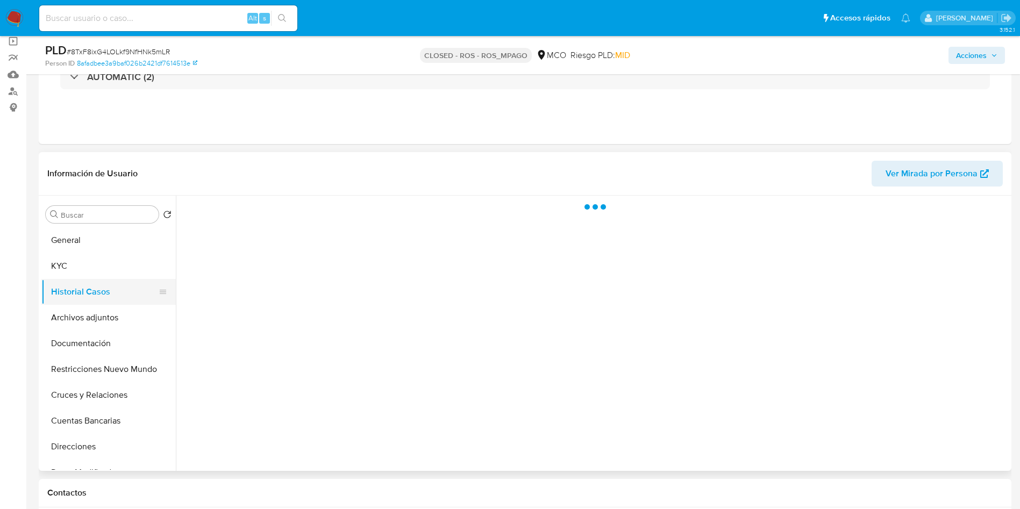
select select "10"
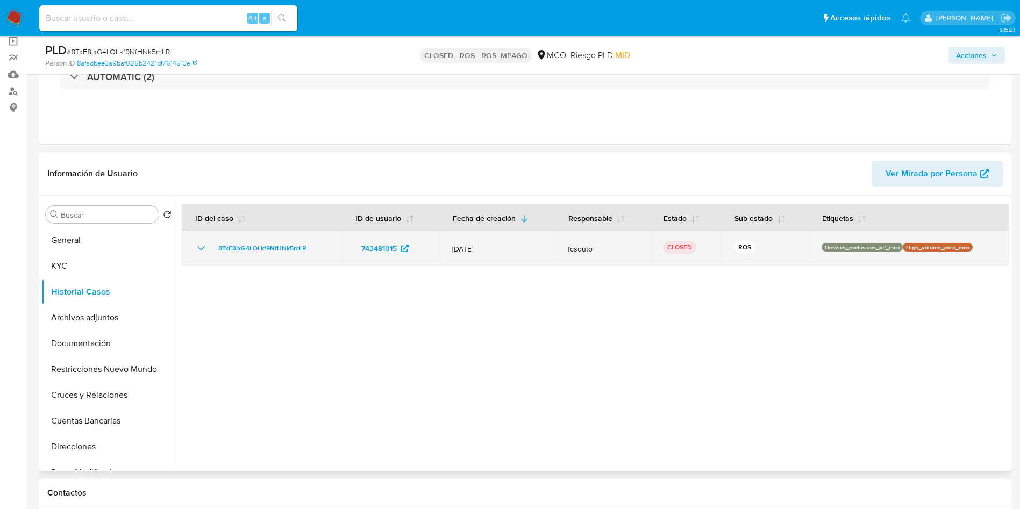
click at [201, 247] on icon "Mostrar/Ocultar" at bounding box center [201, 248] width 13 height 13
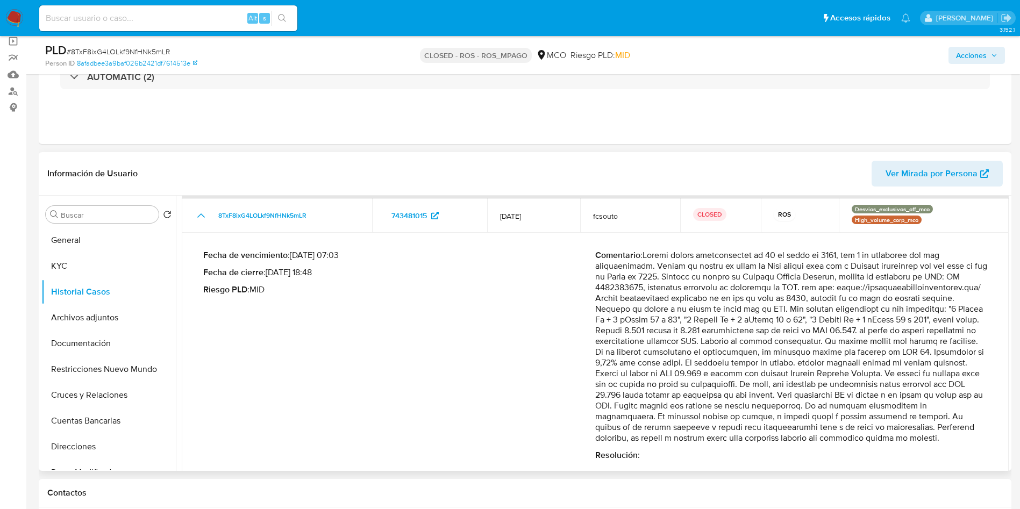
scroll to position [66, 0]
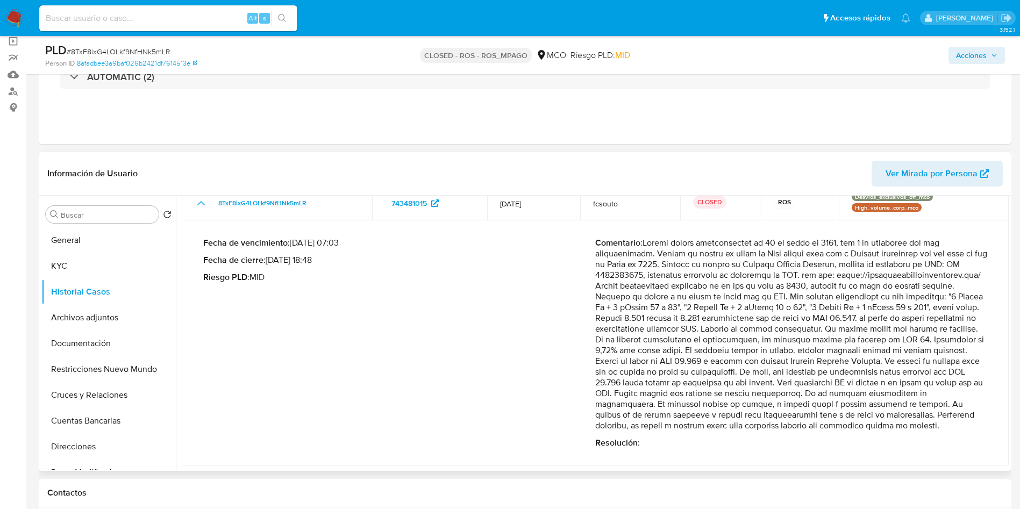
drag, startPoint x: 730, startPoint y: 379, endPoint x: 800, endPoint y: 376, distance: 70.0
click at [798, 376] on p "Comentario :" at bounding box center [791, 335] width 392 height 194
click at [836, 369] on p "Comentario :" at bounding box center [791, 335] width 392 height 194
drag, startPoint x: 840, startPoint y: 386, endPoint x: 971, endPoint y: 389, distance: 131.3
click at [971, 389] on p "Comentario :" at bounding box center [791, 335] width 392 height 194
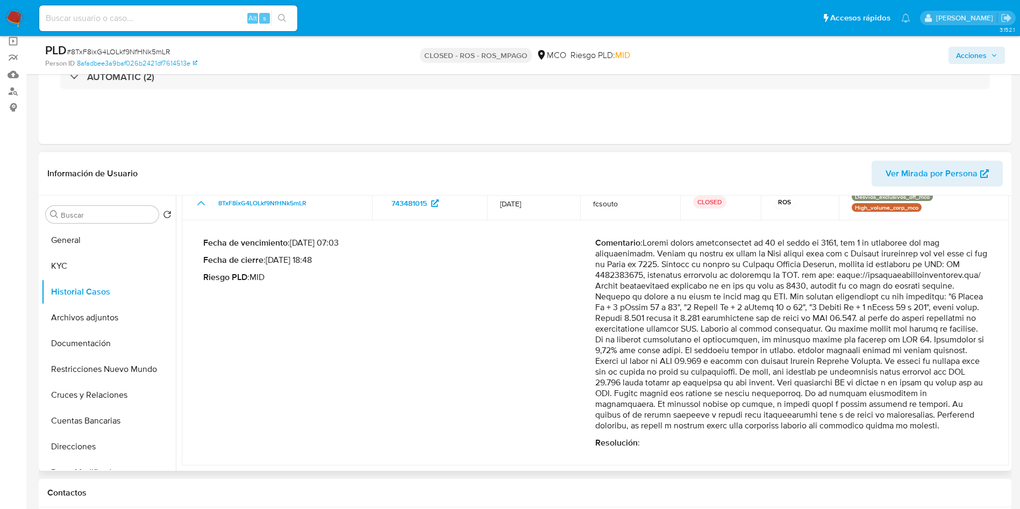
click at [654, 410] on p "Comentario :" at bounding box center [791, 335] width 392 height 194
drag, startPoint x: 661, startPoint y: 405, endPoint x: 918, endPoint y: 405, distance: 256.6
click at [907, 404] on p "Comentario :" at bounding box center [791, 335] width 392 height 194
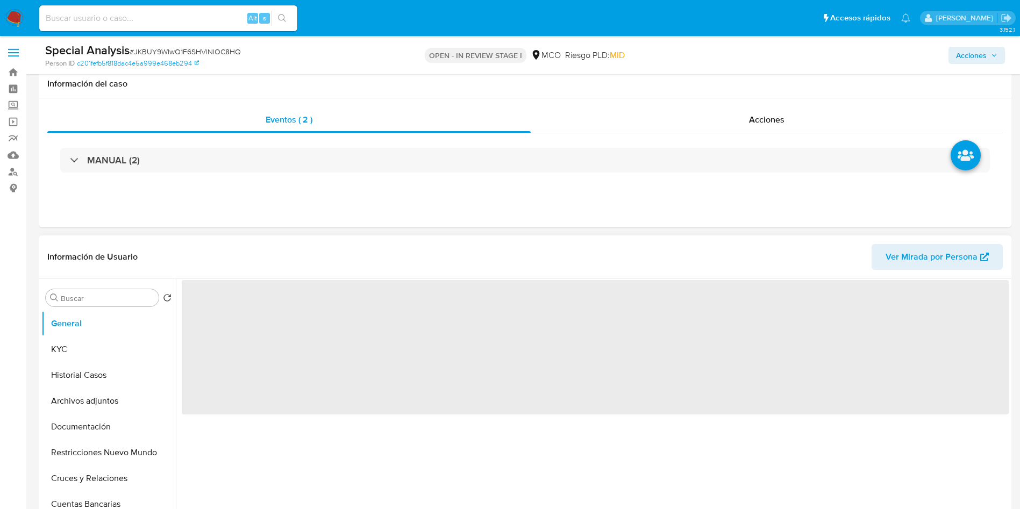
scroll to position [81, 0]
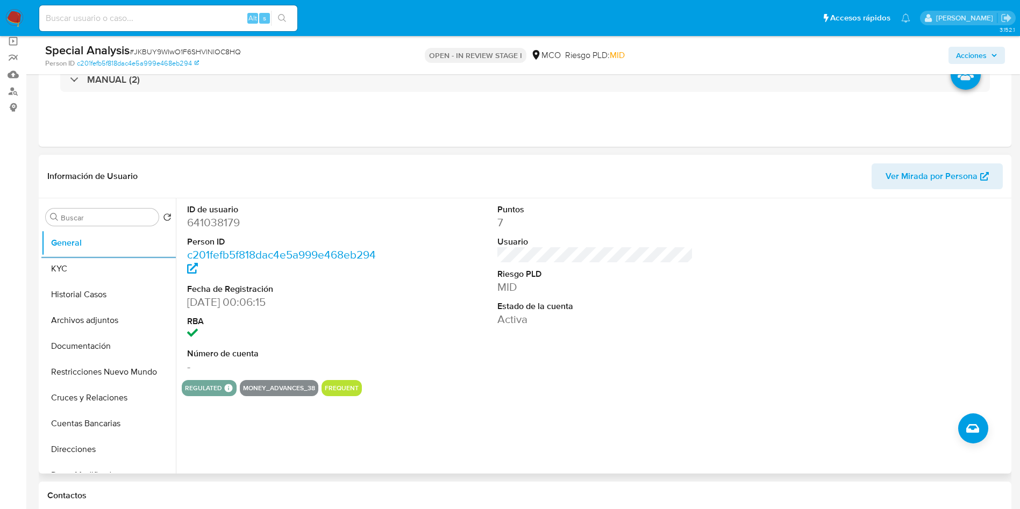
click at [209, 222] on dd "641038179" at bounding box center [285, 222] width 196 height 15
copy dd "641038179"
click at [84, 274] on button "KYC" at bounding box center [104, 269] width 126 height 26
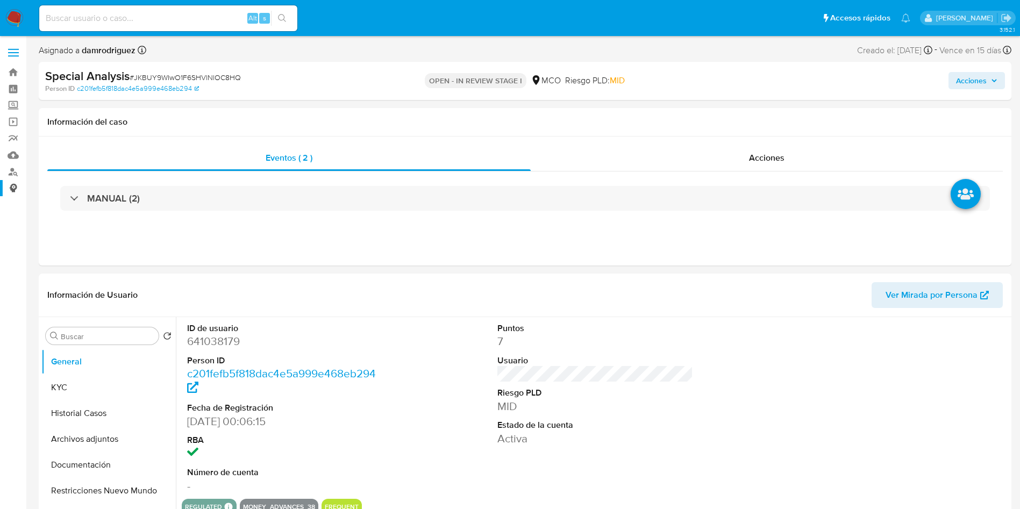
select select "10"
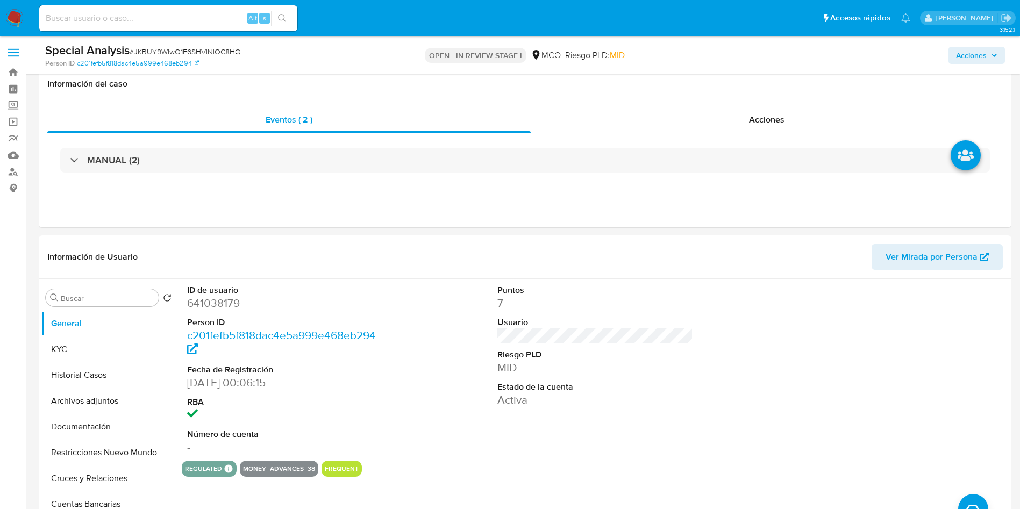
scroll to position [81, 0]
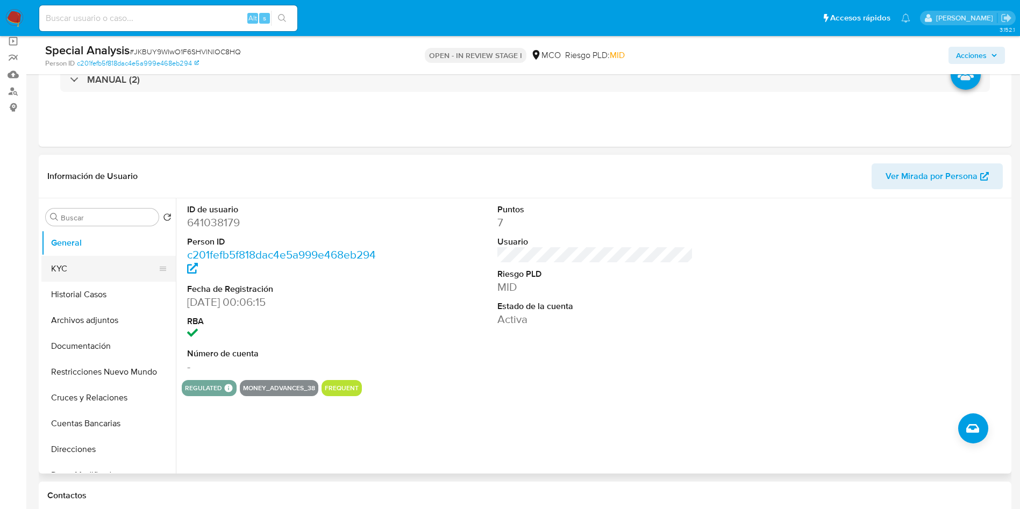
click at [75, 268] on button "KYC" at bounding box center [104, 269] width 126 height 26
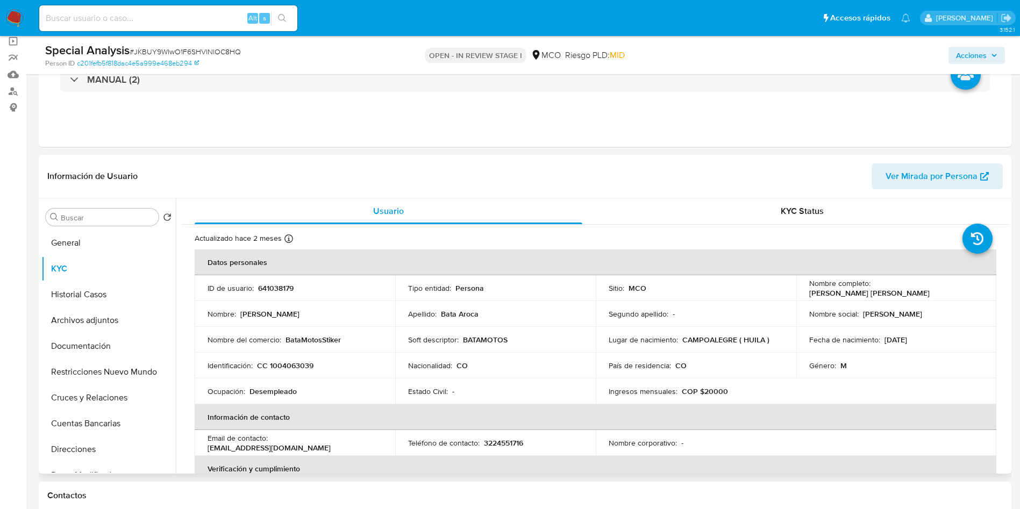
click at [281, 361] on p "CC 1004063039" at bounding box center [285, 366] width 56 height 10
copy p "1004063039"
drag, startPoint x: 940, startPoint y: 288, endPoint x: 872, endPoint y: 289, distance: 67.8
click at [872, 289] on div "Nombre completo : William Bata Aroca" at bounding box center [896, 288] width 175 height 19
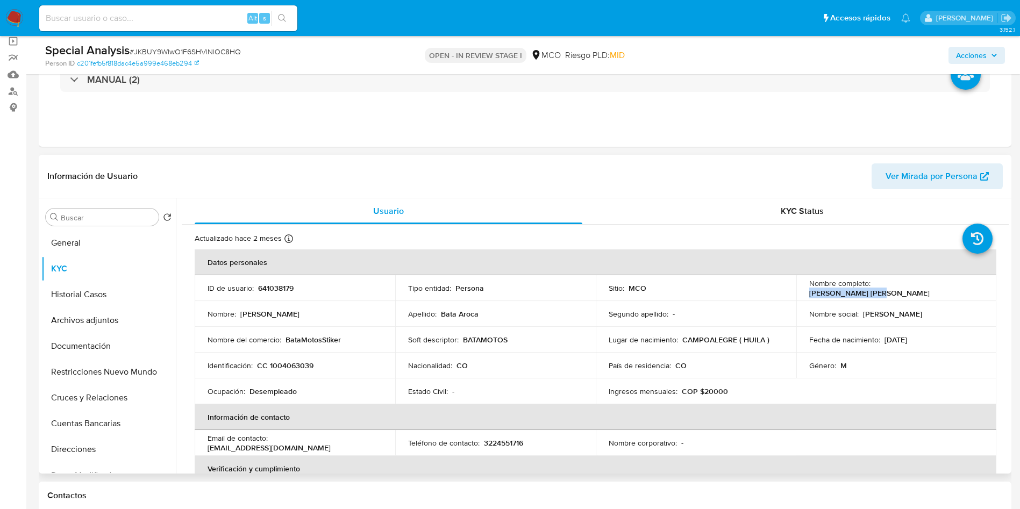
copy p "William Bata Aroca"
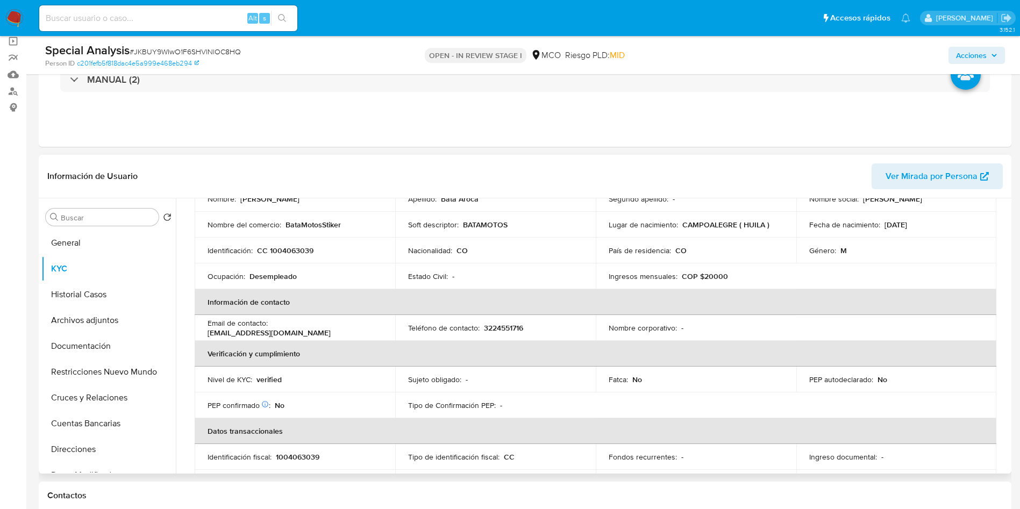
scroll to position [72, 0]
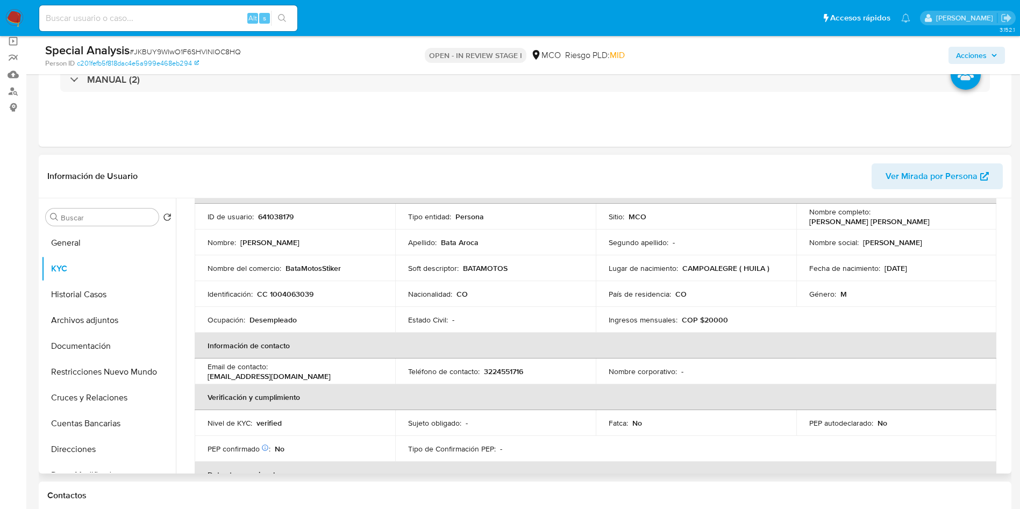
click at [724, 180] on header "Información de Usuario Ver Mirada por Persona" at bounding box center [525, 177] width 956 height 26
click at [106, 289] on button "Historial Casos" at bounding box center [104, 295] width 126 height 26
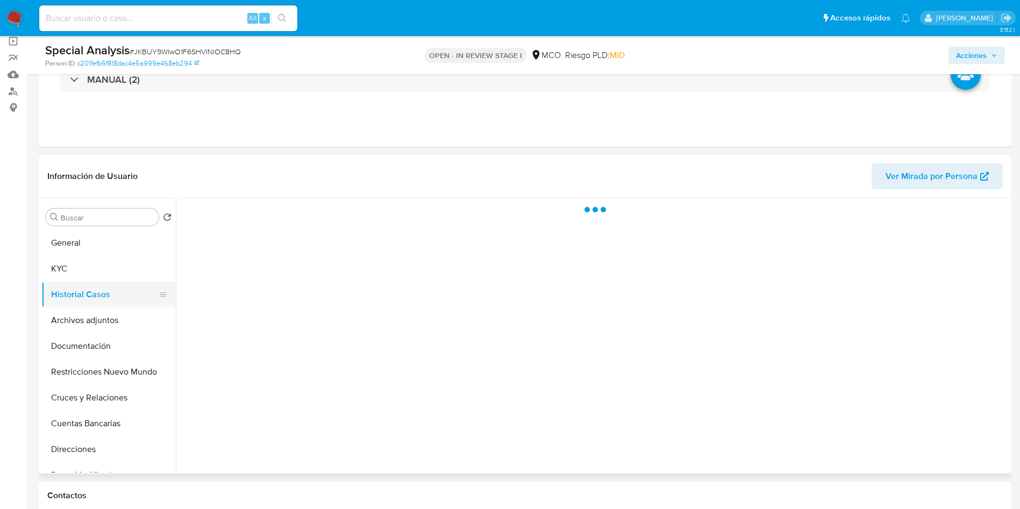
scroll to position [0, 0]
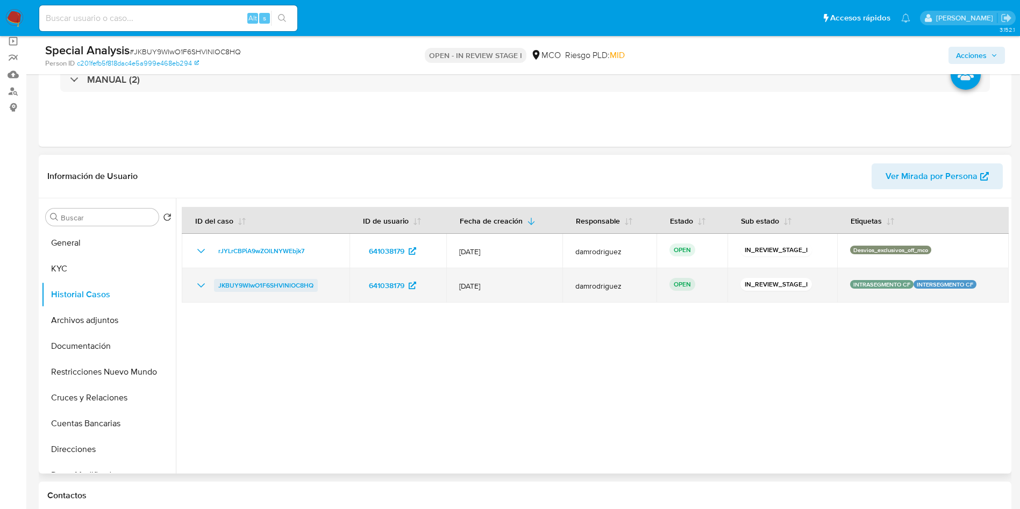
drag, startPoint x: 323, startPoint y: 286, endPoint x: 215, endPoint y: 290, distance: 108.2
click at [215, 290] on div "JKBUY9WIwO1F6SHVlNlOC8HQ" at bounding box center [266, 285] width 142 height 13
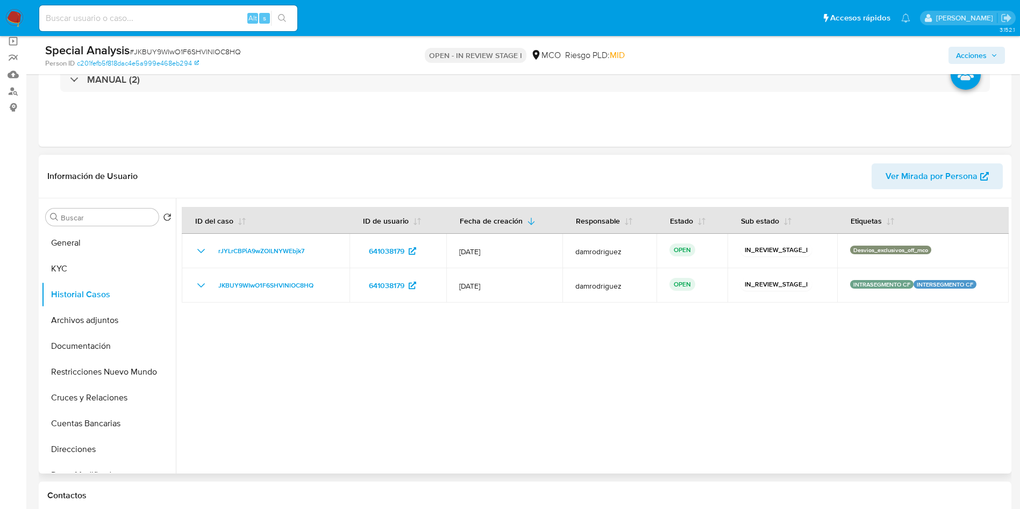
drag, startPoint x: 328, startPoint y: 369, endPoint x: 357, endPoint y: 339, distance: 41.8
click at [328, 368] on div at bounding box center [592, 335] width 833 height 275
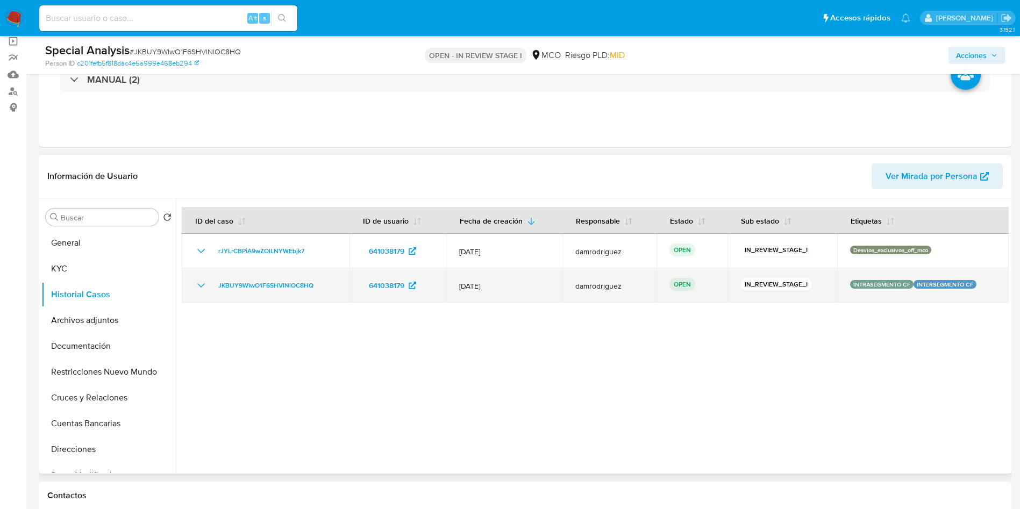
click at [196, 287] on icon "Mostrar/Ocultar" at bounding box center [201, 285] width 13 height 13
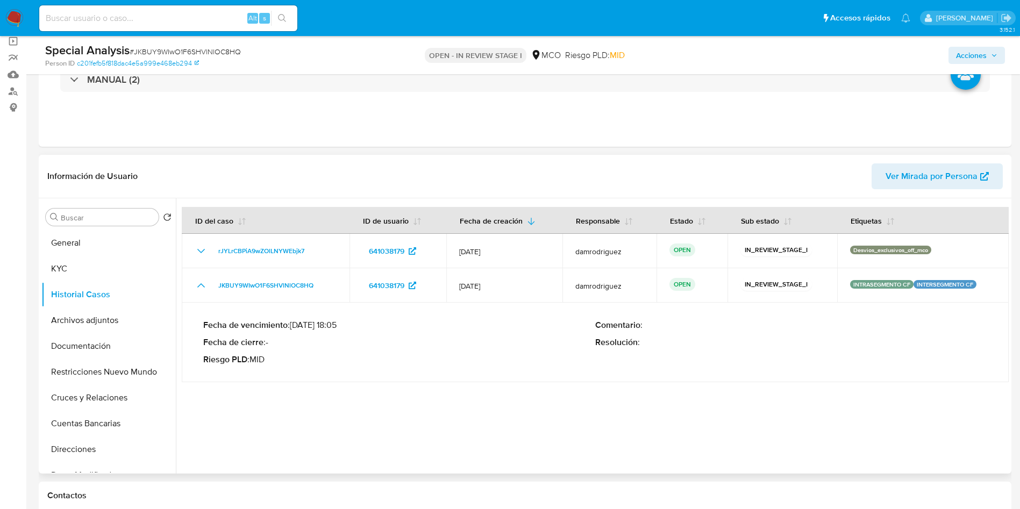
drag, startPoint x: 295, startPoint y: 324, endPoint x: 316, endPoint y: 324, distance: 21.0
click at [316, 324] on p "Fecha de vencimiento : 28/08/2025 18:05" at bounding box center [399, 325] width 392 height 11
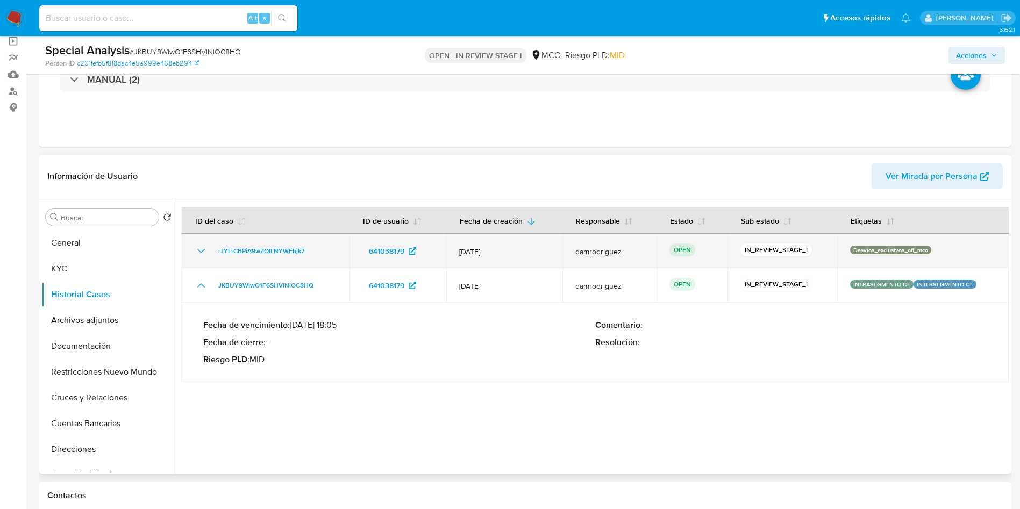
click at [192, 252] on td "rJYLrCBPiA9wZOlLNYWEbjk7" at bounding box center [266, 251] width 168 height 34
click at [197, 252] on icon "Mostrar/Ocultar" at bounding box center [201, 251] width 13 height 13
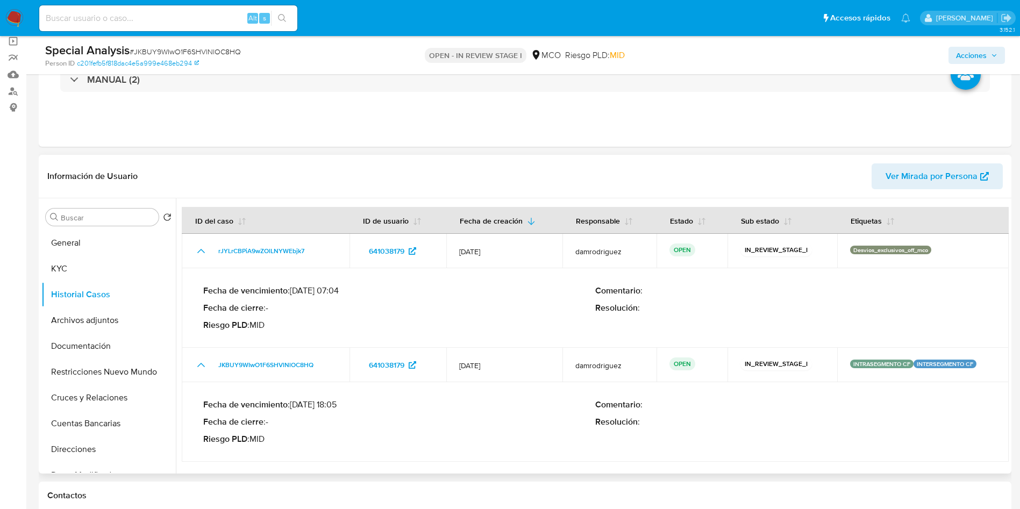
drag, startPoint x: 294, startPoint y: 290, endPoint x: 315, endPoint y: 290, distance: 20.4
click at [315, 290] on p "Fecha de vencimiento : 10/09/2025 07:04" at bounding box center [399, 291] width 392 height 11
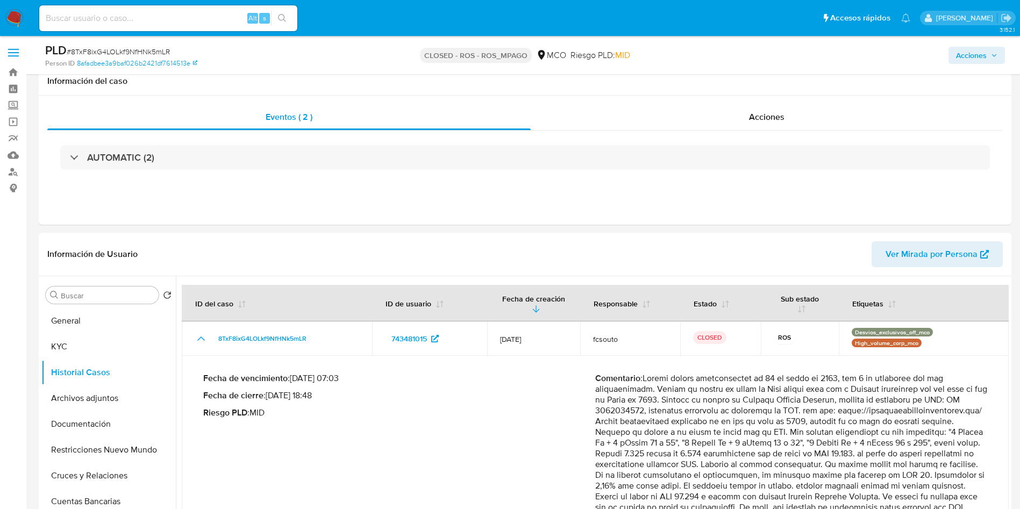
select select "10"
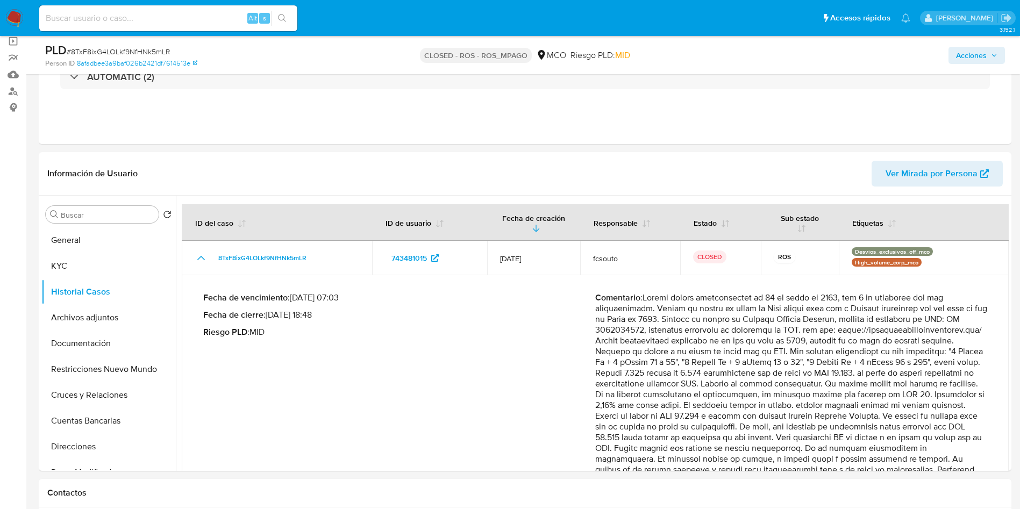
scroll to position [66, 0]
